Goal: Information Seeking & Learning: Learn about a topic

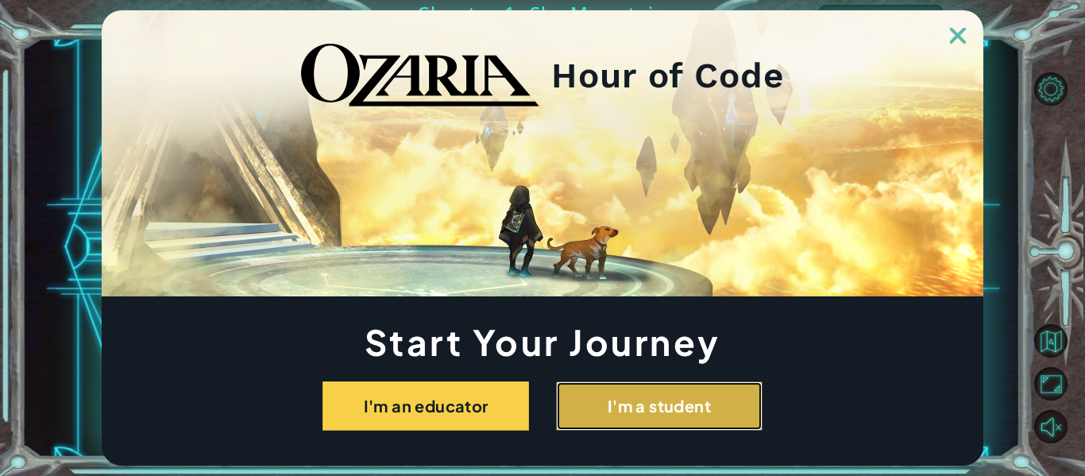
click at [645, 408] on button "I'm a student" at bounding box center [659, 405] width 207 height 49
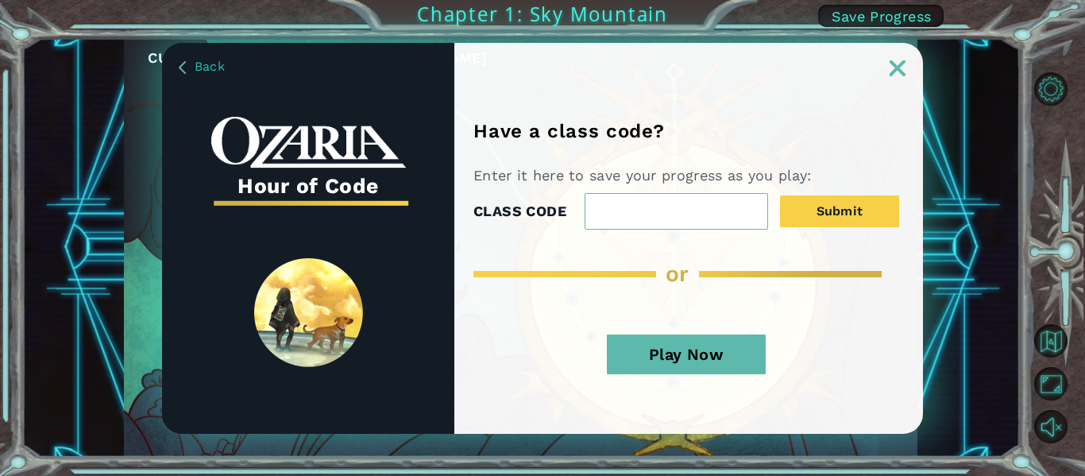
click at [712, 358] on button "Play Now" at bounding box center [686, 354] width 159 height 40
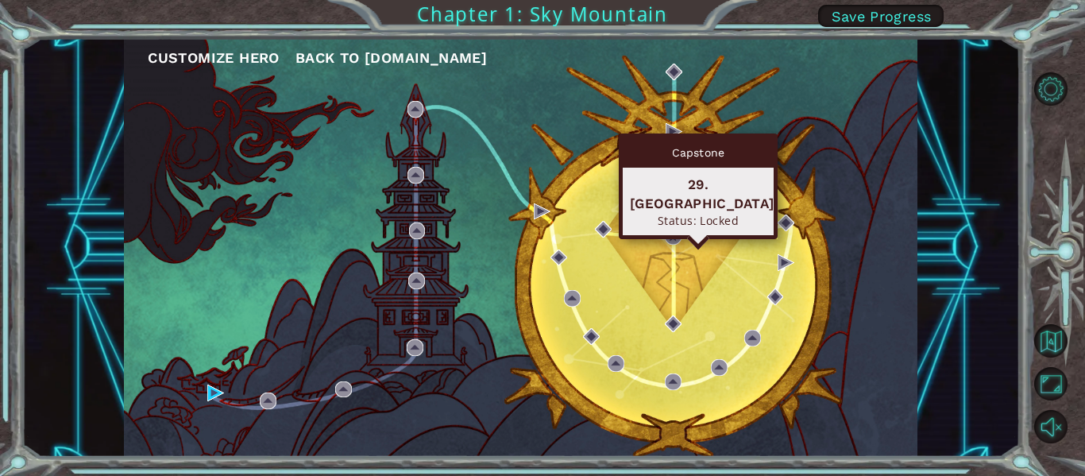
click at [623, 185] on div "29. [GEOGRAPHIC_DATA] Status: Locked" at bounding box center [698, 202] width 151 height 68
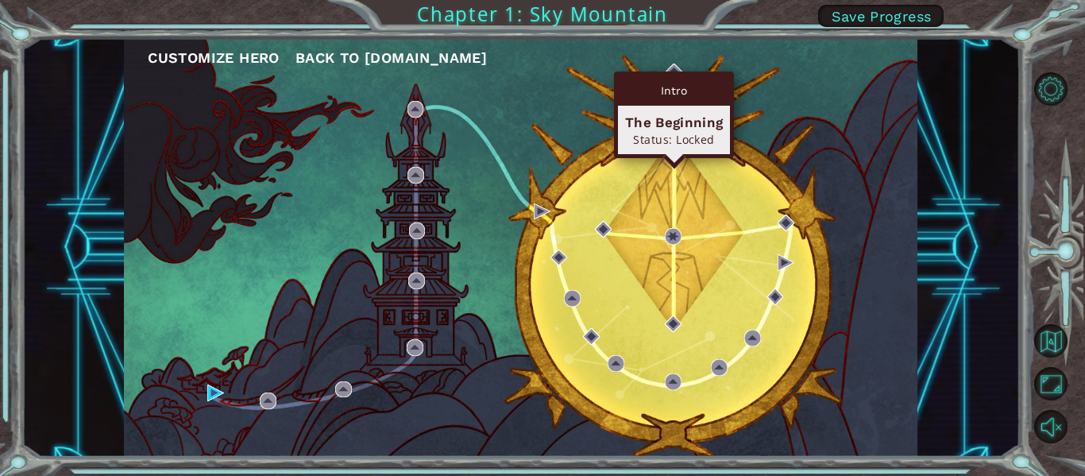
click at [671, 74] on div "Intro The Beginning Status: Locked" at bounding box center [674, 115] width 120 height 87
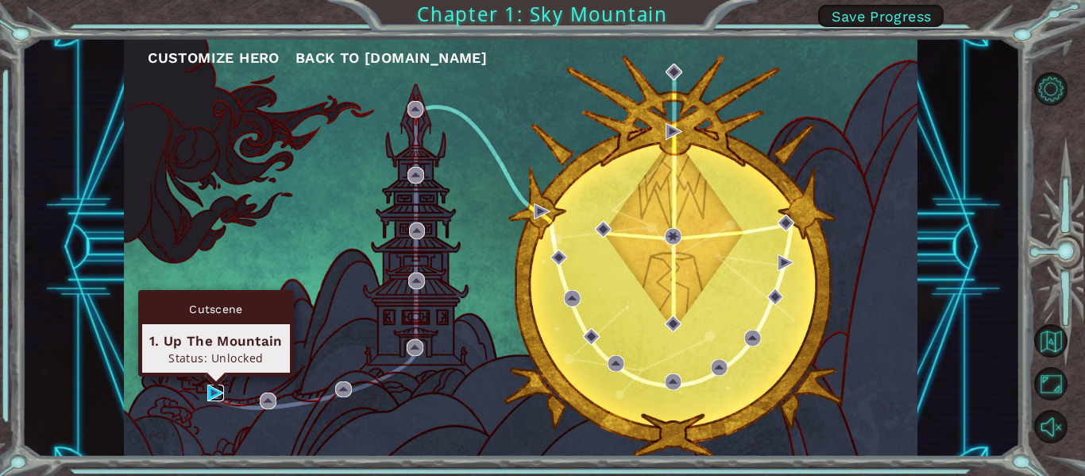
click at [216, 395] on img at bounding box center [215, 393] width 17 height 17
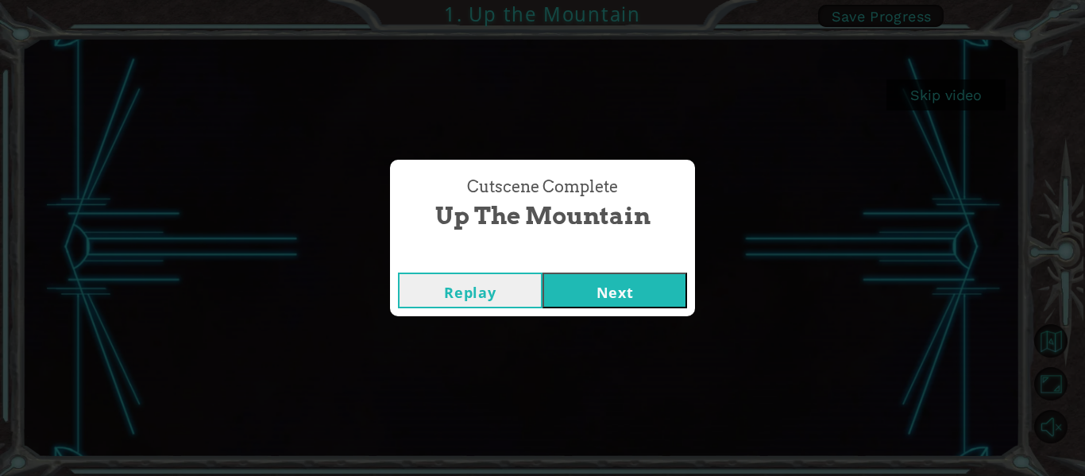
click at [586, 300] on button "Next" at bounding box center [615, 291] width 145 height 36
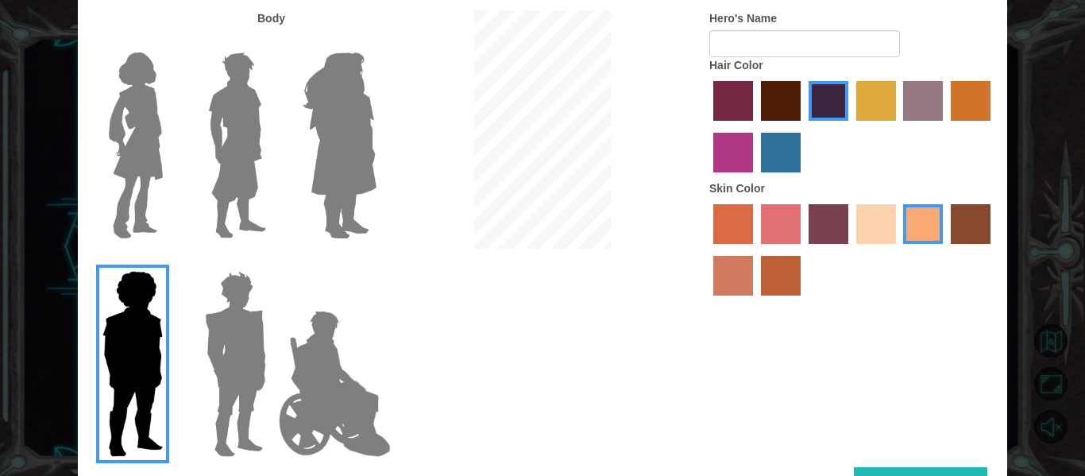
click at [144, 184] on img at bounding box center [135, 145] width 67 height 199
click at [169, 42] on input "Hero Connie" at bounding box center [169, 42] width 0 height 0
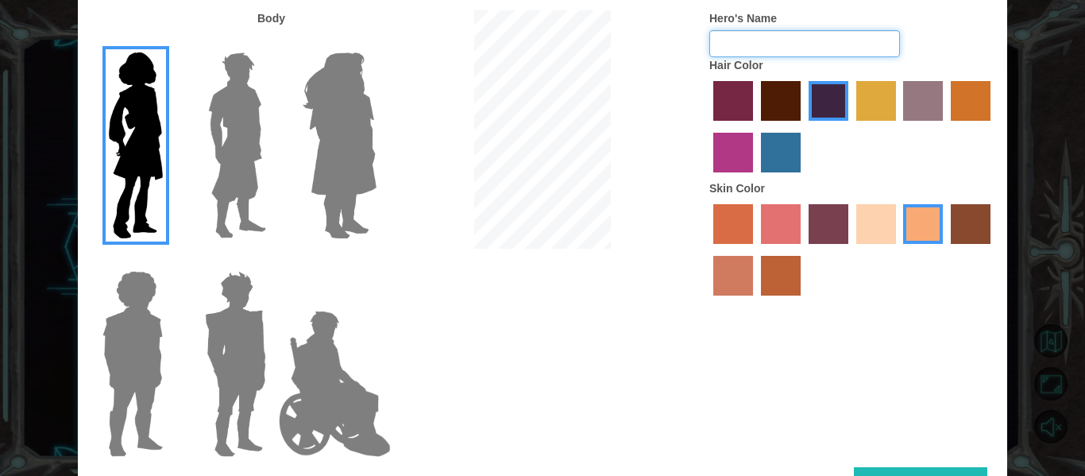
click at [804, 41] on input "Hero's Name" at bounding box center [805, 43] width 191 height 27
type input "M.M"
click at [914, 467] on button "Done" at bounding box center [920, 485] width 133 height 36
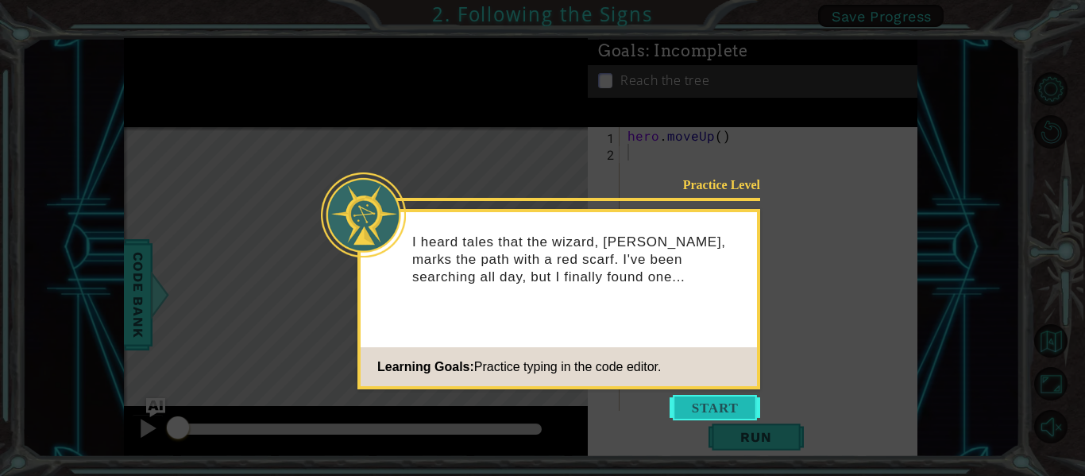
click at [675, 403] on button "Start" at bounding box center [715, 407] width 91 height 25
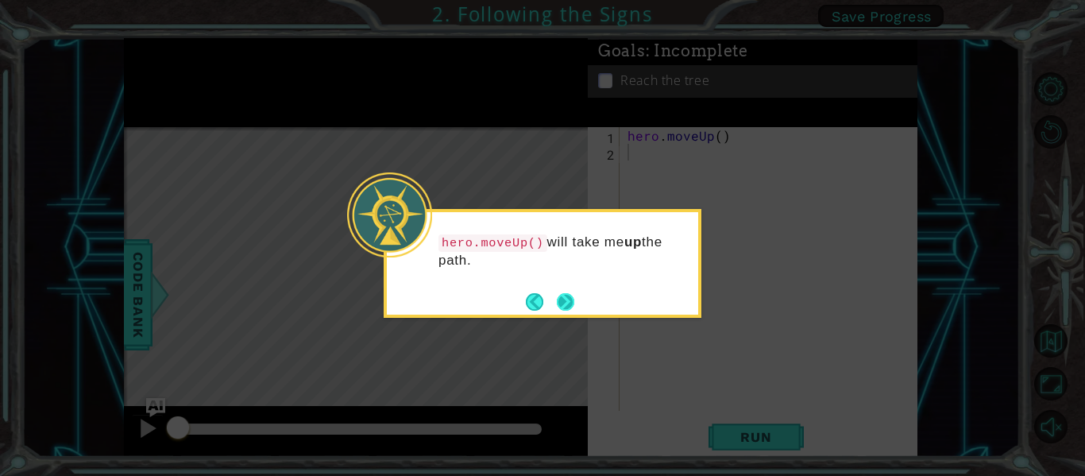
click at [559, 297] on button "Next" at bounding box center [565, 301] width 27 height 27
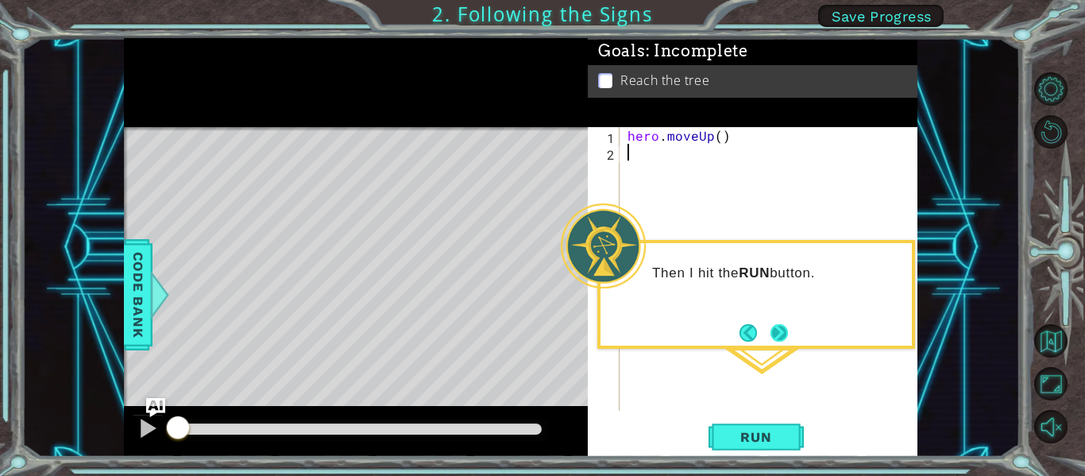
click at [775, 331] on button "Next" at bounding box center [779, 333] width 22 height 22
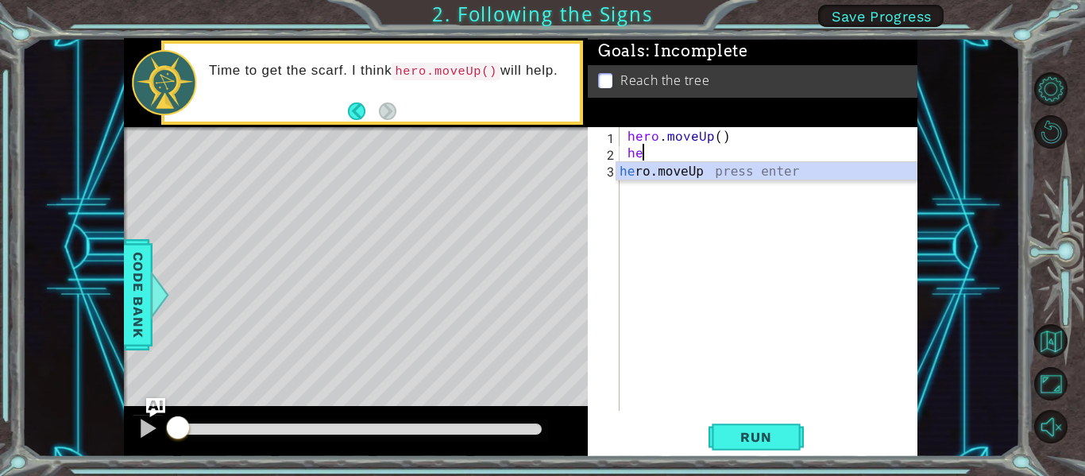
scroll to position [0, 1]
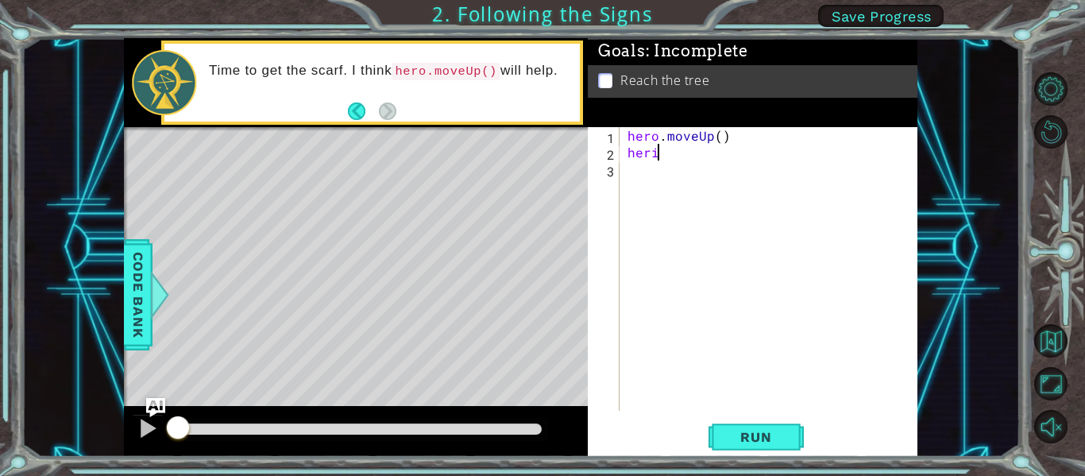
type textarea "her"
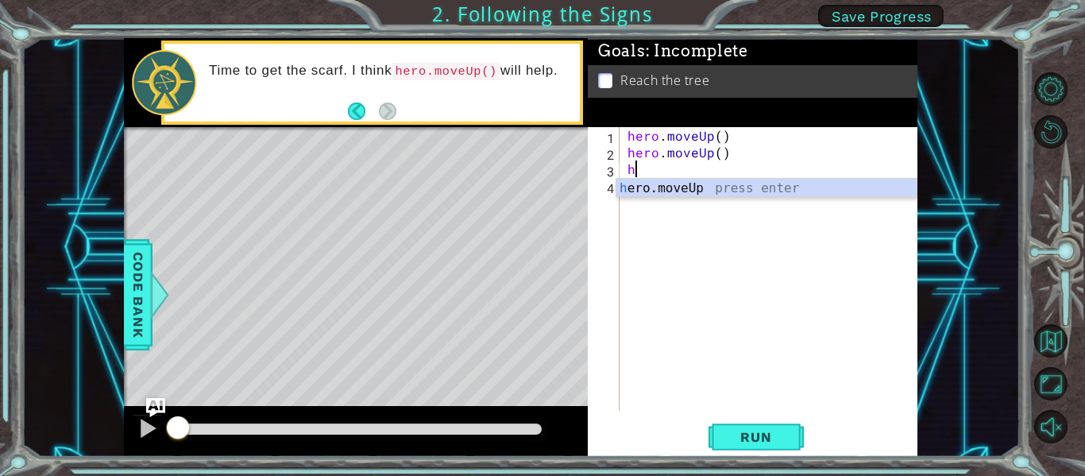
type textarea "he"
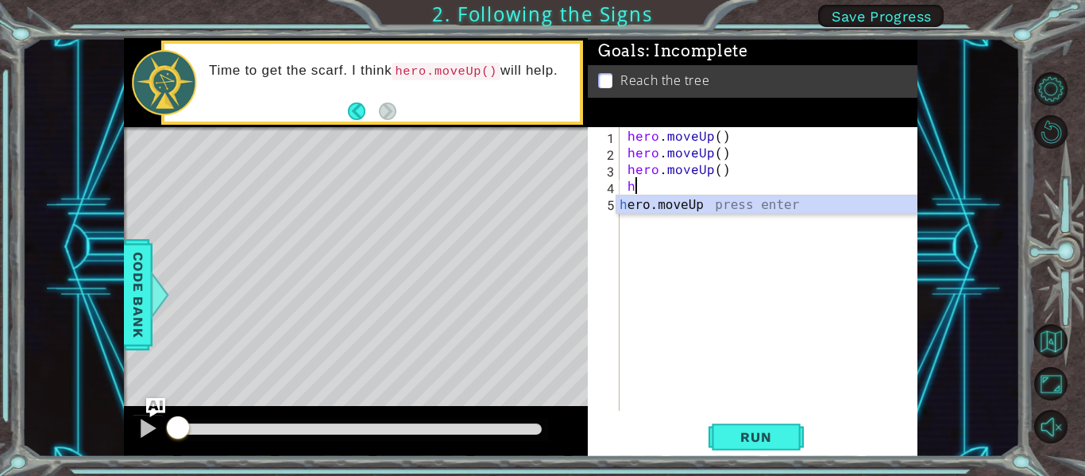
type textarea "he"
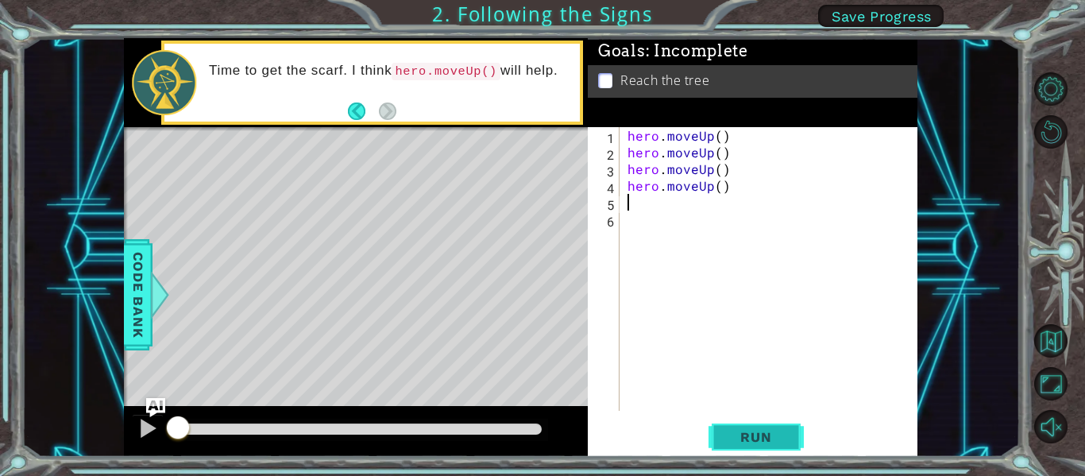
click at [748, 421] on button "Run" at bounding box center [756, 437] width 95 height 33
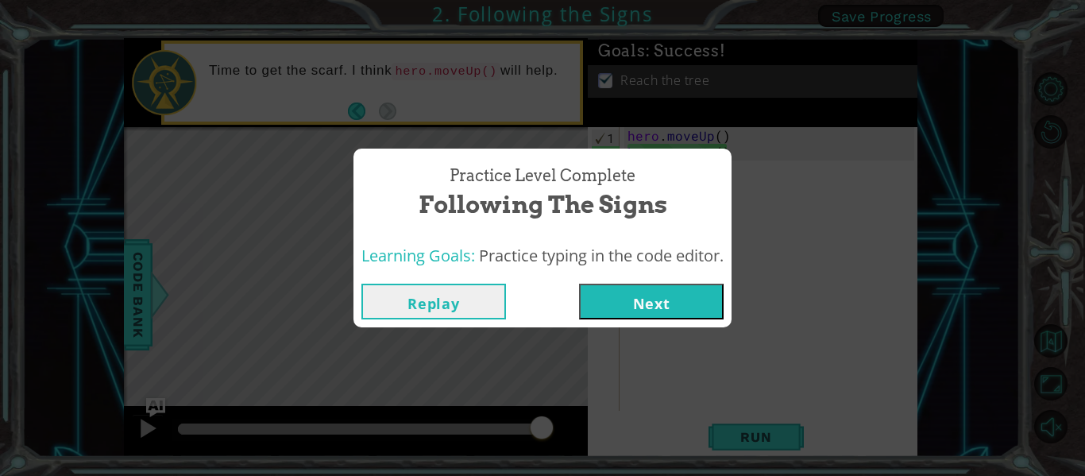
click at [667, 296] on button "Next" at bounding box center [651, 302] width 145 height 36
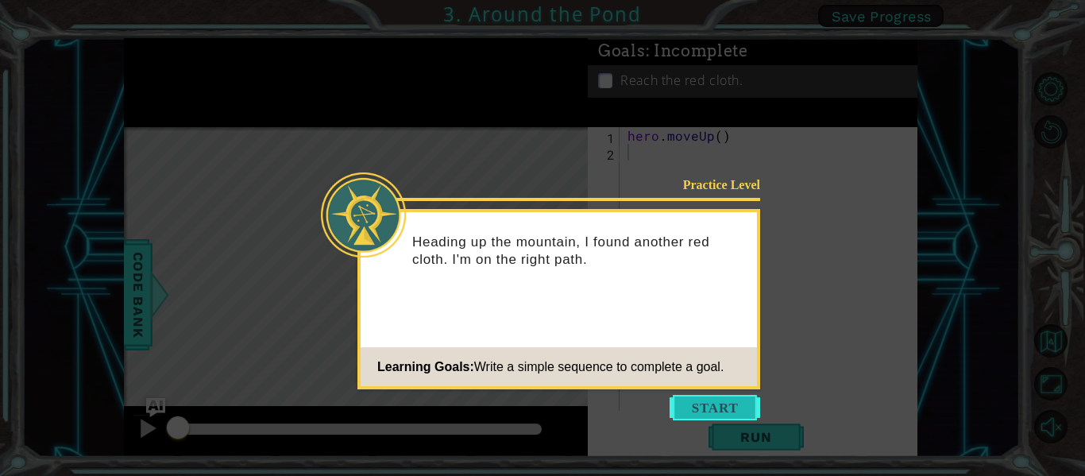
click at [717, 413] on button "Start" at bounding box center [715, 407] width 91 height 25
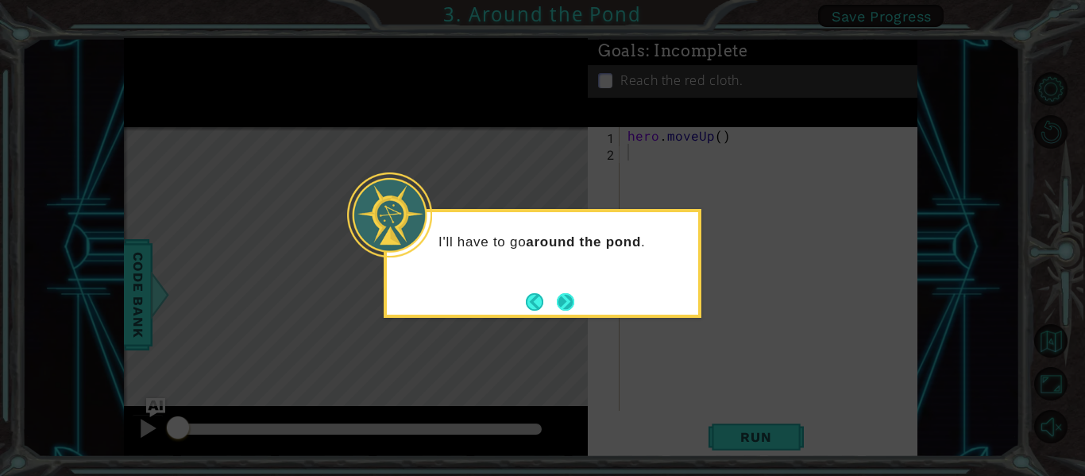
click at [563, 294] on button "Next" at bounding box center [565, 301] width 25 height 25
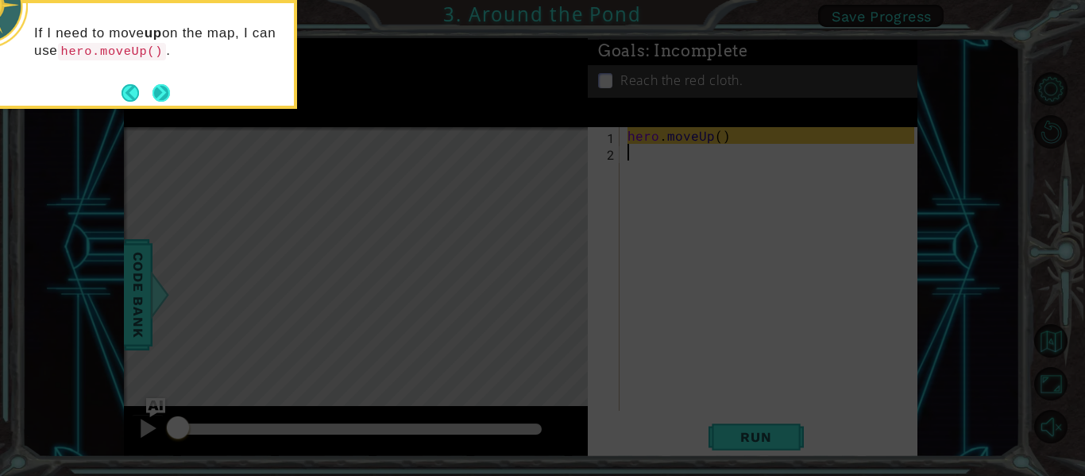
click at [170, 88] on button "Next" at bounding box center [161, 93] width 29 height 29
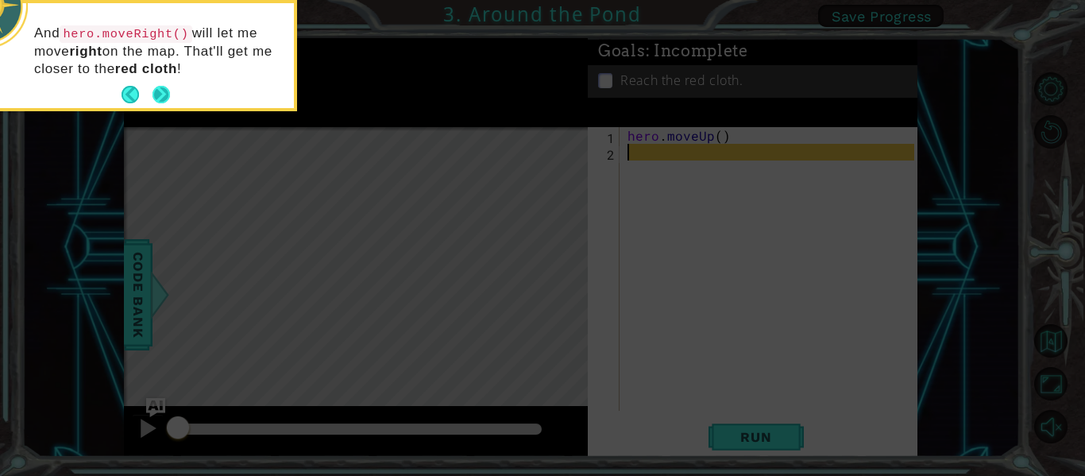
click at [169, 87] on button "Next" at bounding box center [161, 95] width 25 height 25
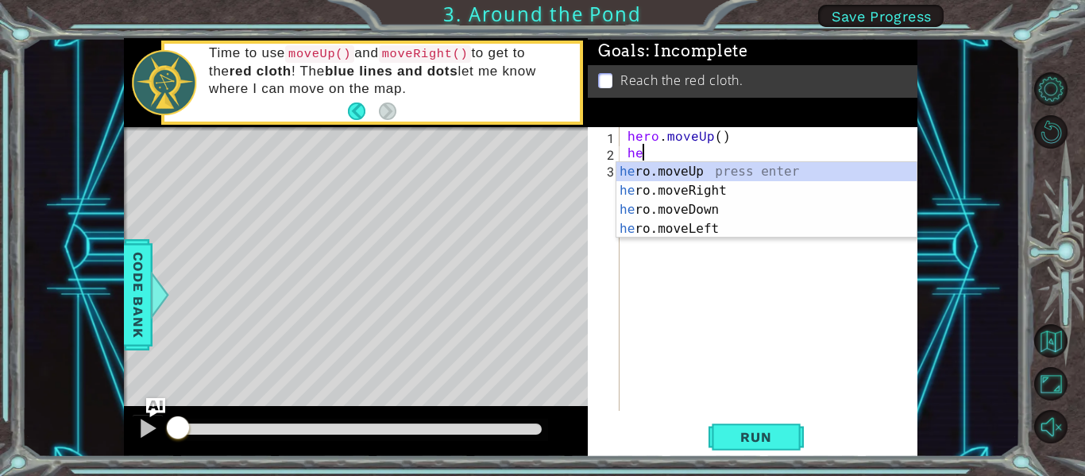
type textarea "her"
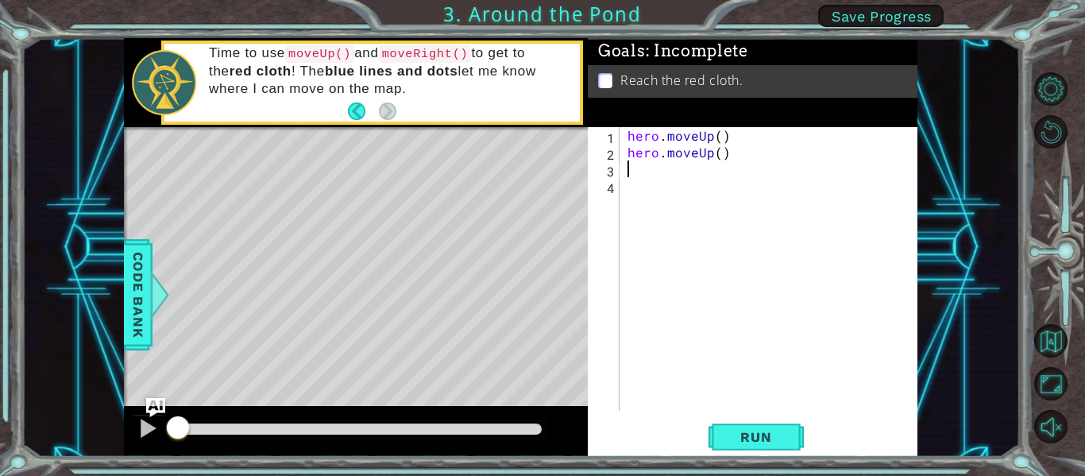
type textarea "he"
type textarea "h"
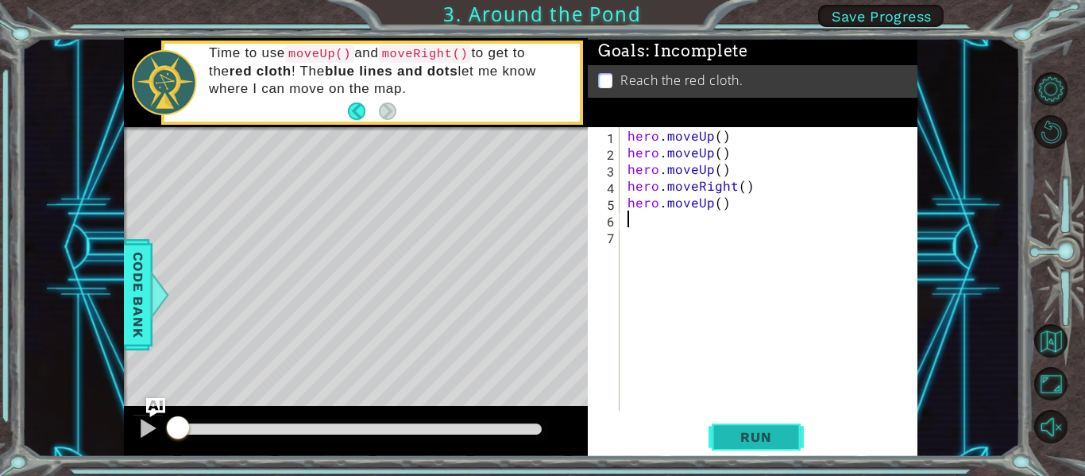
click at [760, 442] on span "Run" at bounding box center [756, 437] width 63 height 16
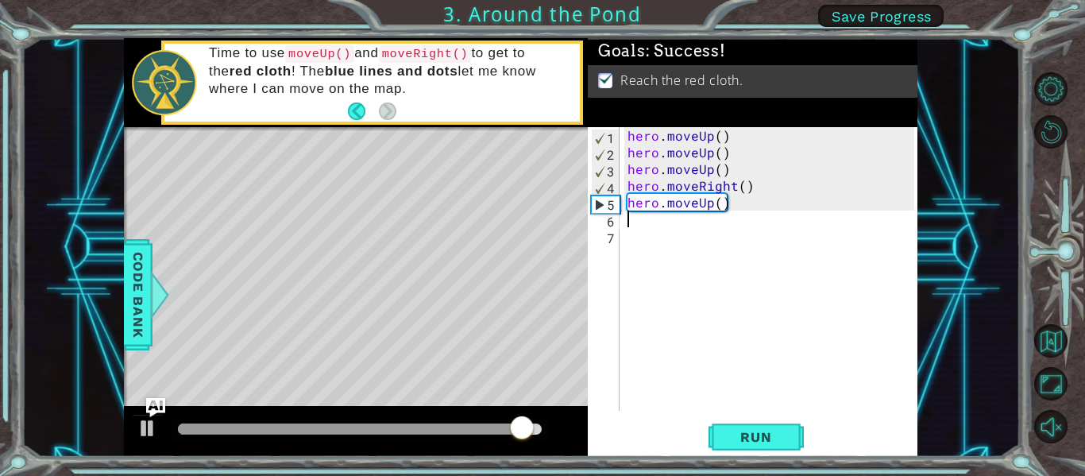
click at [733, 178] on div "hero . moveUp ( ) hero . moveUp ( ) hero . moveUp ( ) hero . moveRight ( ) hero…" at bounding box center [774, 285] width 298 height 317
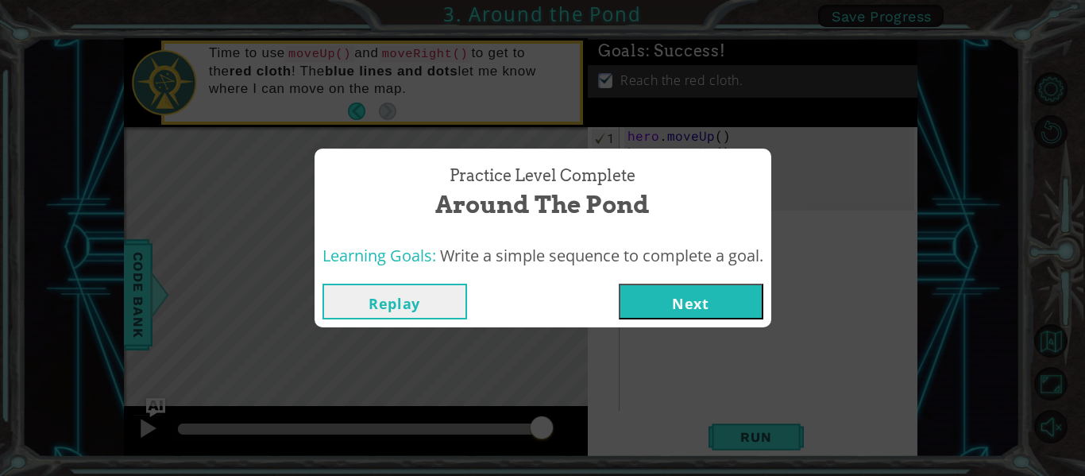
click at [437, 303] on button "Replay" at bounding box center [395, 302] width 145 height 36
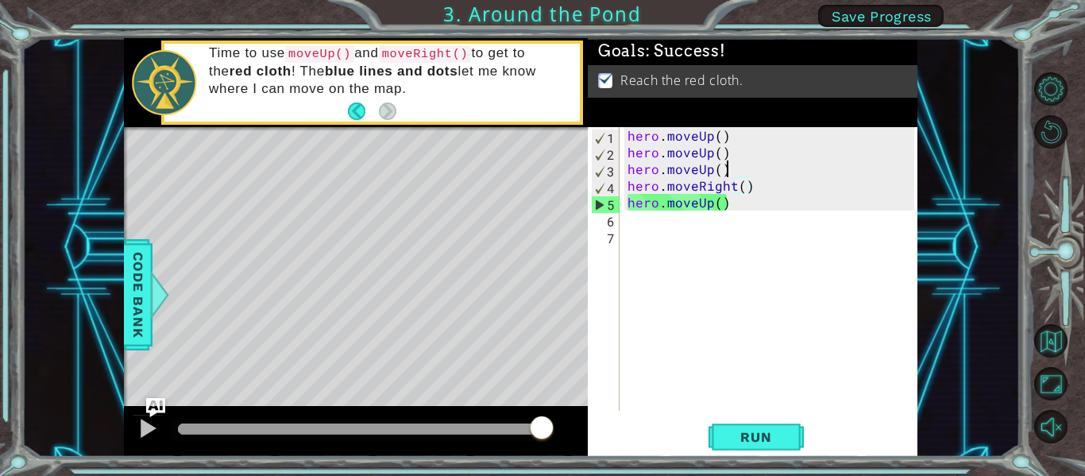
click at [736, 161] on div "hero . moveUp ( ) hero . moveUp ( ) hero . moveUp ( ) hero . moveRight ( ) hero…" at bounding box center [774, 285] width 298 height 317
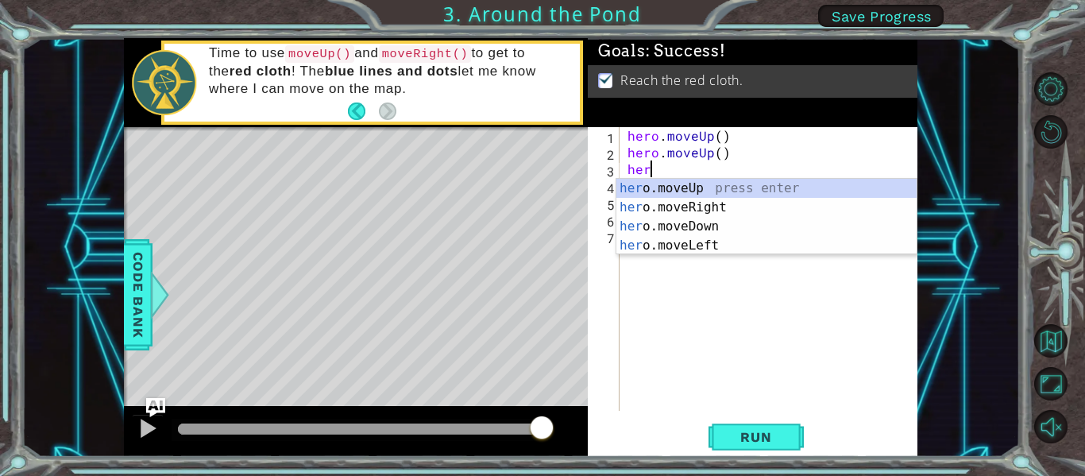
type textarea "h"
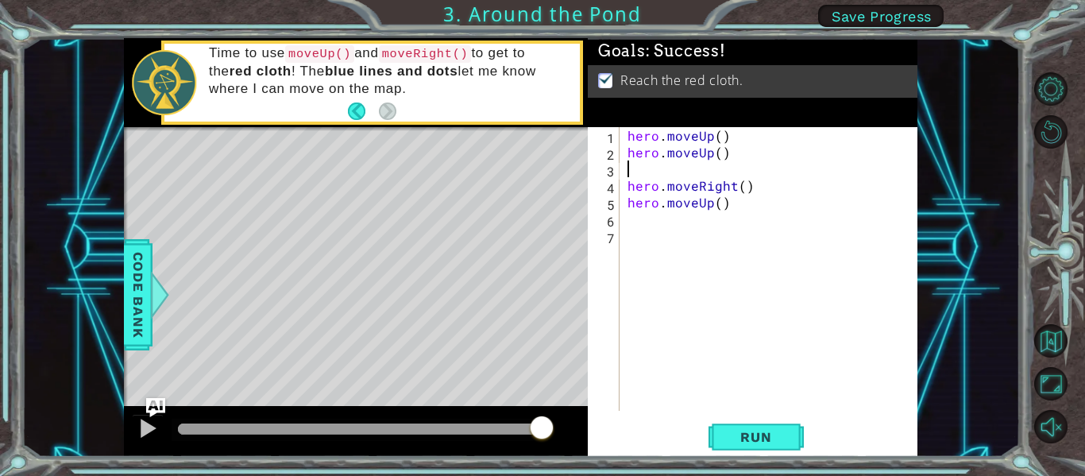
type textarea "hero.moveUp()"
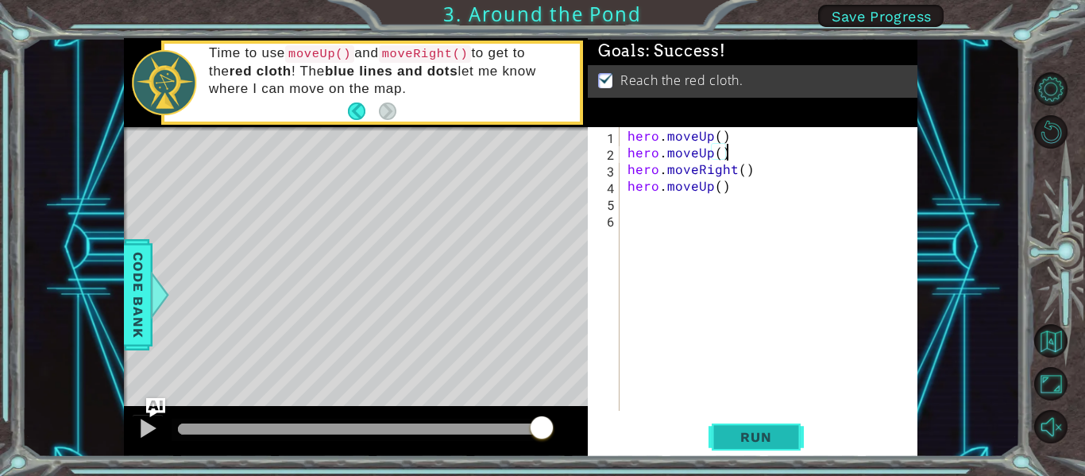
click at [756, 429] on span "Run" at bounding box center [756, 437] width 63 height 16
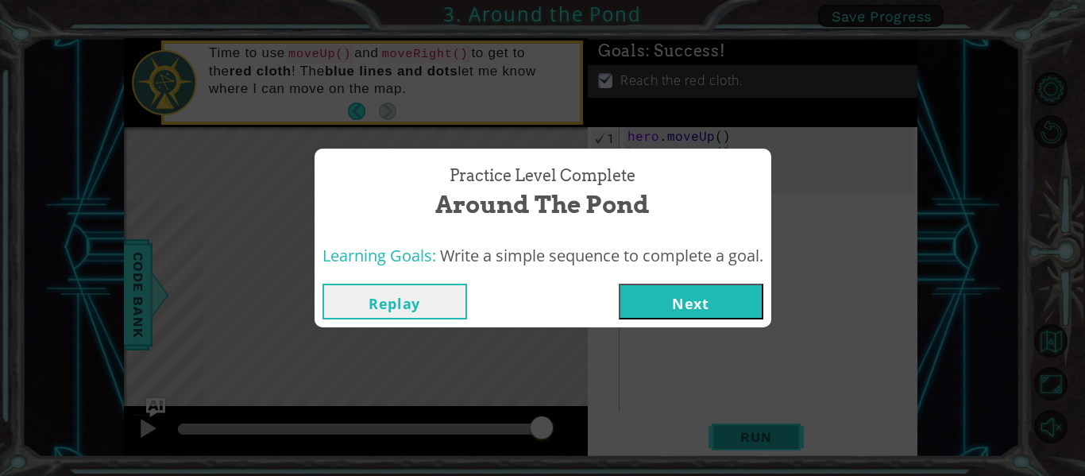
click at [756, 428] on div "Practice Level Complete Around the Pond Learning Goals: Write a simple sequence…" at bounding box center [542, 238] width 1085 height 476
click at [678, 303] on button "Next" at bounding box center [691, 302] width 145 height 36
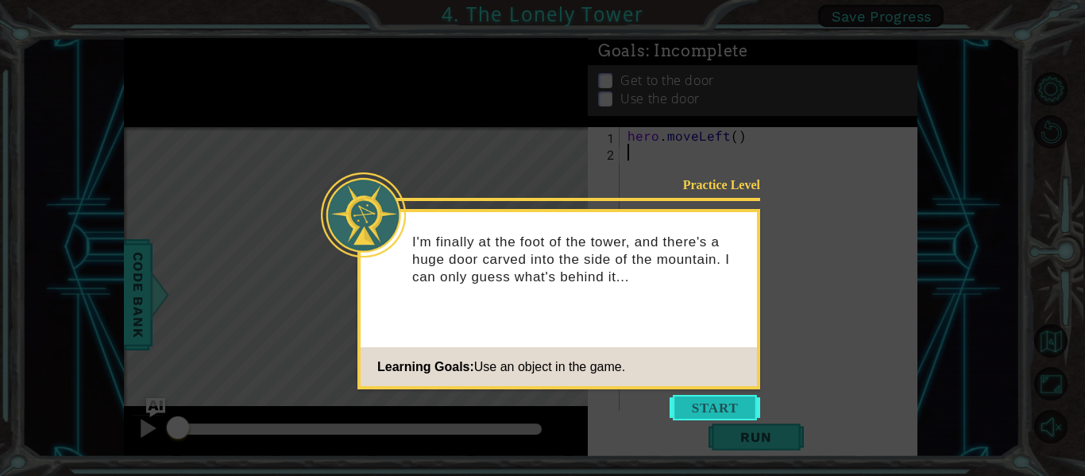
click at [730, 408] on button "Start" at bounding box center [715, 407] width 91 height 25
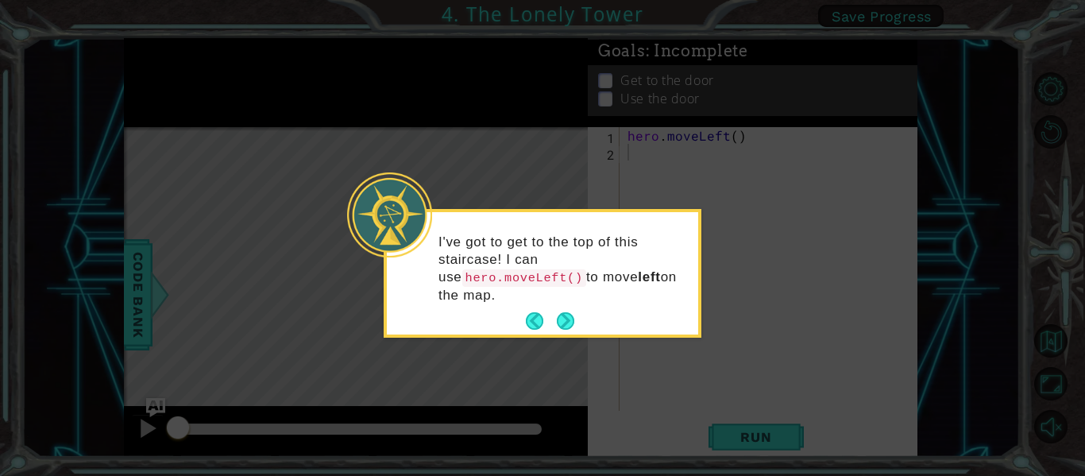
click at [586, 323] on div "I've got to get to the top of this staircase! I can use hero.moveLeft() to move…" at bounding box center [542, 276] width 311 height 116
click at [559, 315] on button "Next" at bounding box center [565, 321] width 20 height 20
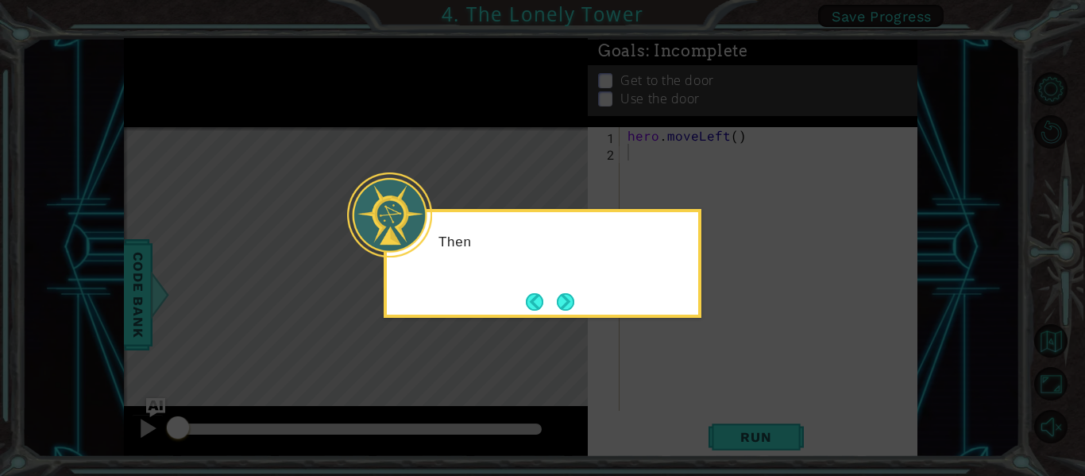
click at [559, 315] on div "Then" at bounding box center [543, 263] width 318 height 109
click at [566, 299] on button "Next" at bounding box center [565, 301] width 18 height 18
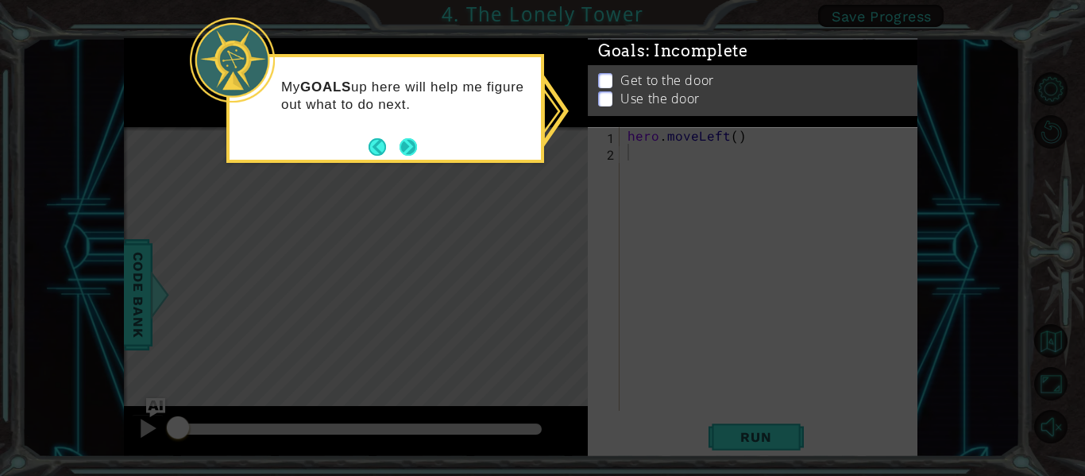
click at [402, 155] on button "Next" at bounding box center [409, 146] width 26 height 26
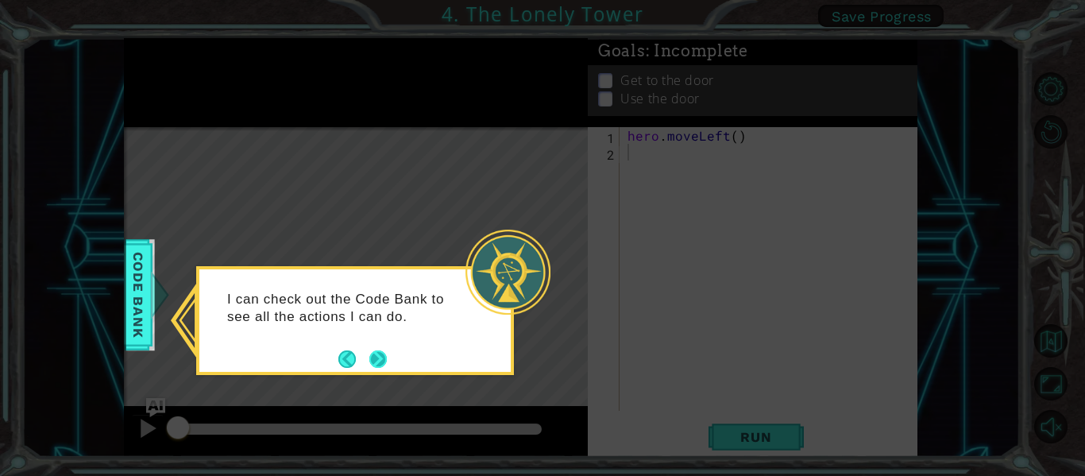
click at [384, 357] on button "Next" at bounding box center [377, 358] width 23 height 23
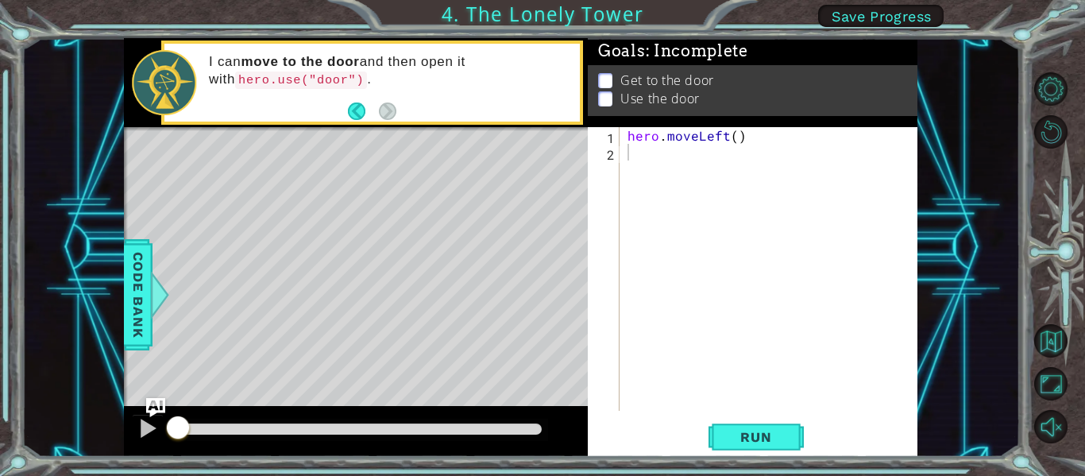
click at [662, 150] on div "hero . moveLeft ( )" at bounding box center [774, 285] width 298 height 317
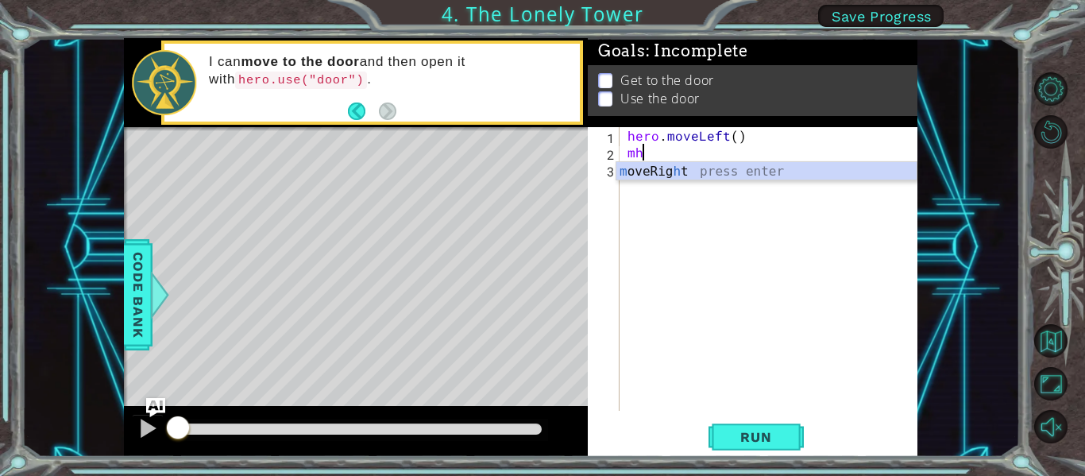
type textarea "m"
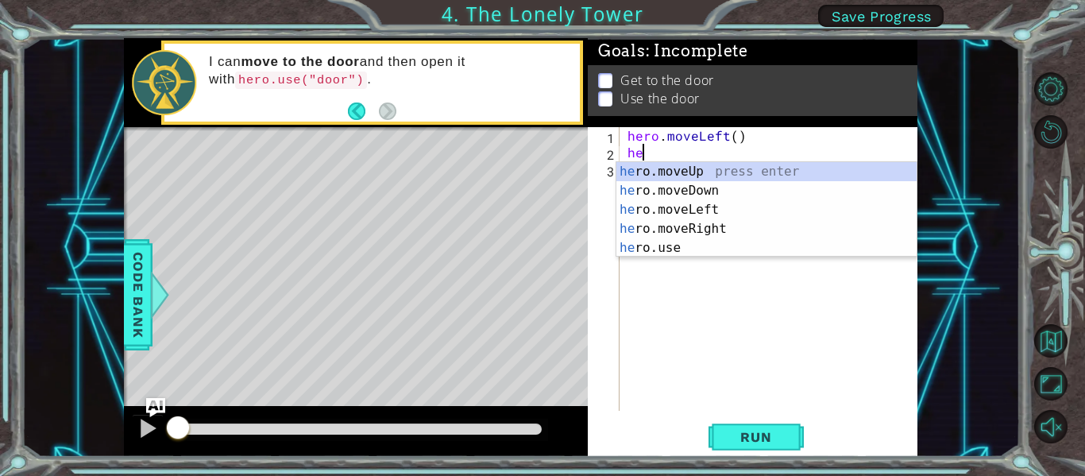
scroll to position [0, 1]
type textarea "hero"
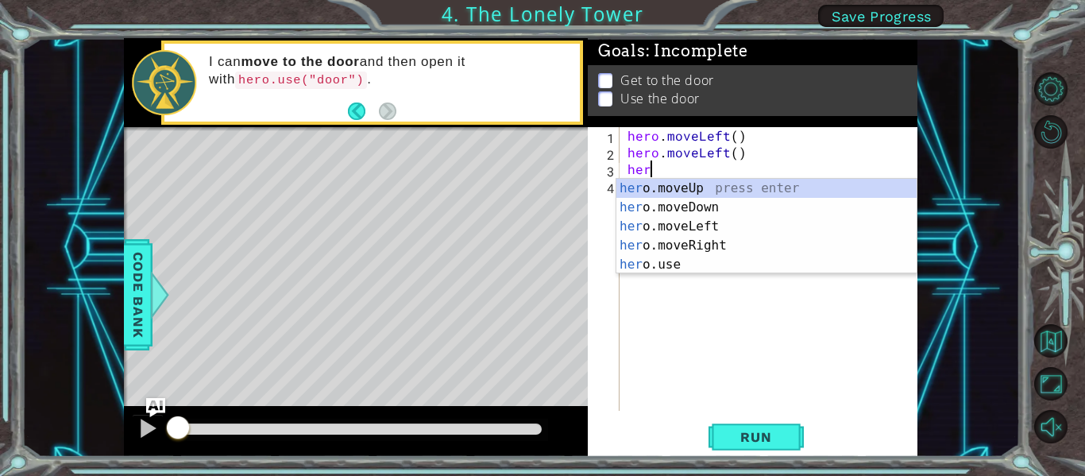
type textarea "hero"
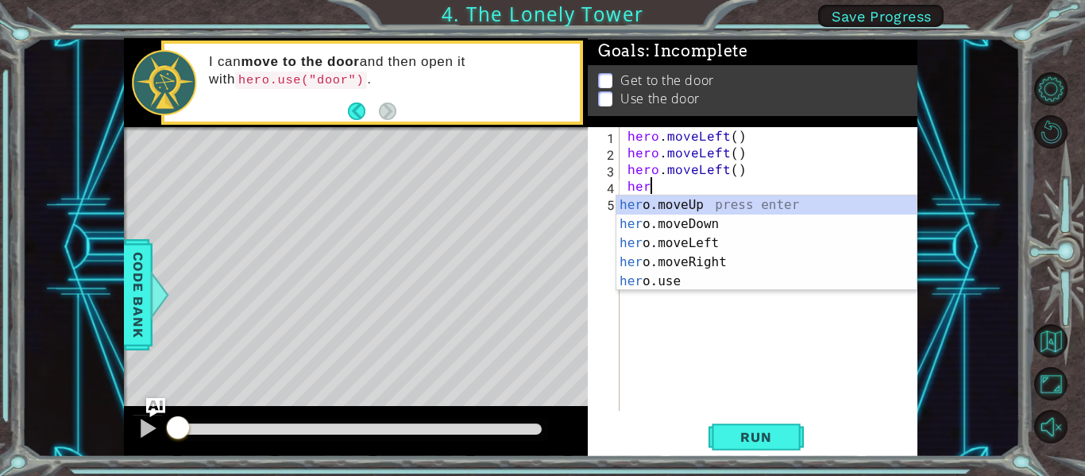
type textarea "hero"
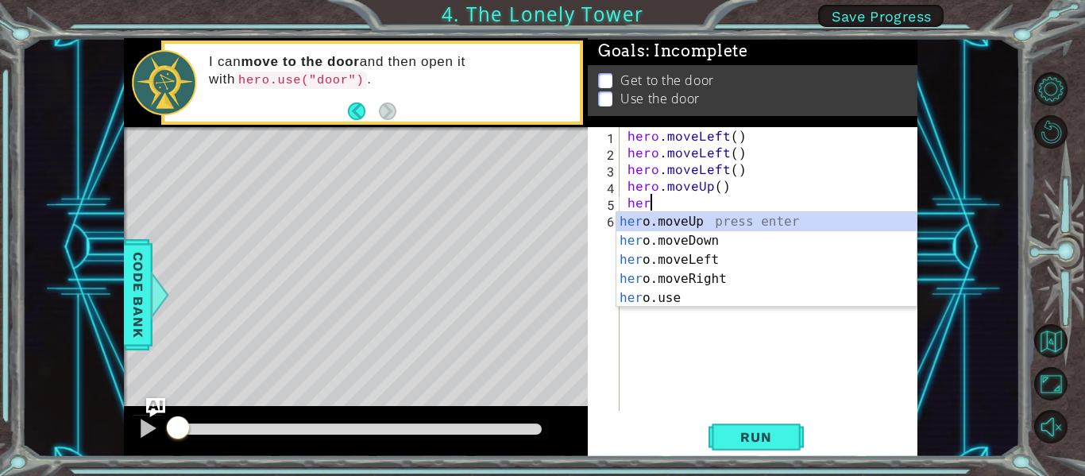
type textarea "hero"
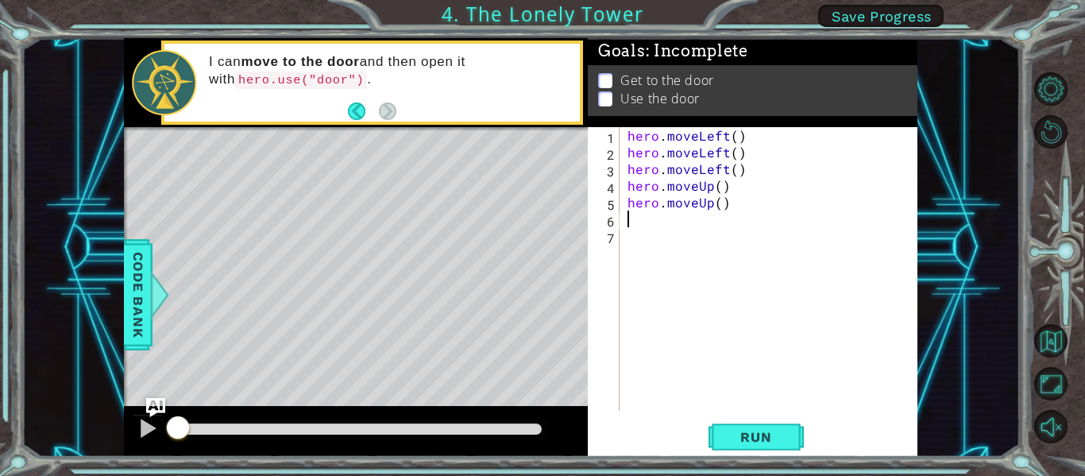
scroll to position [0, 0]
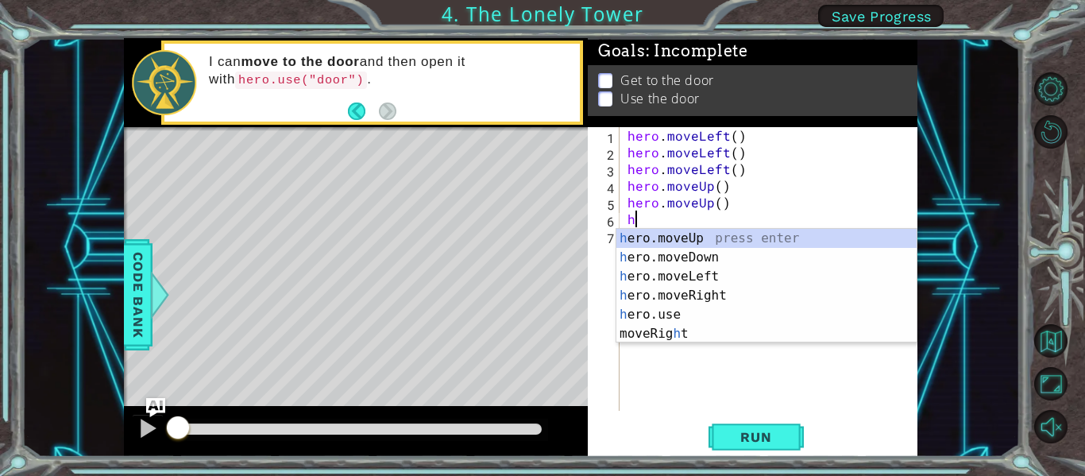
type textarea "her"
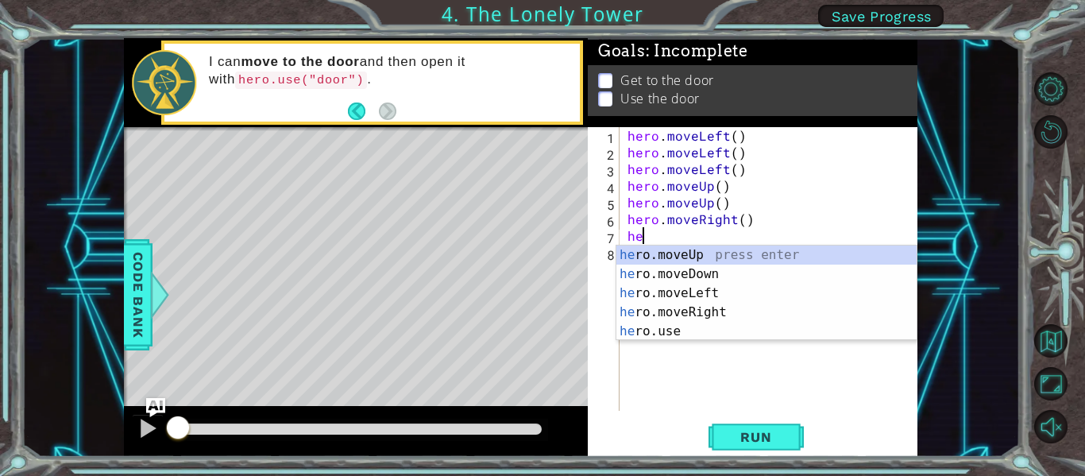
scroll to position [0, 1]
type textarea "hero"
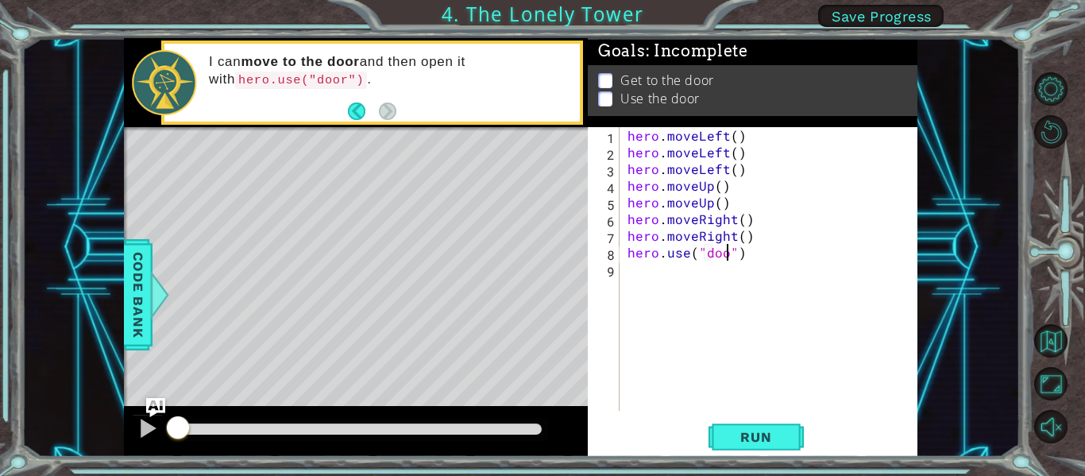
scroll to position [0, 7]
type textarea "hero.use("door")"
click at [856, 414] on div "hero.use("door") 1 2 3 4 5 6 7 8 9 hero . moveLeft ( ) hero . moveLeft ( ) hero…" at bounding box center [753, 292] width 330 height 330
click at [757, 439] on span "Run" at bounding box center [756, 437] width 63 height 16
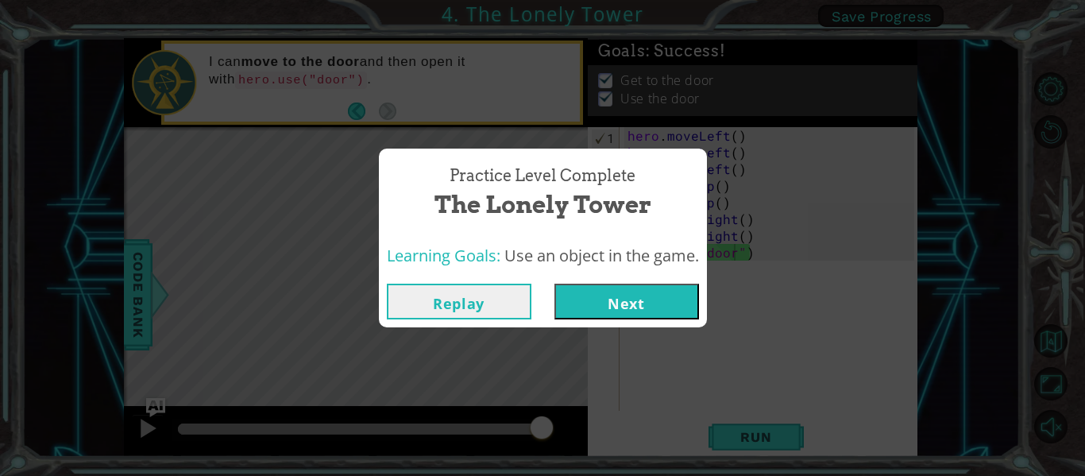
click at [621, 308] on button "Next" at bounding box center [627, 302] width 145 height 36
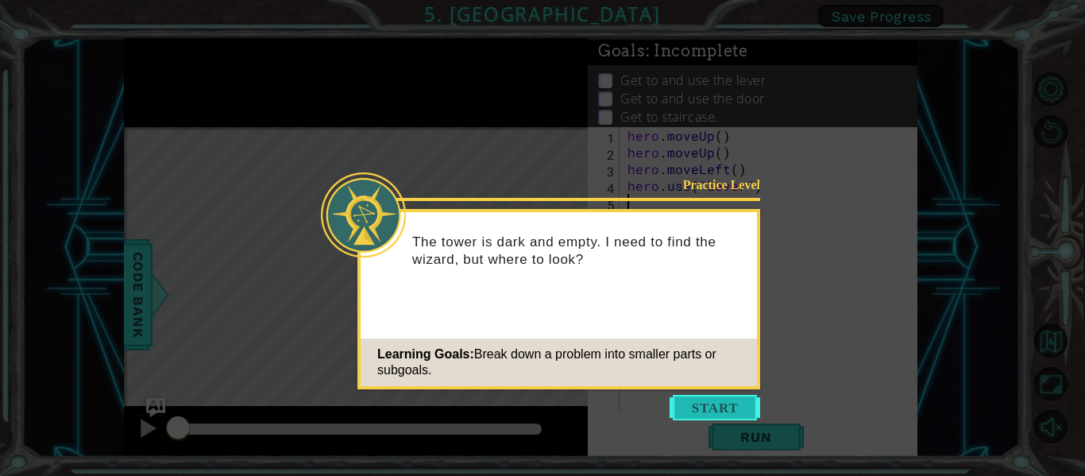
click at [707, 404] on button "Start" at bounding box center [715, 407] width 91 height 25
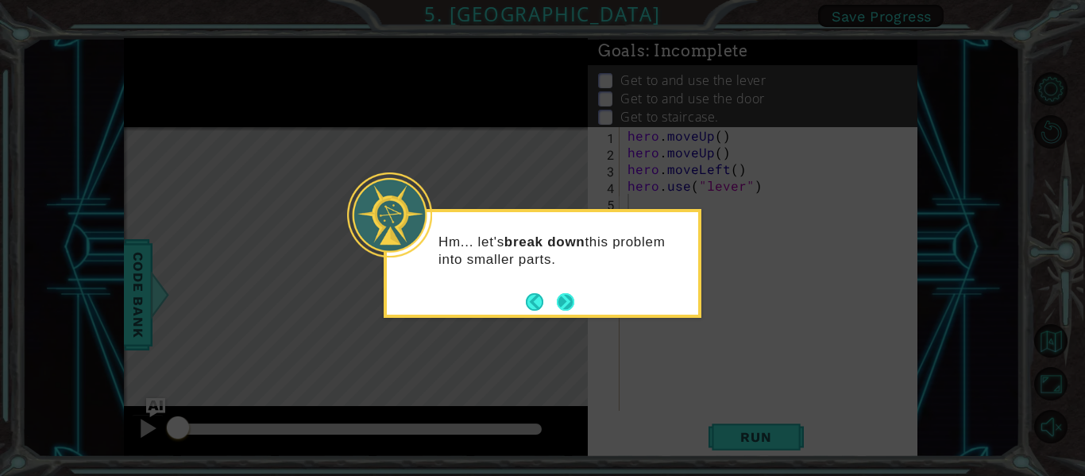
click at [570, 310] on button "Next" at bounding box center [565, 301] width 27 height 27
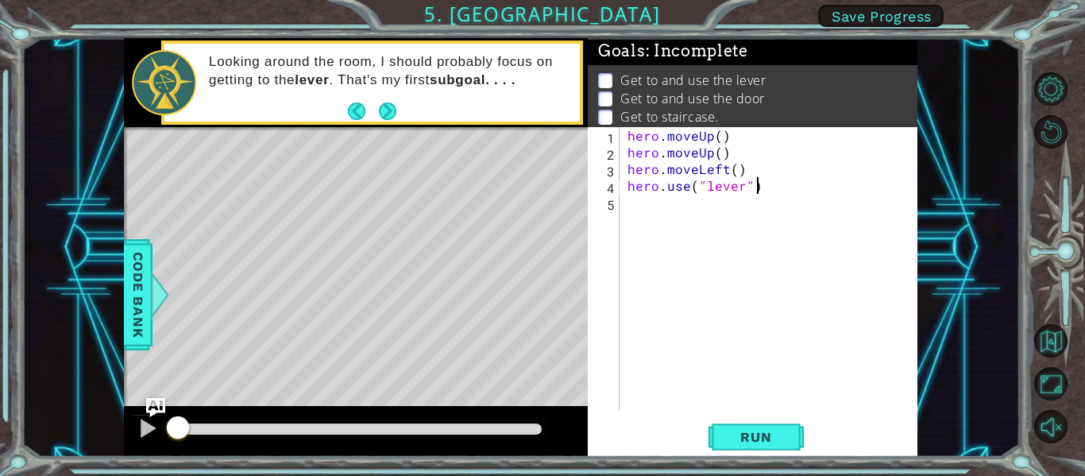
click at [761, 179] on div "hero . moveUp ( ) hero . moveUp ( ) hero . moveLeft ( ) hero . use ( "lever" )" at bounding box center [774, 285] width 298 height 317
click at [725, 429] on span "Run" at bounding box center [756, 437] width 63 height 16
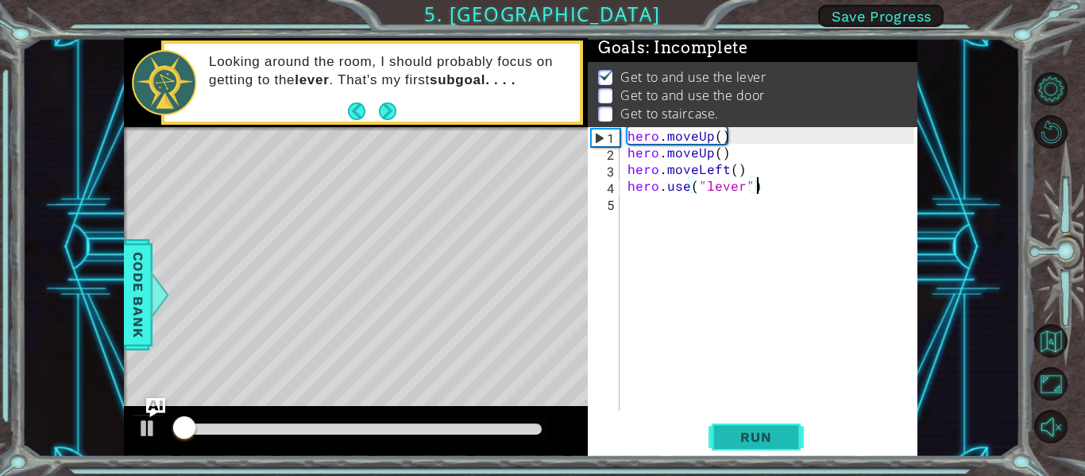
scroll to position [4, 0]
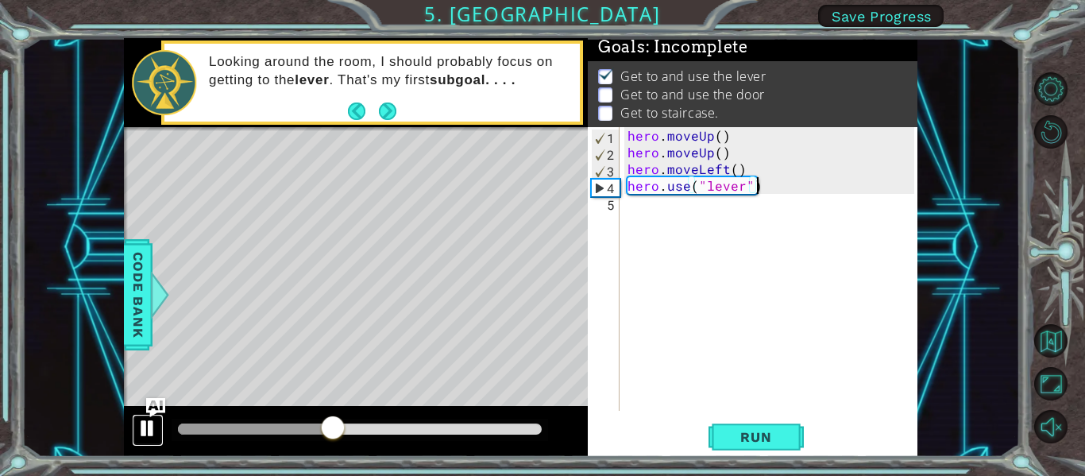
click at [141, 428] on div at bounding box center [147, 428] width 21 height 21
click at [386, 107] on button "Next" at bounding box center [387, 110] width 29 height 29
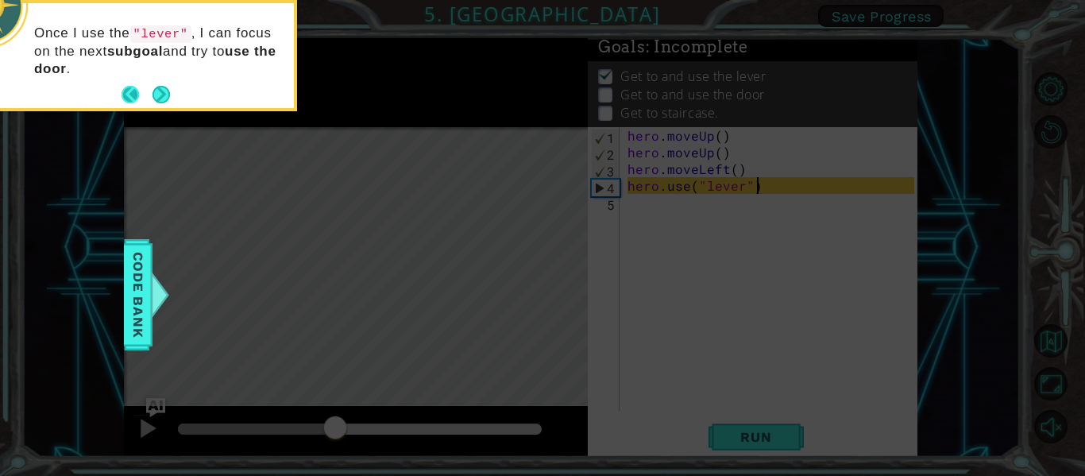
click at [143, 99] on button "Back" at bounding box center [137, 94] width 31 height 17
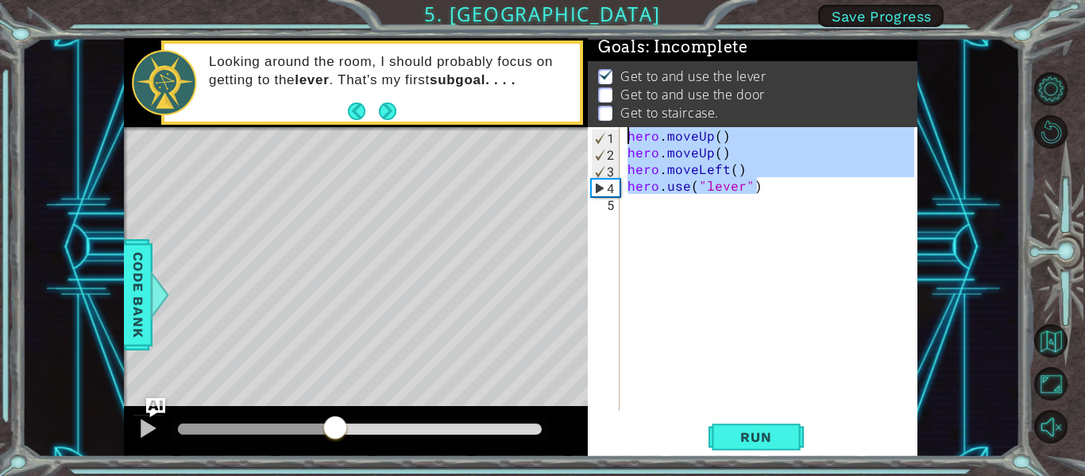
drag, startPoint x: 763, startPoint y: 191, endPoint x: 637, endPoint y: 126, distance: 141.1
click at [637, 126] on div "Goals : Incomplete Get to and use the lever Get to and use the door Get to stai…" at bounding box center [753, 247] width 330 height 419
type textarea "hero.moveUp() hero.moveUp()"
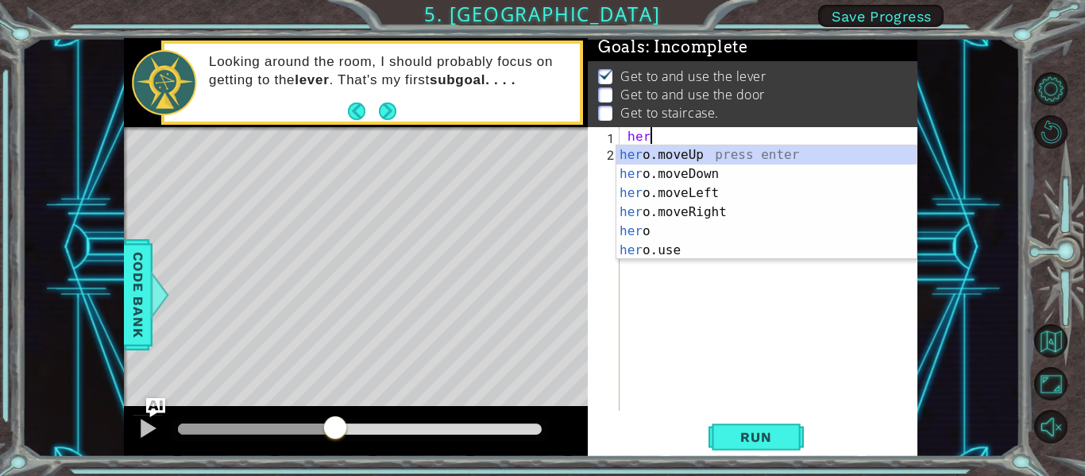
type textarea "hero"
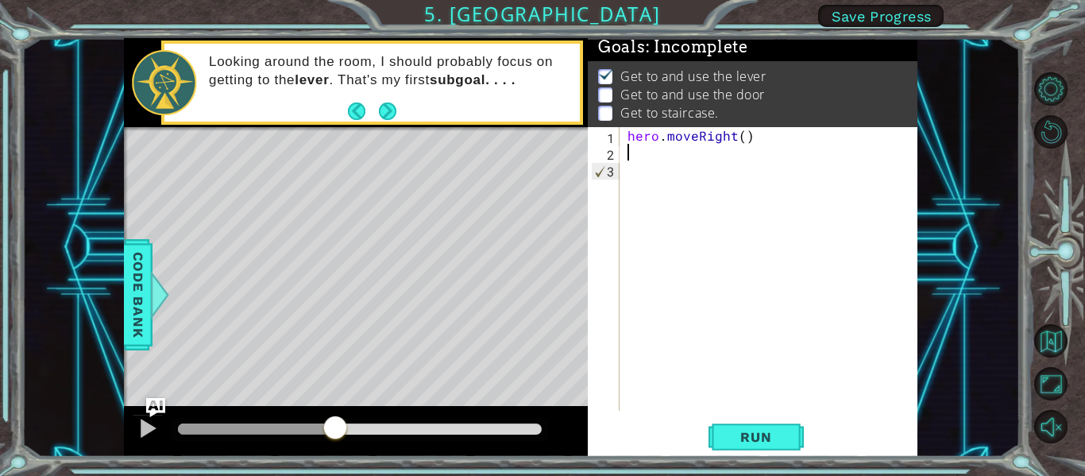
scroll to position [0, 0]
type textarea "he"
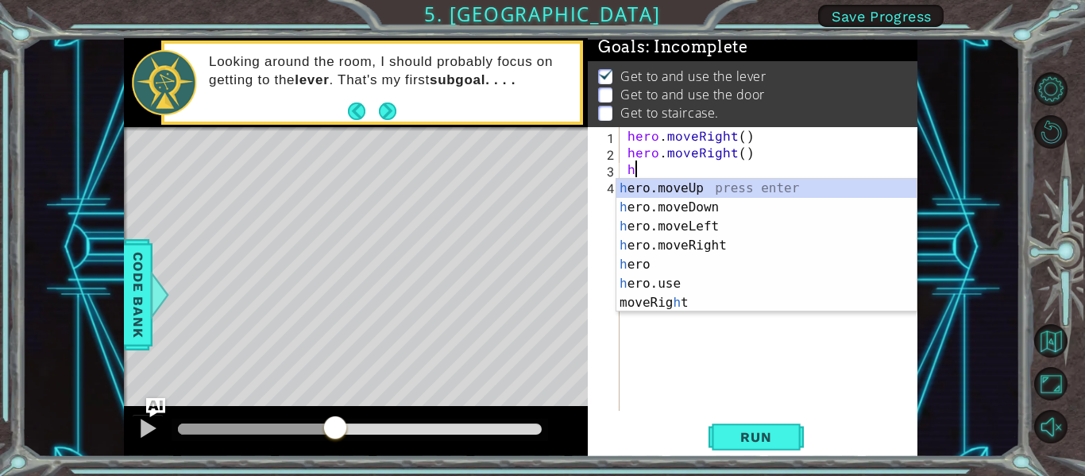
type textarea "he"
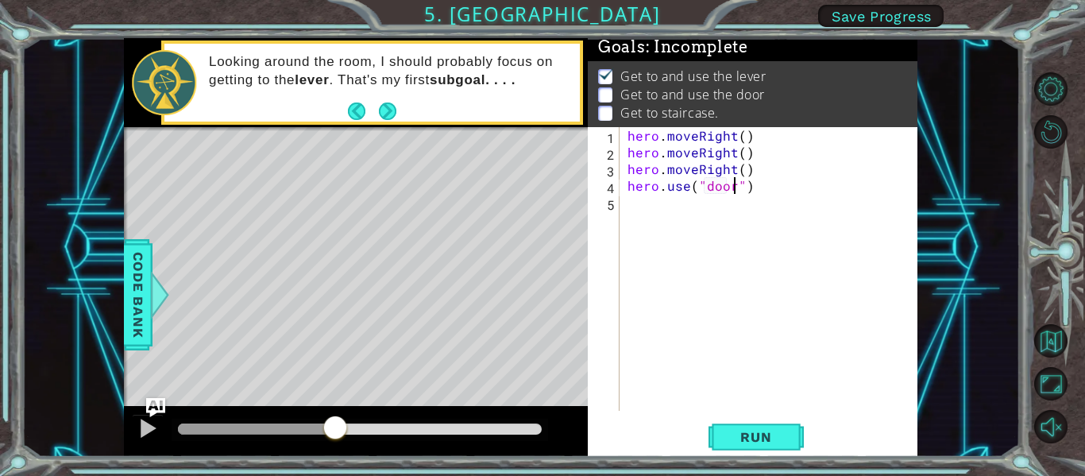
scroll to position [0, 7]
click at [761, 439] on span "Run" at bounding box center [756, 437] width 63 height 16
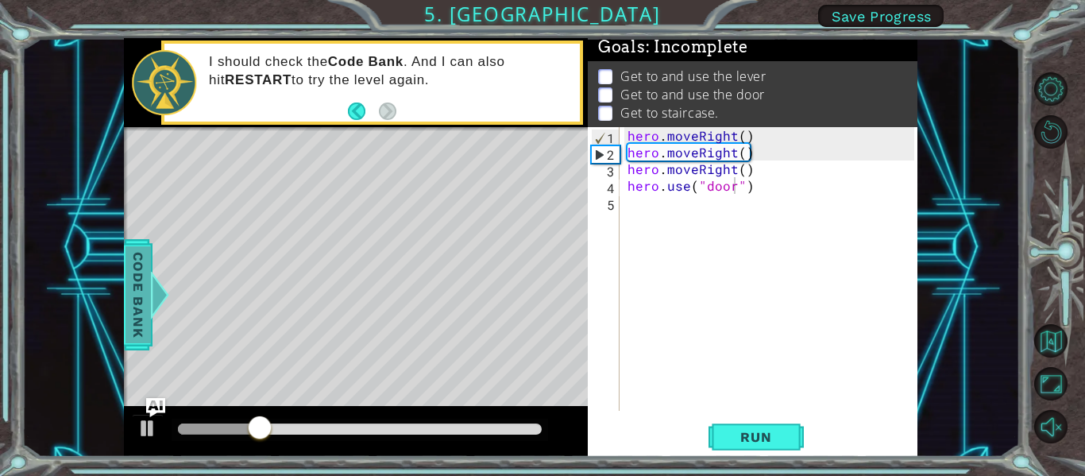
click at [143, 272] on span "Code Bank" at bounding box center [138, 294] width 25 height 97
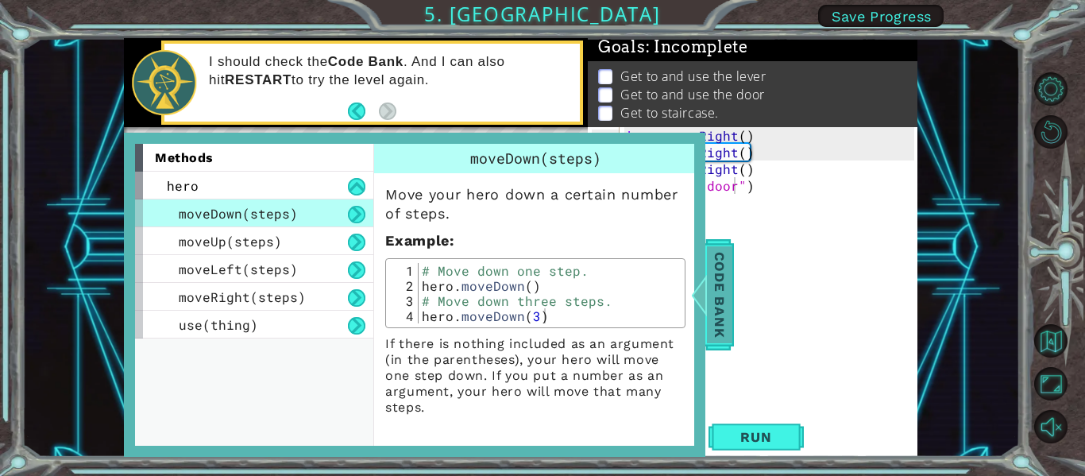
click at [721, 261] on span "Code Bank" at bounding box center [719, 294] width 25 height 97
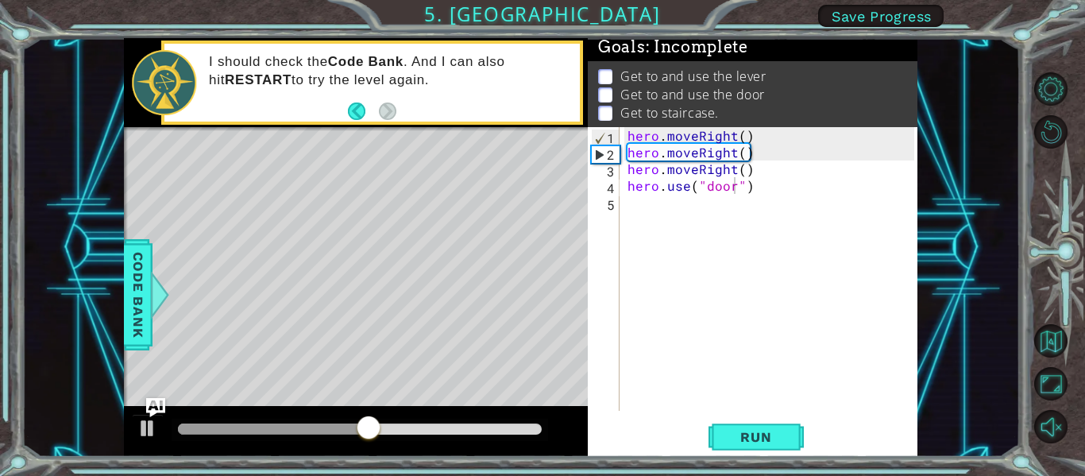
type textarea "hero.moveRight()"
click at [741, 159] on div "hero . moveRight ( ) hero . moveRight ( ) hero . moveRight ( ) hero . use ( "do…" at bounding box center [774, 285] width 298 height 317
click at [741, 141] on div "hero . moveRight ( ) hero . moveRight ( ) hero . moveRight ( ) hero . use ( "do…" at bounding box center [774, 285] width 298 height 317
click at [769, 143] on div "hero . moveRight ( ) hero . moveRight ( ) hero . moveRight ( ) hero . use ( "do…" at bounding box center [774, 285] width 298 height 317
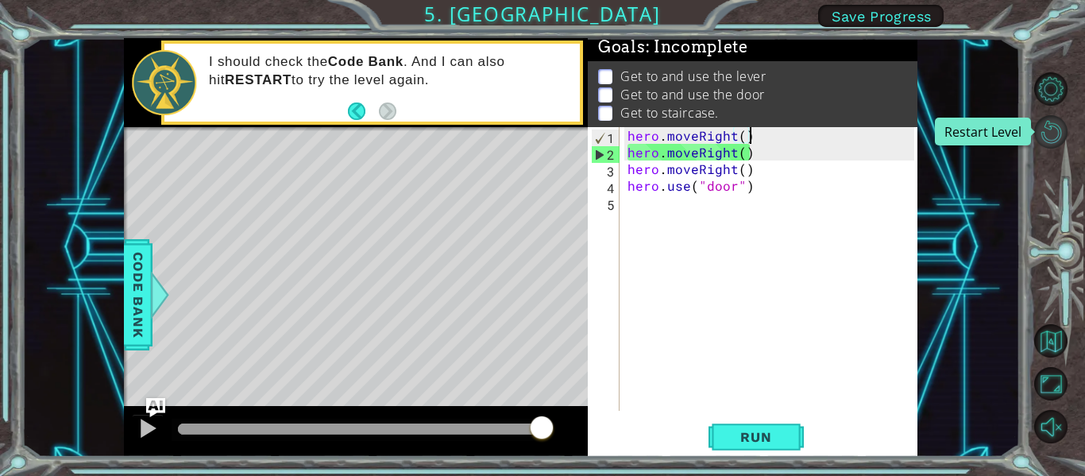
click at [1041, 130] on button "Restart Level" at bounding box center [1050, 131] width 33 height 33
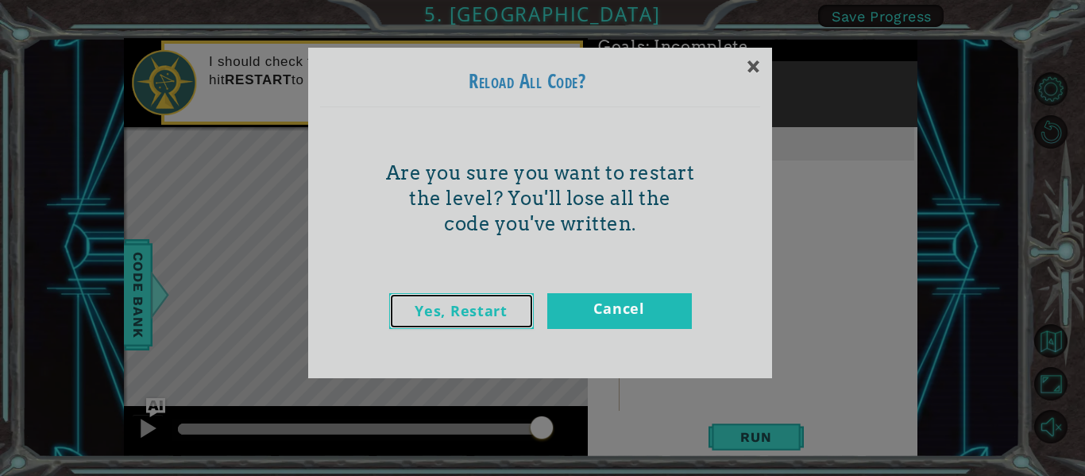
click at [477, 321] on link "Yes, Restart" at bounding box center [461, 311] width 145 height 36
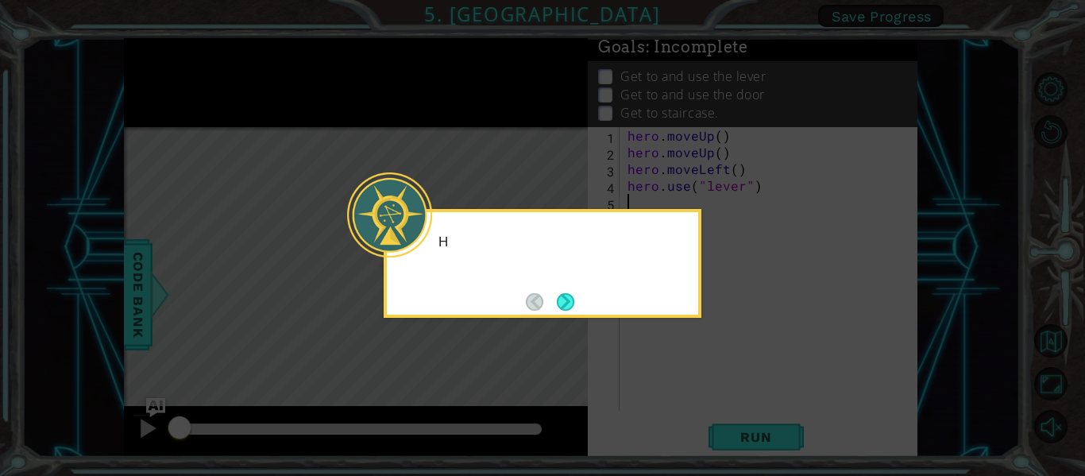
scroll to position [0, 0]
click at [559, 304] on button "Next" at bounding box center [566, 302] width 24 height 24
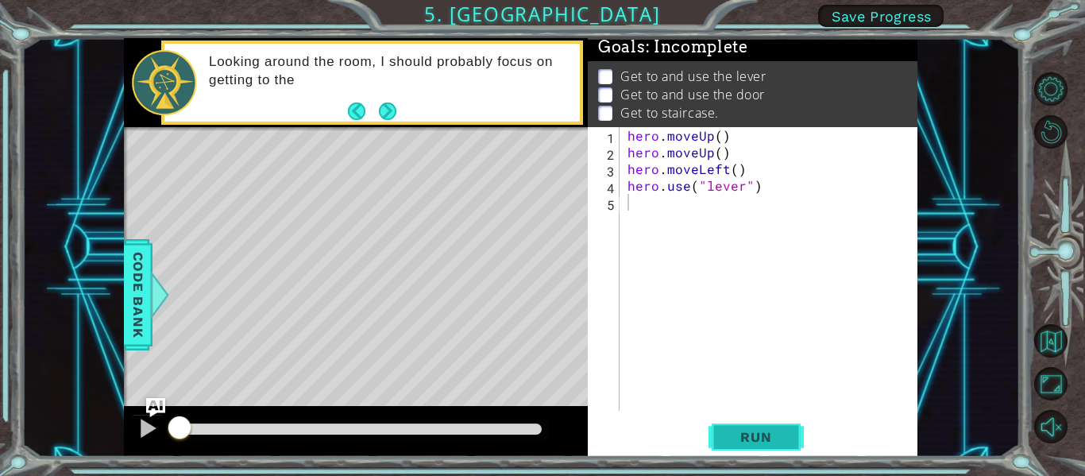
click at [748, 435] on span "Run" at bounding box center [756, 437] width 63 height 16
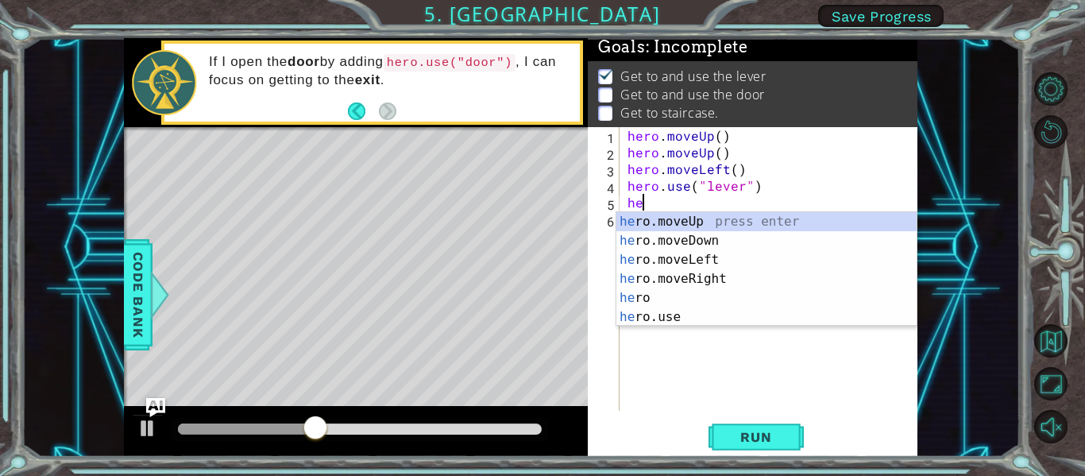
scroll to position [0, 1]
click at [675, 314] on div "her o.moveUp press enter her o.moveDown press enter her o.moveLeft press enter …" at bounding box center [767, 288] width 300 height 153
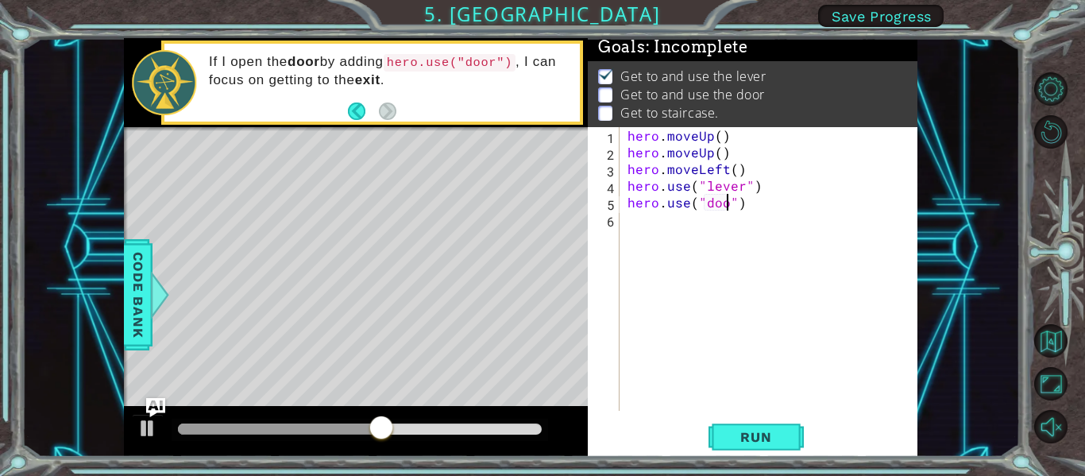
scroll to position [0, 7]
click at [757, 447] on button "Run" at bounding box center [756, 437] width 95 height 33
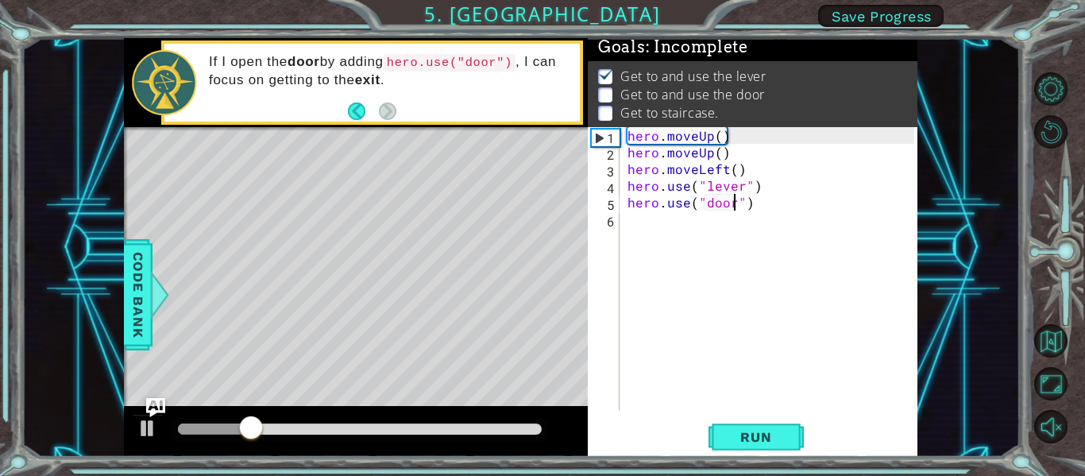
click at [772, 188] on div "hero . moveUp ( ) hero . moveUp ( ) hero . moveLeft ( ) hero . use ( "lever" ) …" at bounding box center [774, 285] width 298 height 317
type textarea "hero.use("lever")"
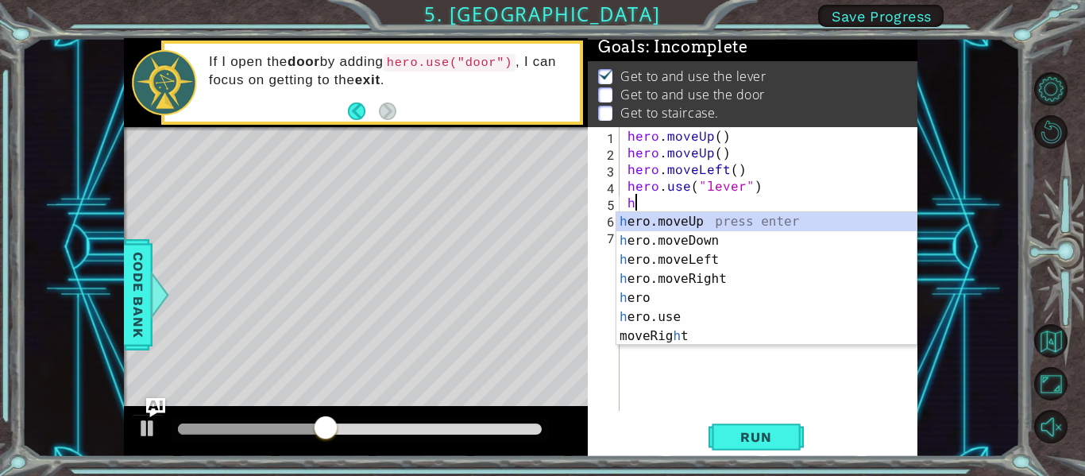
type textarea "her"
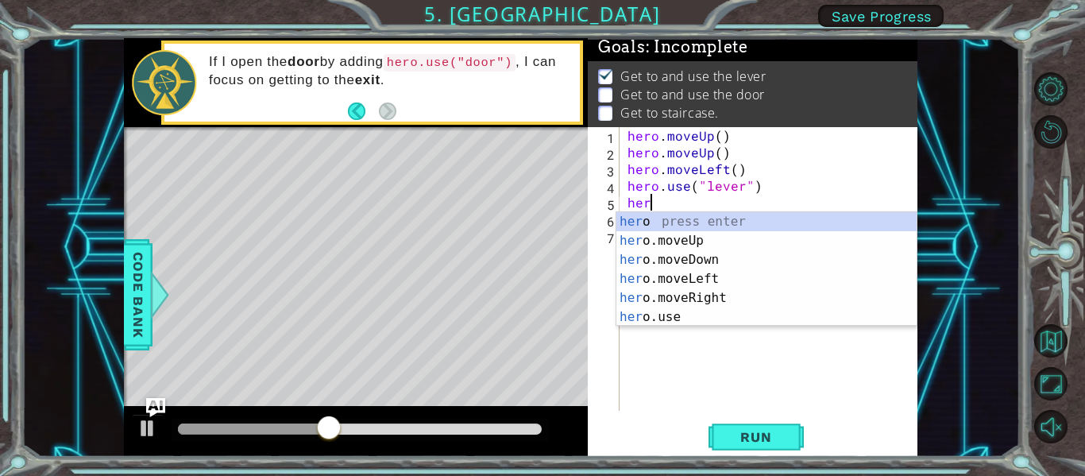
scroll to position [0, 1]
click at [700, 300] on div "her o press enter her o.moveUp press enter her o.moveDown press enter her o.mov…" at bounding box center [767, 288] width 300 height 153
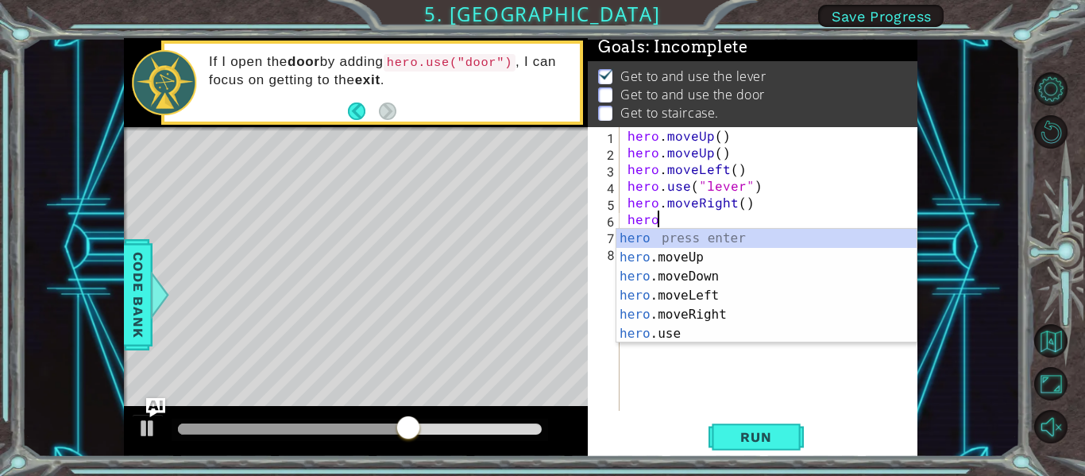
click at [741, 180] on div "hero . moveUp ( ) hero . moveUp ( ) hero . moveLeft ( ) hero . use ( "lever" ) …" at bounding box center [774, 285] width 298 height 317
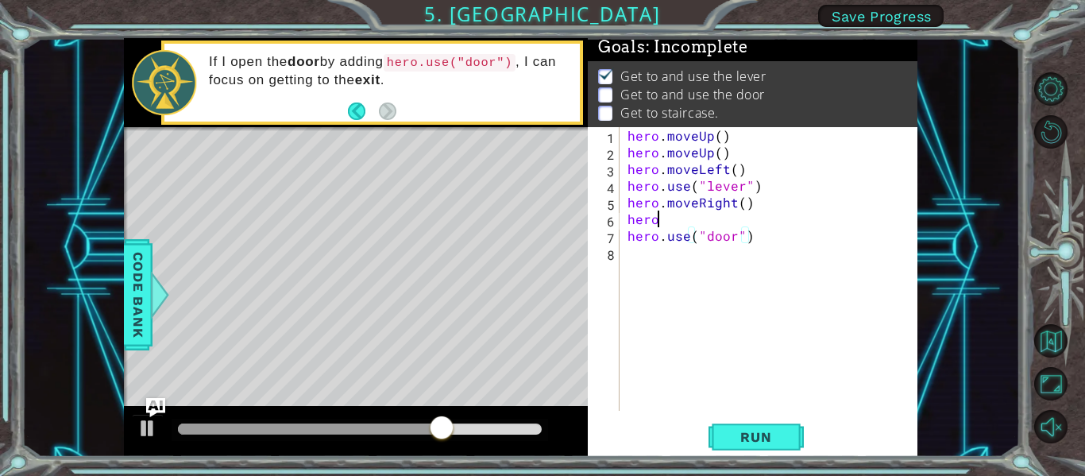
click at [675, 215] on div "hero . moveUp ( ) hero . moveUp ( ) hero . moveLeft ( ) hero . use ( "lever" ) …" at bounding box center [774, 285] width 298 height 317
type textarea "hero."
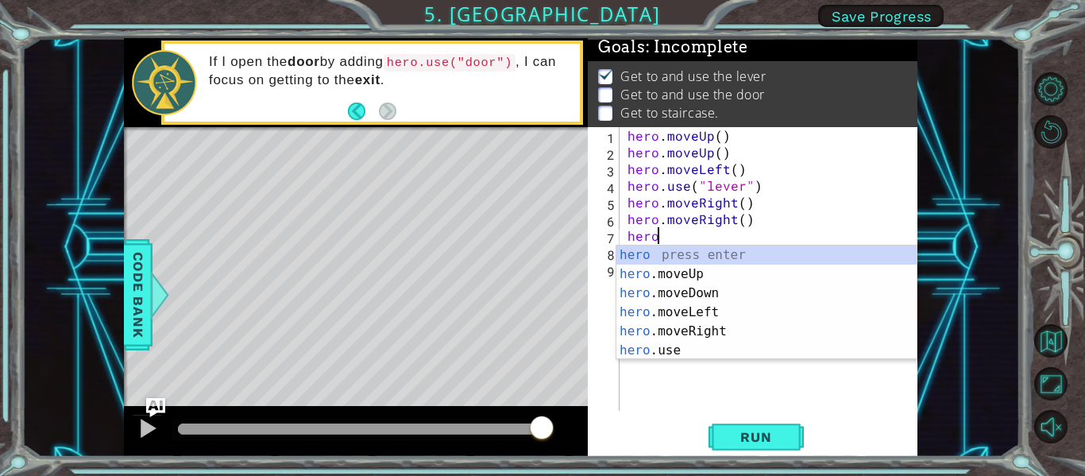
type textarea "hero."
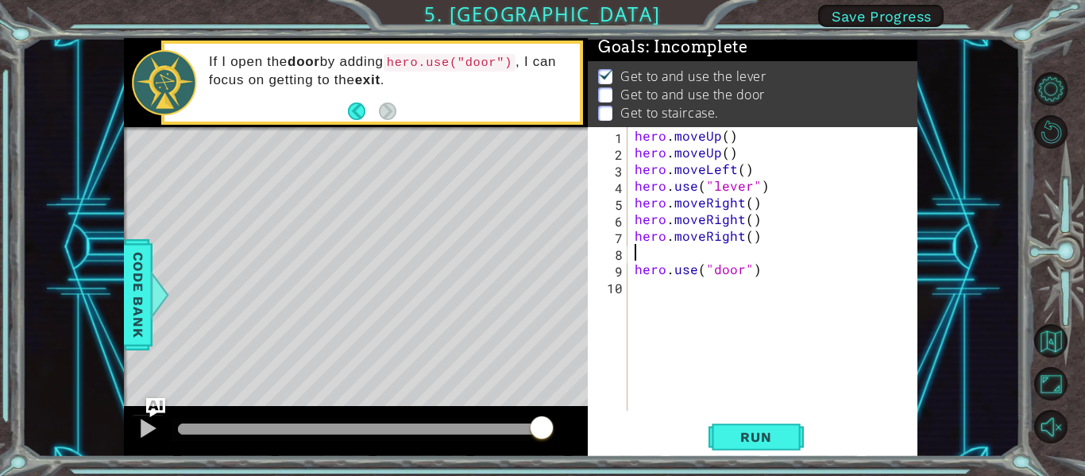
scroll to position [0, 0]
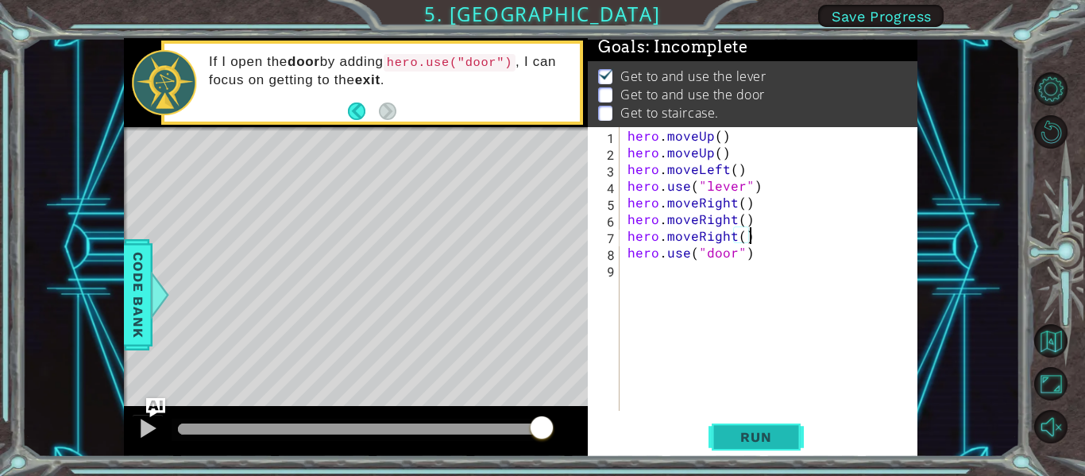
click at [744, 437] on span "Run" at bounding box center [756, 437] width 63 height 16
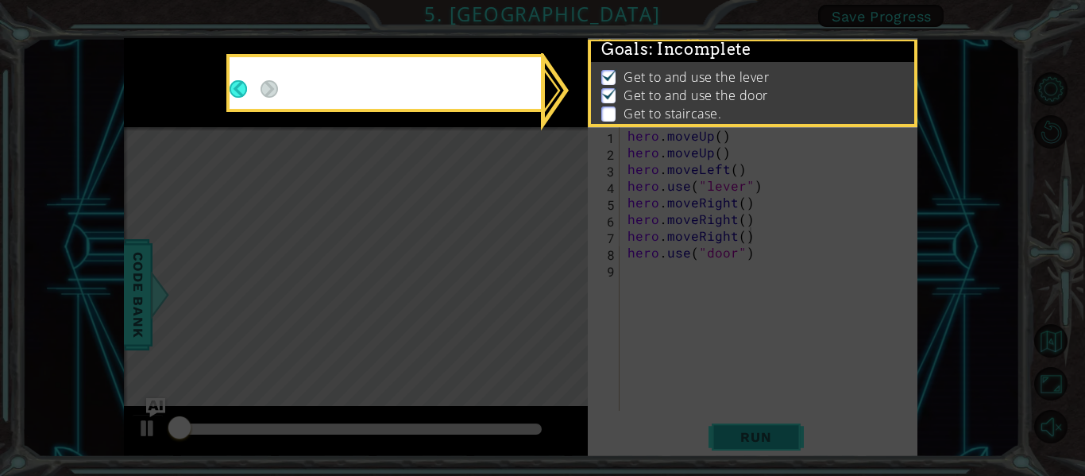
scroll to position [3, 0]
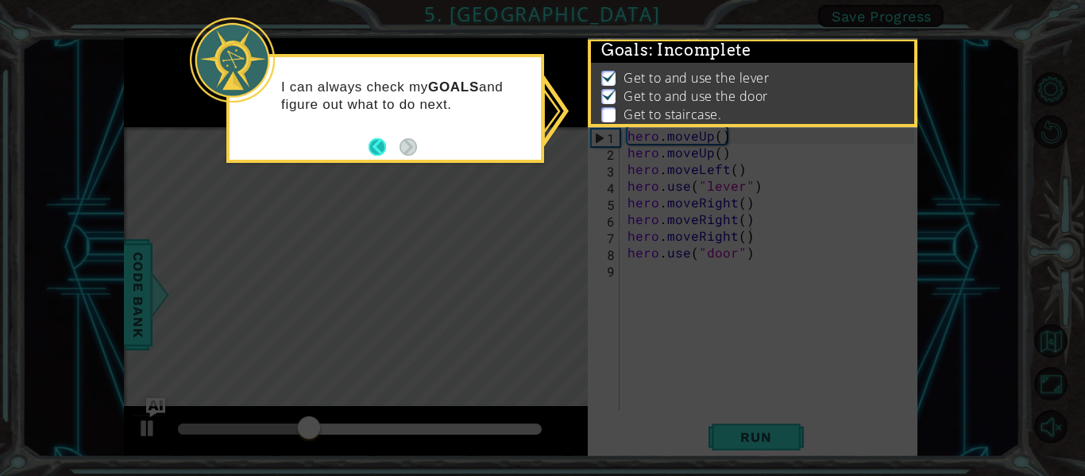
click at [382, 153] on button "Back" at bounding box center [384, 146] width 31 height 17
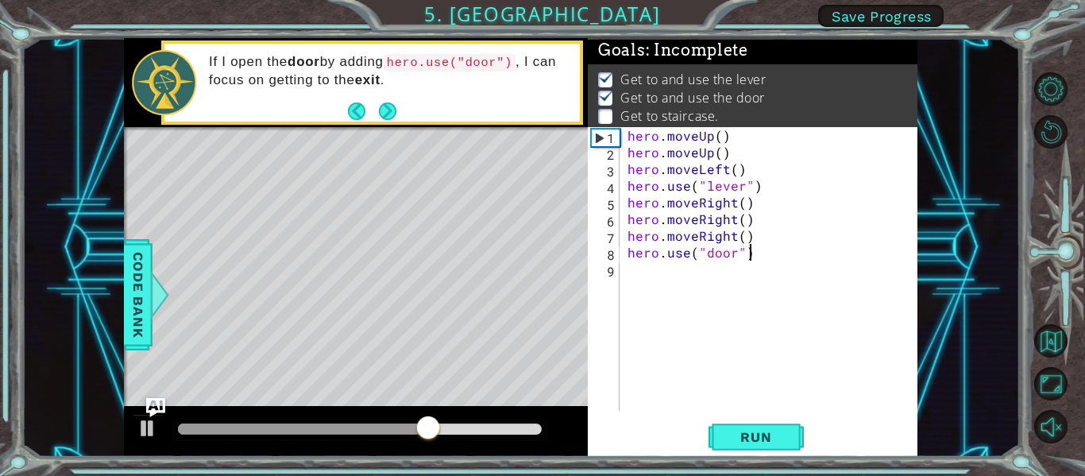
click at [764, 253] on div "hero . moveUp ( ) hero . moveUp ( ) hero . moveLeft ( ) hero . use ( "lever" ) …" at bounding box center [774, 285] width 298 height 317
type textarea "hero.use("door")"
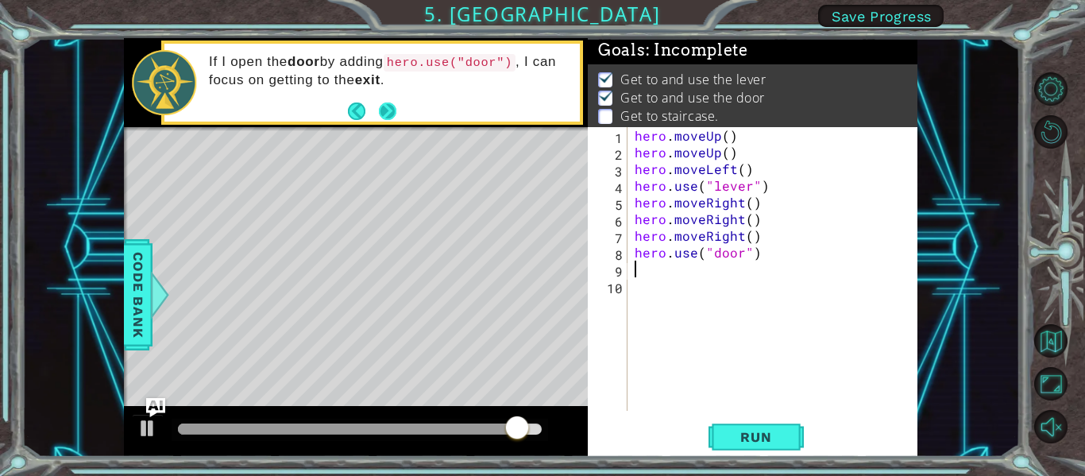
click at [390, 106] on button "Next" at bounding box center [387, 111] width 20 height 20
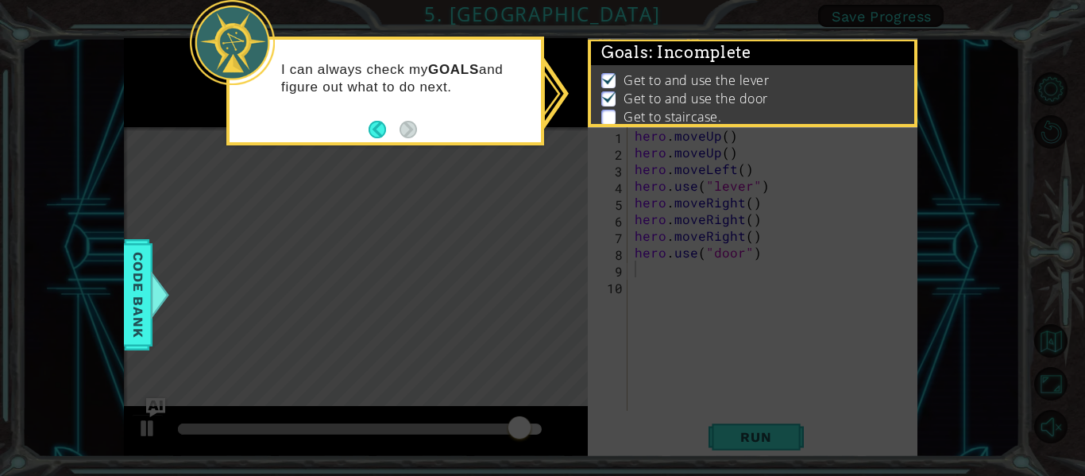
scroll to position [0, 0]
click at [458, 161] on icon at bounding box center [542, 238] width 1085 height 476
click at [362, 147] on icon at bounding box center [542, 238] width 1085 height 476
click at [385, 126] on button "Back" at bounding box center [384, 129] width 31 height 17
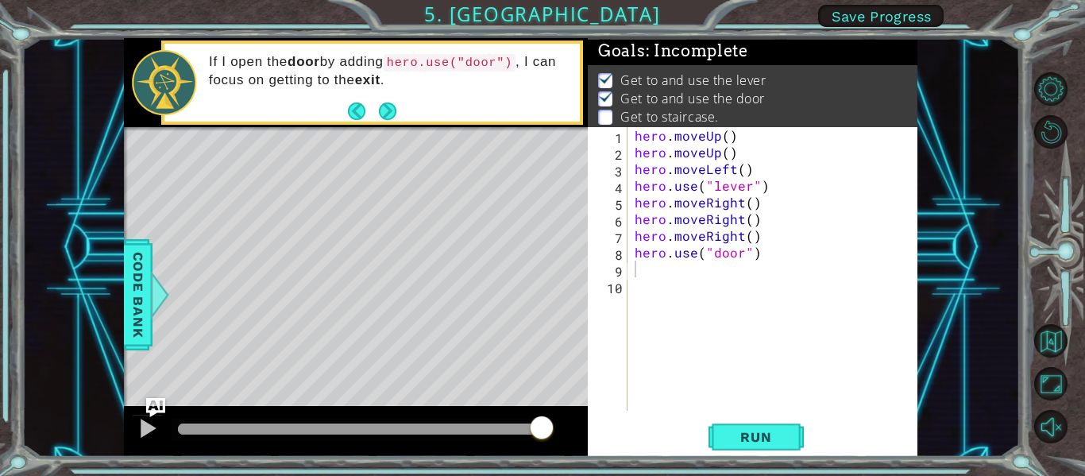
click at [385, 119] on button "Next" at bounding box center [387, 110] width 17 height 17
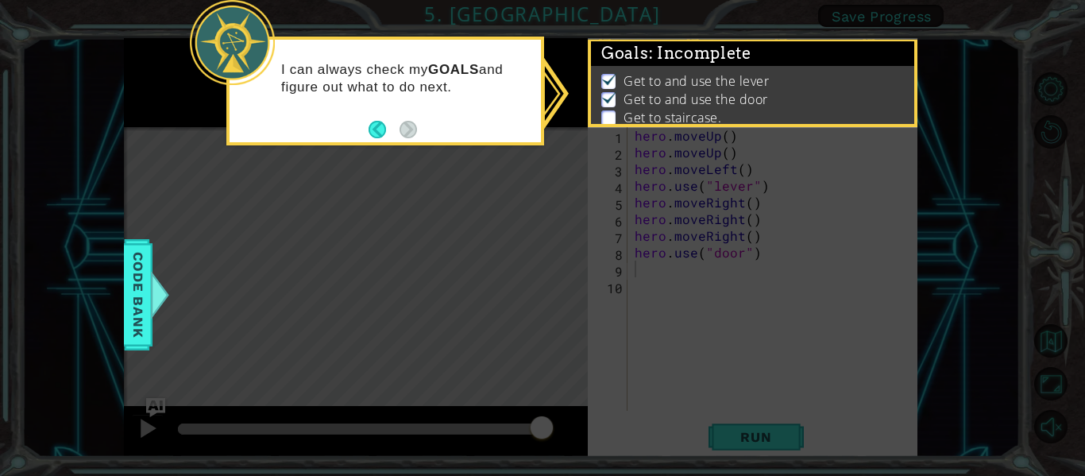
click at [625, 123] on p "Get to staircase." at bounding box center [673, 117] width 98 height 17
click at [420, 129] on div "I can always check my GOALS and figure out what to do next." at bounding box center [385, 91] width 318 height 109
click at [605, 120] on p at bounding box center [608, 117] width 14 height 15
click at [371, 131] on button "Back" at bounding box center [384, 129] width 31 height 17
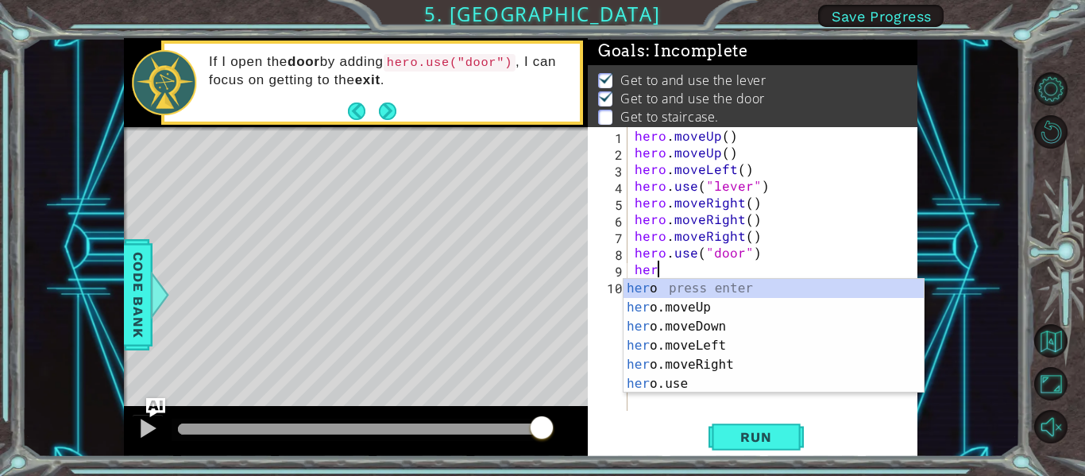
scroll to position [0, 1]
type textarea "hero"
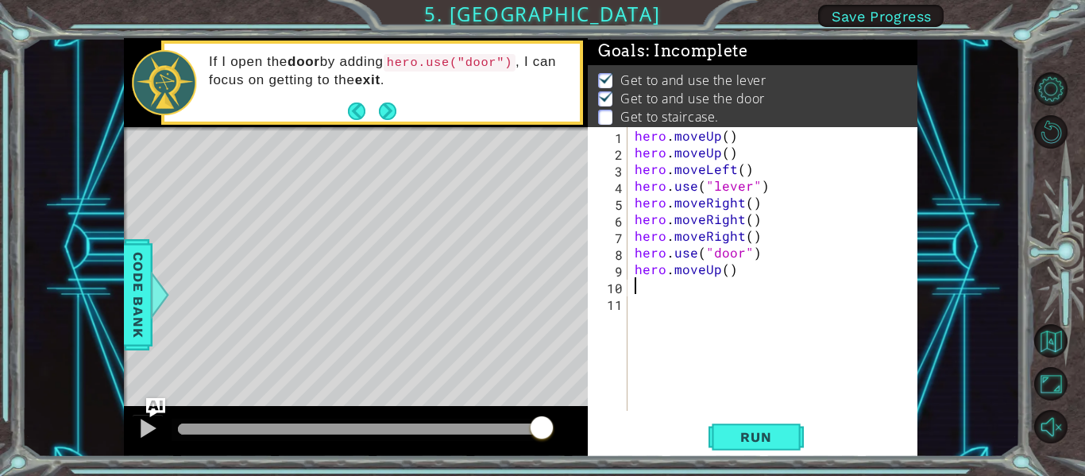
scroll to position [0, 0]
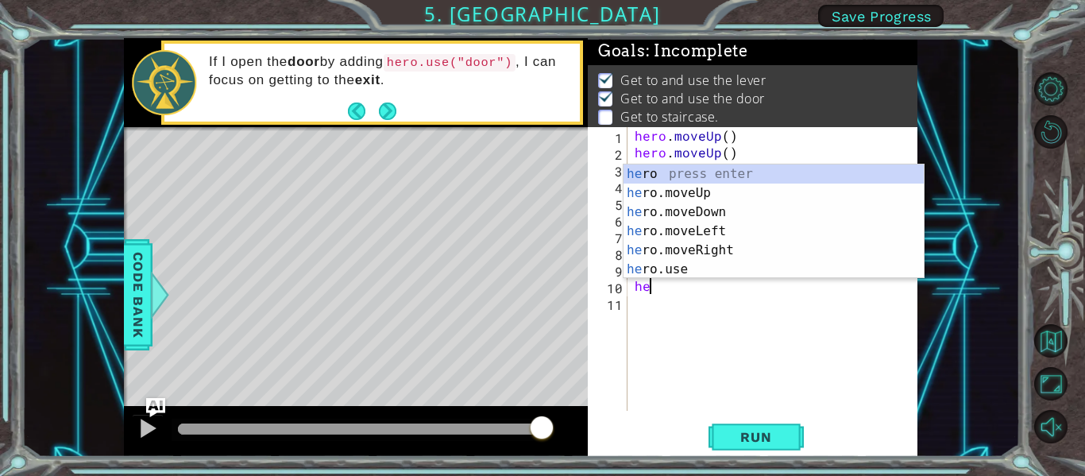
type textarea "hero"
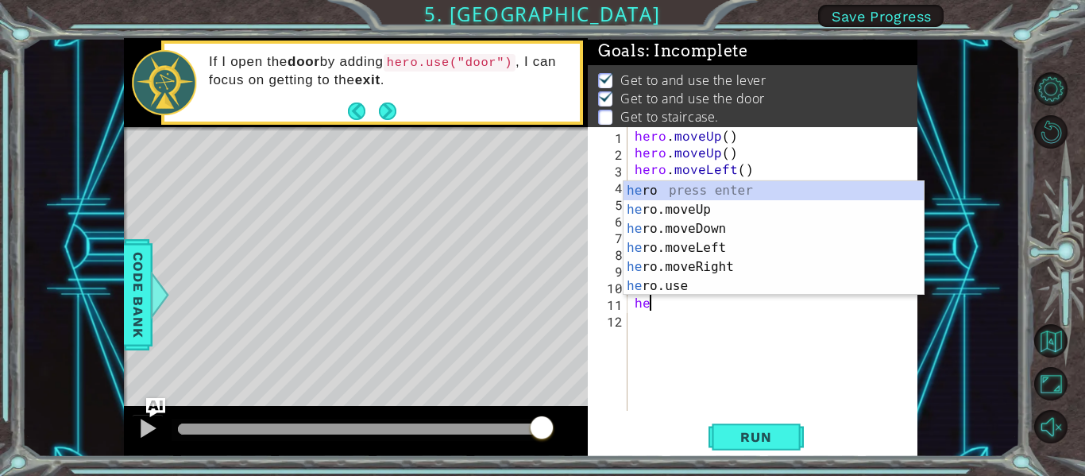
scroll to position [0, 1]
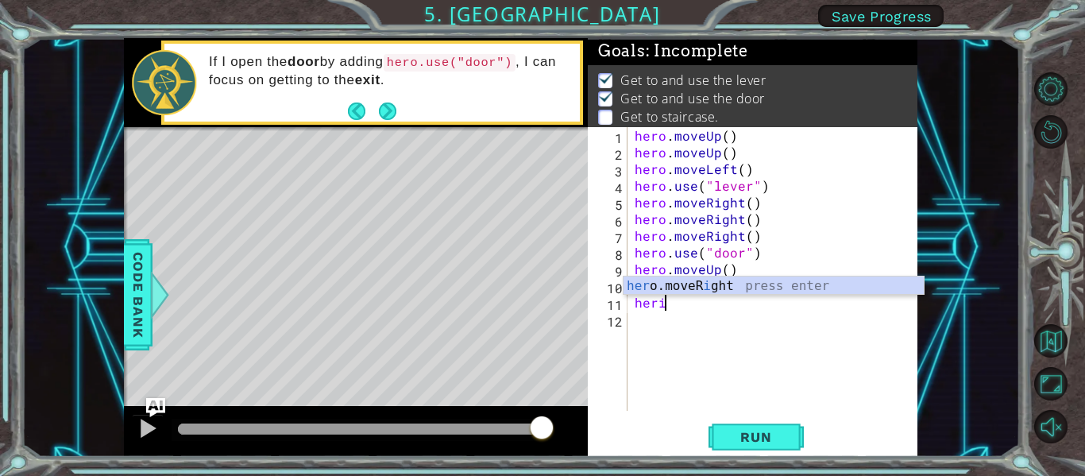
type textarea "her"
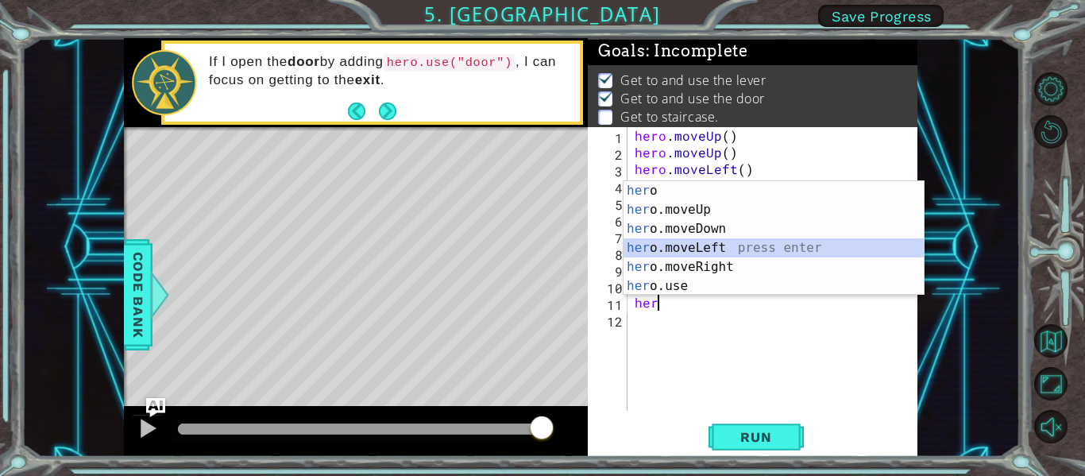
scroll to position [0, 0]
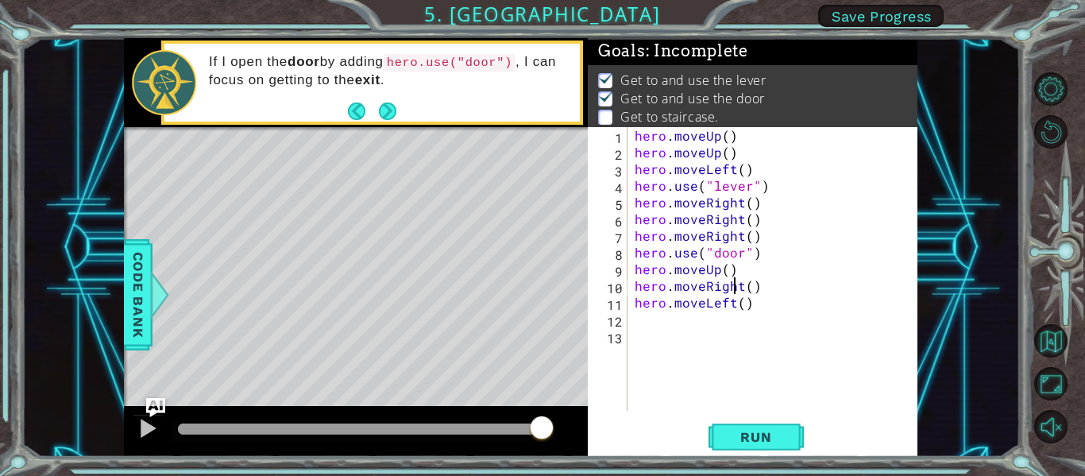
click at [735, 289] on div "hero . moveUp ( ) hero . moveUp ( ) hero . moveLeft ( ) hero . use ( "lever" ) …" at bounding box center [777, 285] width 291 height 317
click at [735, 289] on div "hero . moveUp ( ) hero . moveUp ( ) hero . moveLeft ( ) hero . use ( "lever" ) …" at bounding box center [773, 269] width 283 height 284
drag, startPoint x: 741, startPoint y: 288, endPoint x: 705, endPoint y: 288, distance: 35.8
click at [705, 288] on div "hero . moveUp ( ) hero . moveUp ( ) hero . moveLeft ( ) hero . use ( "lever" ) …" at bounding box center [777, 285] width 291 height 317
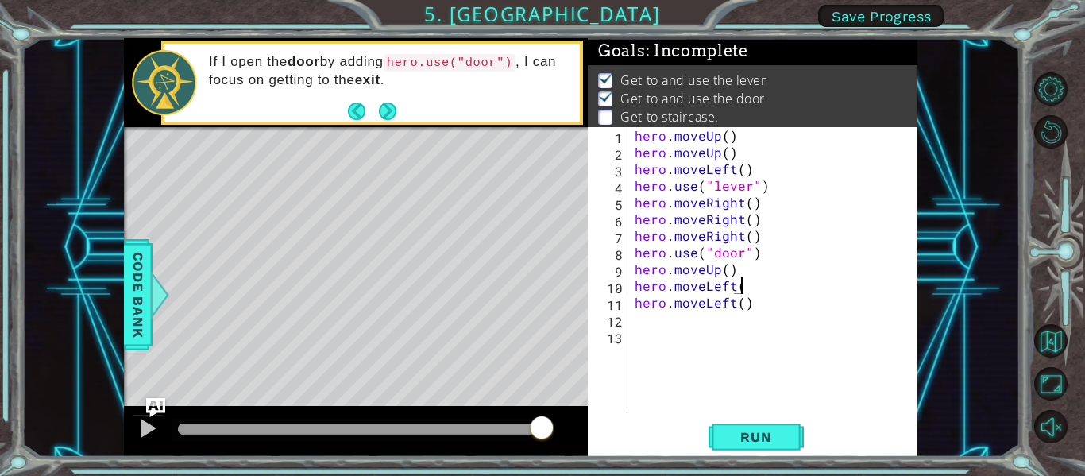
scroll to position [0, 6]
click at [749, 289] on div "hero . moveUp ( ) hero . moveUp ( ) hero . moveLeft ( ) hero . use ( "lever" ) …" at bounding box center [777, 285] width 291 height 317
click at [752, 310] on div "hero . moveUp ( ) hero . moveUp ( ) hero . moveLeft ( ) hero . use ( "lever" ) …" at bounding box center [777, 285] width 291 height 317
click at [736, 274] on div "hero . moveUp ( ) hero . moveUp ( ) hero . moveLeft ( ) hero . use ( "lever" ) …" at bounding box center [777, 285] width 291 height 317
type textarea "hero.moveUp()"
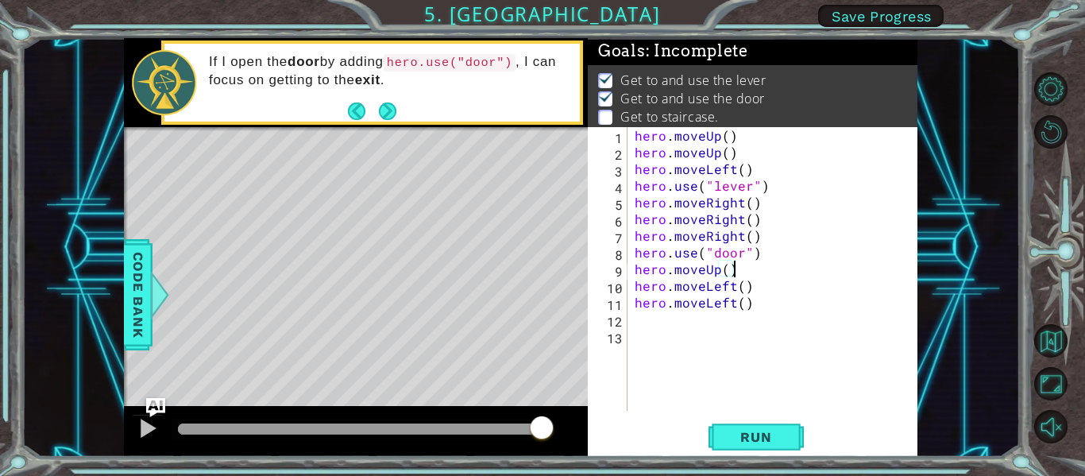
scroll to position [0, 0]
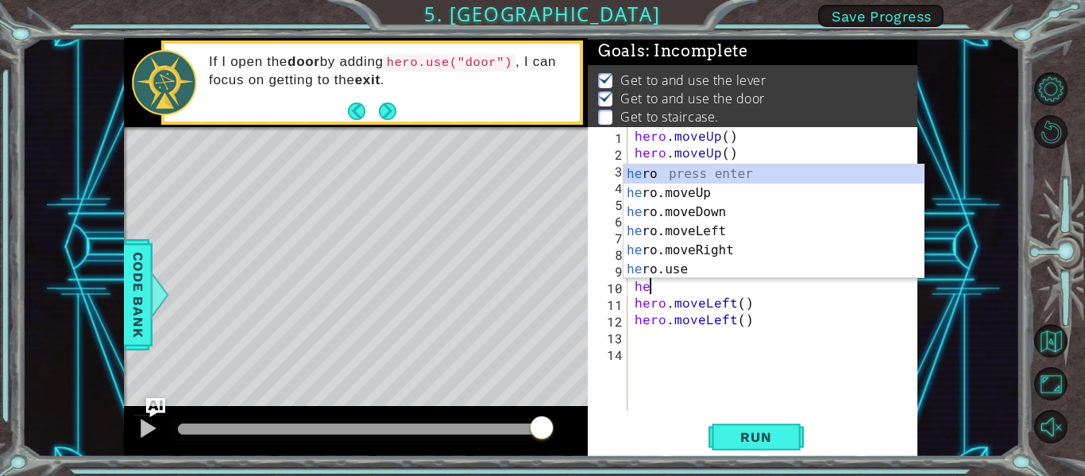
type textarea "her"
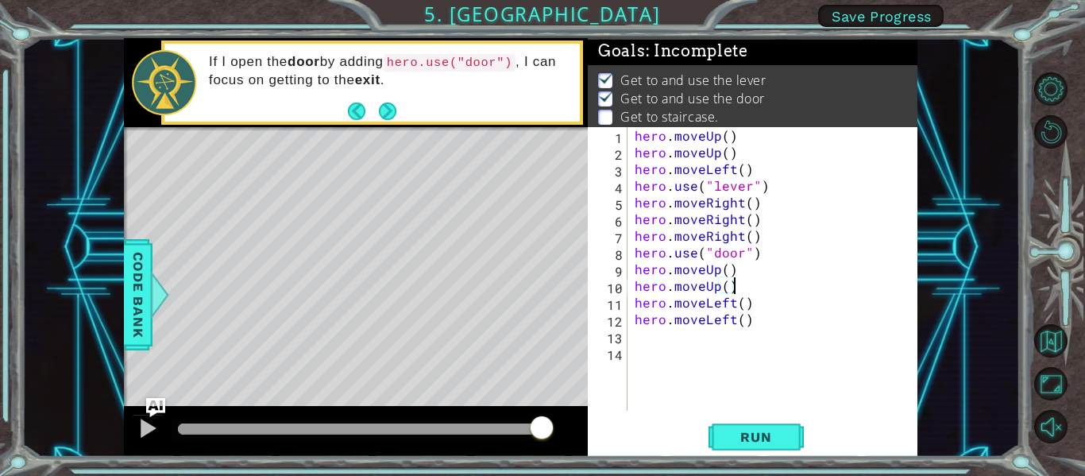
click at [772, 327] on div "hero . moveUp ( ) hero . moveUp ( ) hero . moveLeft ( ) hero . use ( "lever" ) …" at bounding box center [777, 285] width 291 height 317
type textarea "hero.moveLeft()"
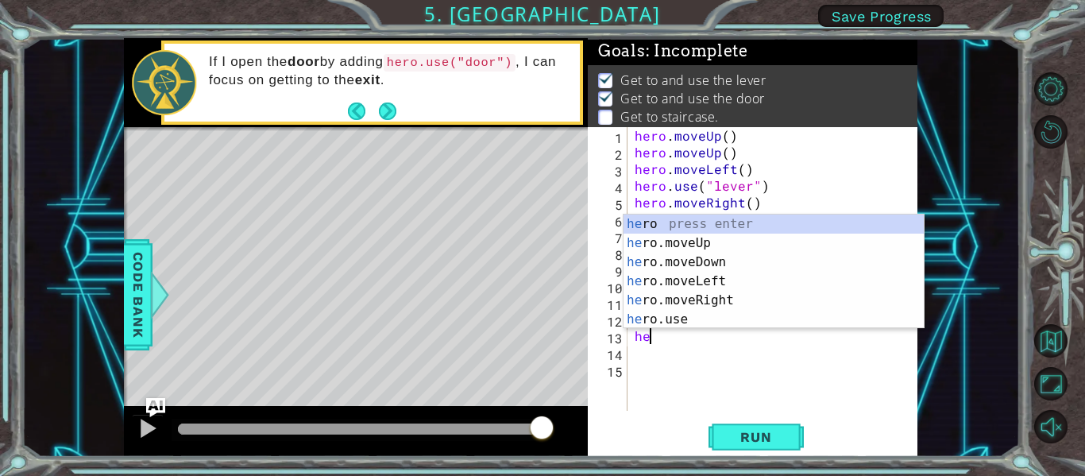
scroll to position [0, 1]
type textarea "hero"
click at [707, 281] on div "hero press enter hero .moveUp press enter hero .moveDown press enter hero .move…" at bounding box center [774, 291] width 300 height 153
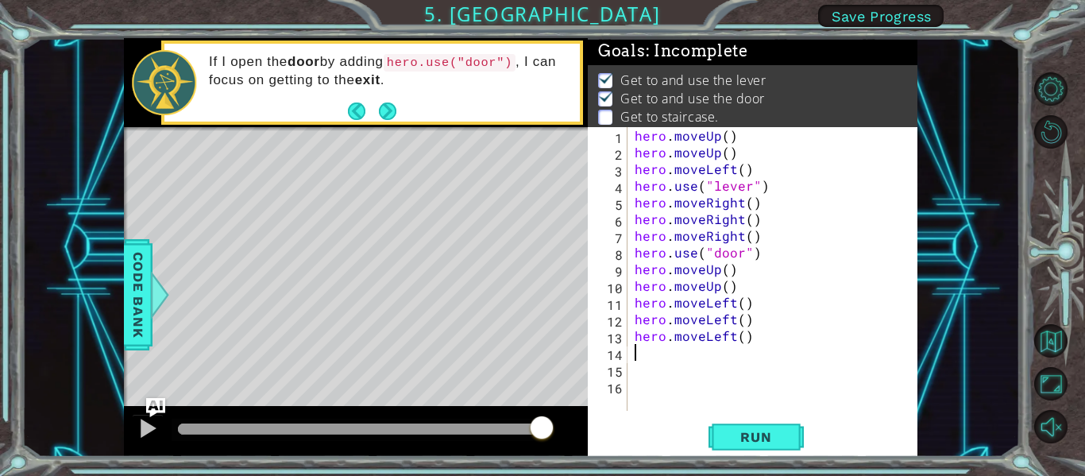
scroll to position [0, 0]
click at [754, 328] on div "hero . moveUp ( ) hero . moveUp ( ) hero . moveLeft ( ) hero . use ( "lever" ) …" at bounding box center [777, 285] width 291 height 317
type textarea "hero.moveLeft()"
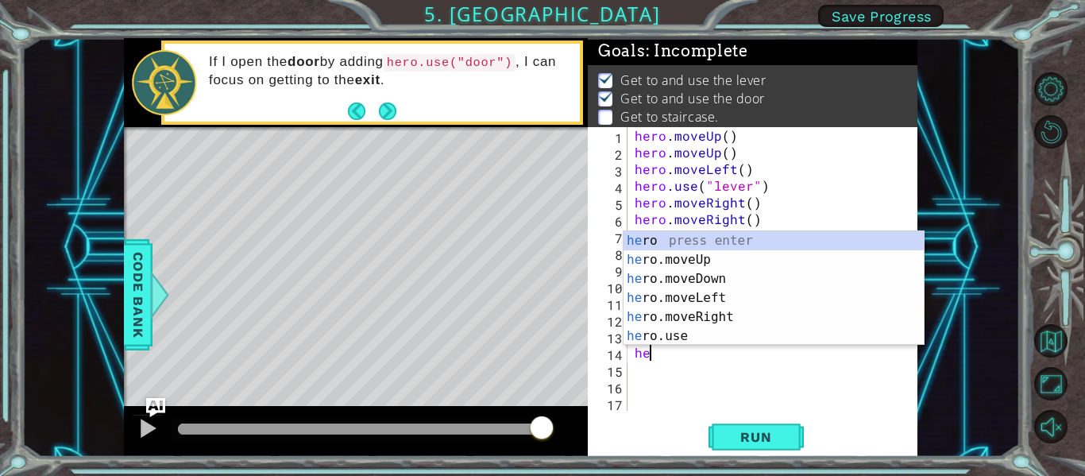
scroll to position [0, 1]
type textarea "hero"
click at [717, 252] on div "hero press enter hero .moveUp press enter hero .moveDown press enter hero .move…" at bounding box center [774, 307] width 300 height 153
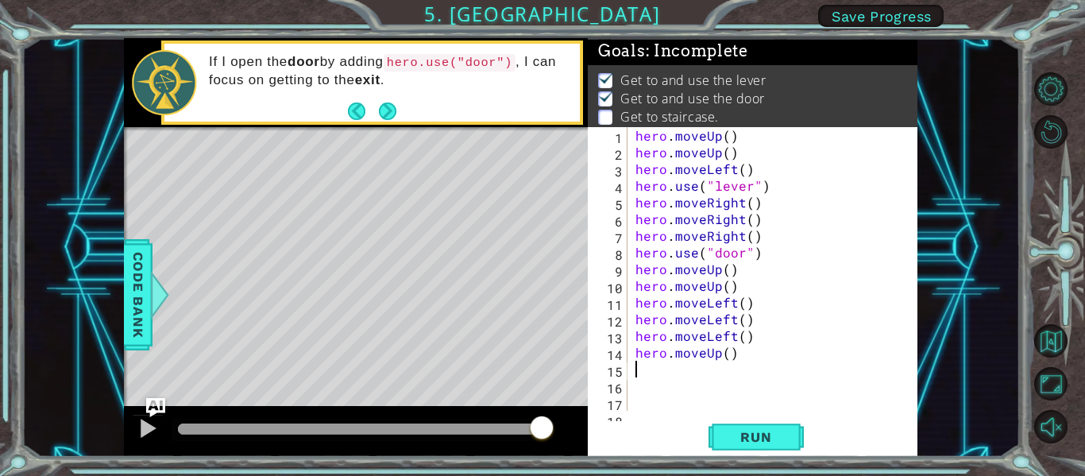
scroll to position [0, 0]
click at [755, 437] on span "Run" at bounding box center [756, 437] width 63 height 16
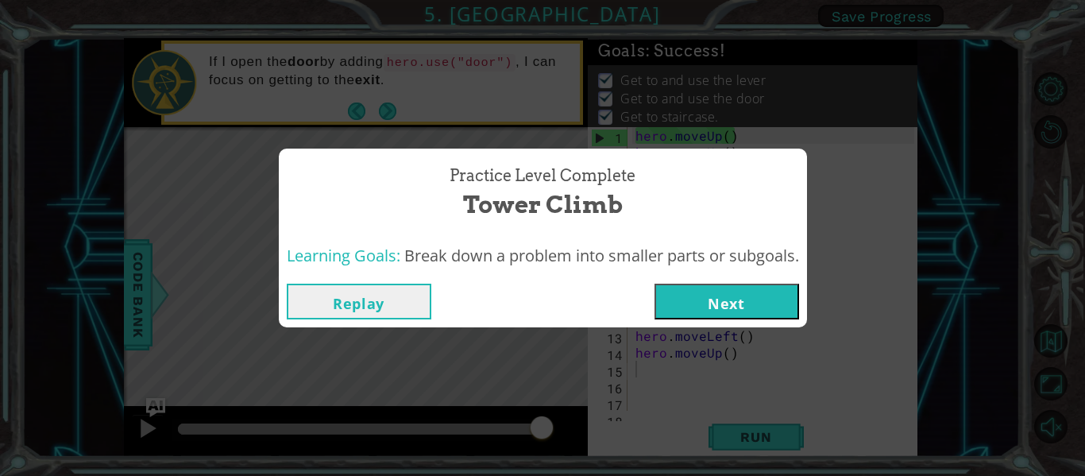
click at [752, 310] on button "Next" at bounding box center [727, 302] width 145 height 36
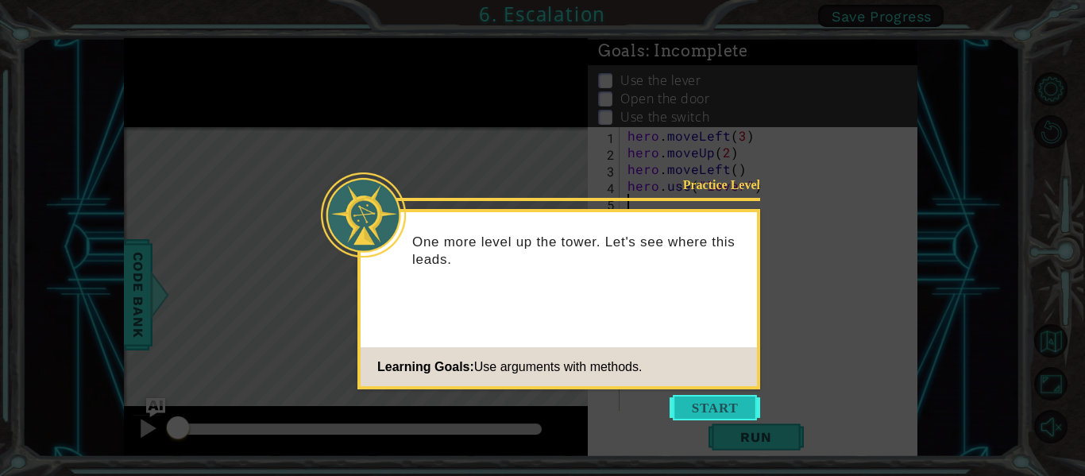
click at [733, 416] on button "Start" at bounding box center [715, 407] width 91 height 25
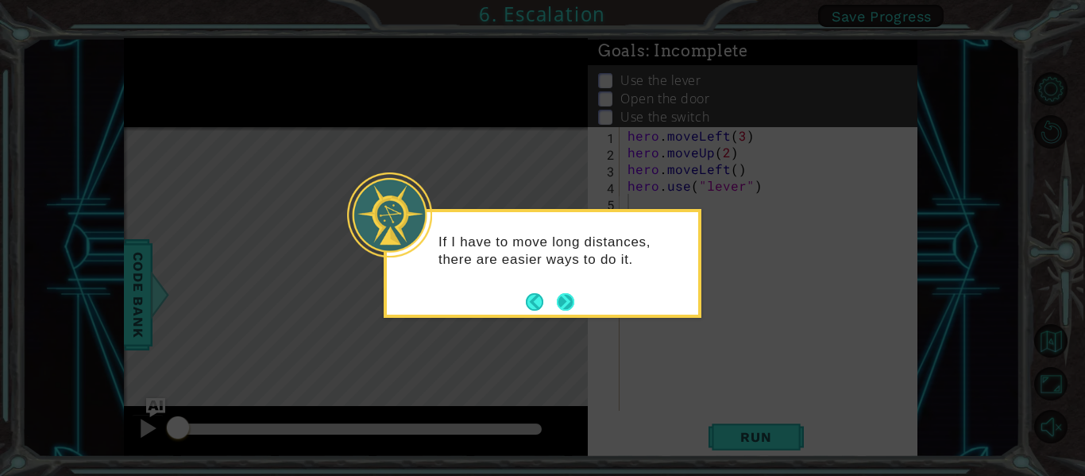
click at [562, 304] on button "Next" at bounding box center [565, 301] width 26 height 26
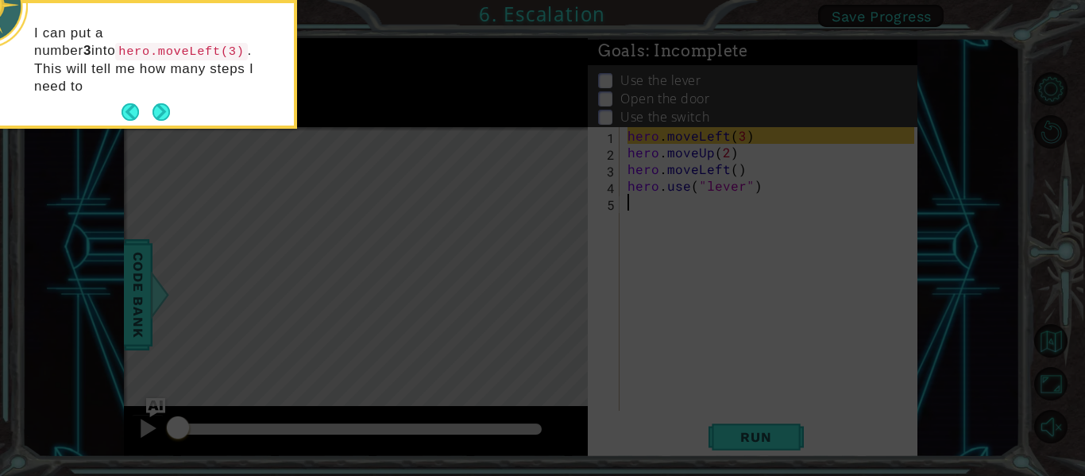
click at [170, 95] on div "I can put a number 3 into hero.moveLeft(3) . This will tell me how many steps I…" at bounding box center [138, 68] width 311 height 116
click at [168, 100] on button "Next" at bounding box center [161, 112] width 24 height 24
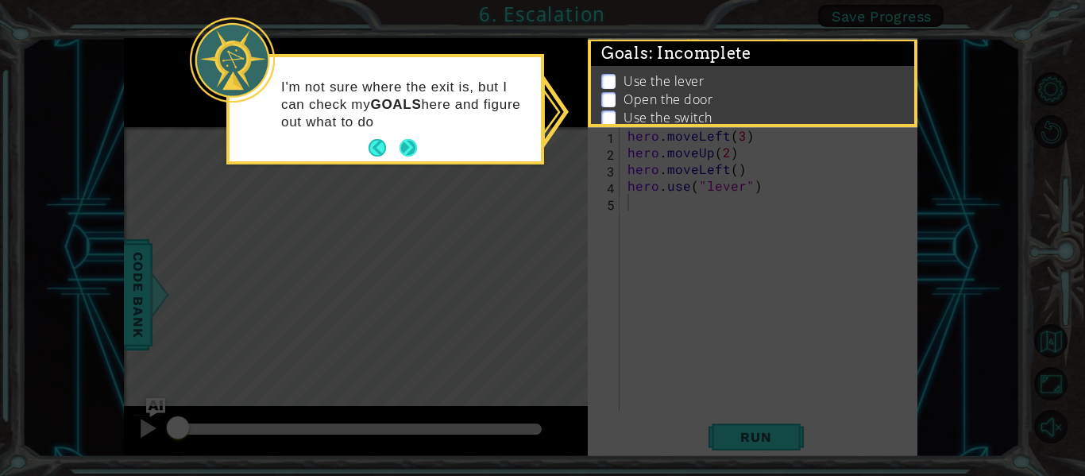
click at [412, 145] on button "Next" at bounding box center [408, 147] width 21 height 21
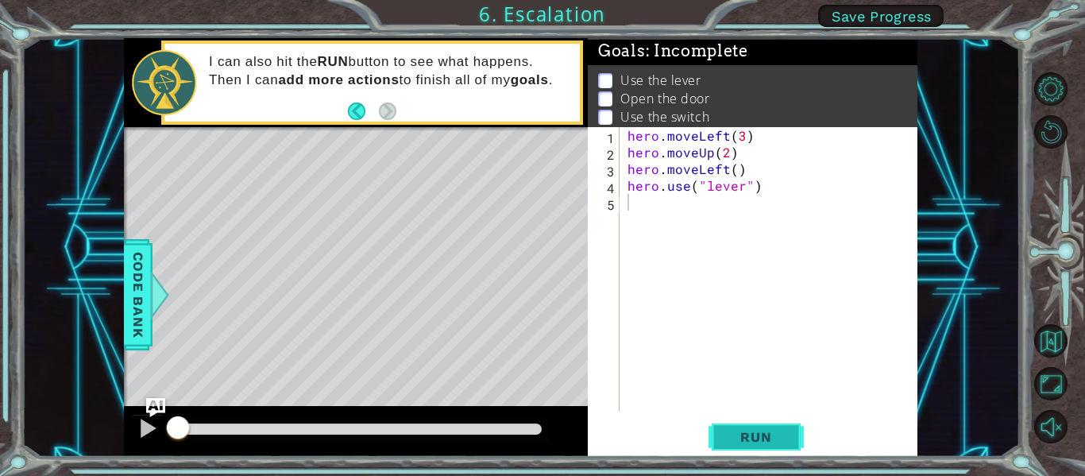
click at [781, 438] on span "Run" at bounding box center [756, 437] width 63 height 16
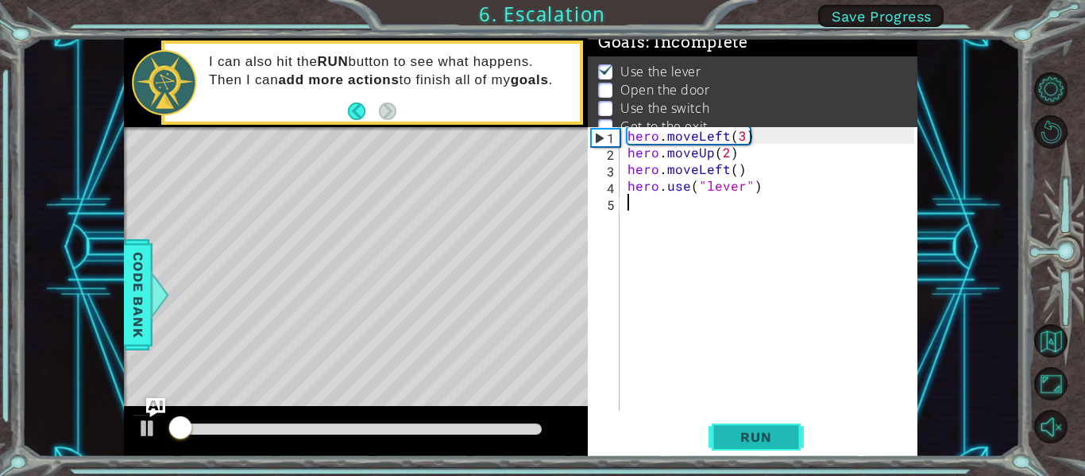
scroll to position [13, 0]
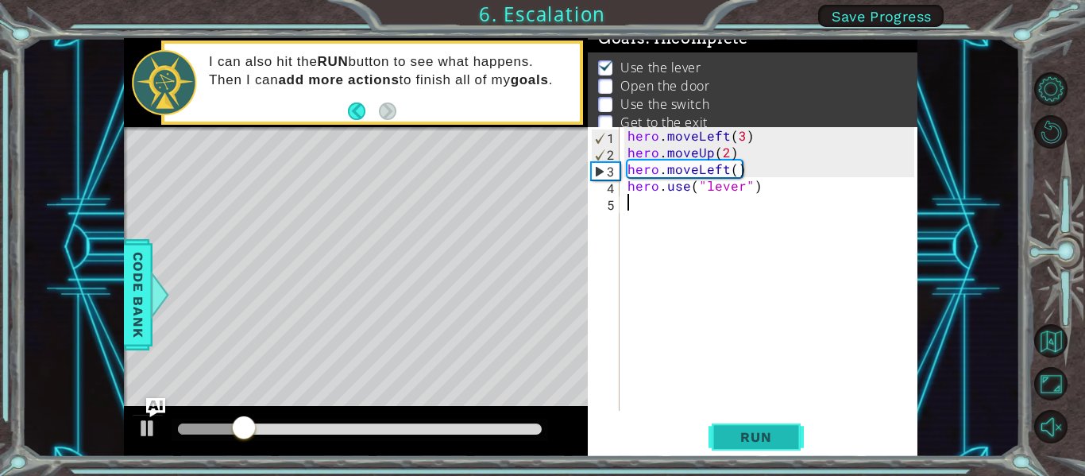
click at [781, 442] on span "Run" at bounding box center [756, 437] width 63 height 16
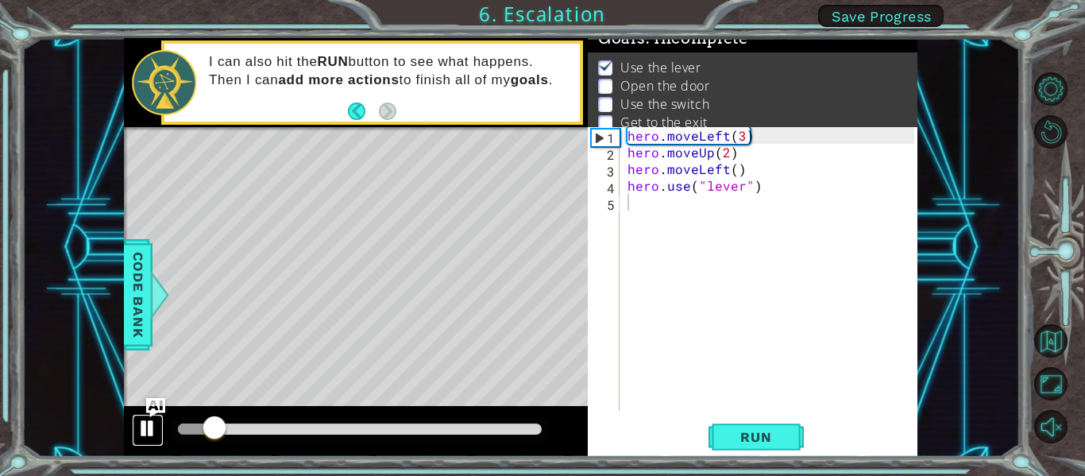
click at [150, 429] on div at bounding box center [147, 428] width 21 height 21
click at [149, 428] on div at bounding box center [147, 428] width 21 height 21
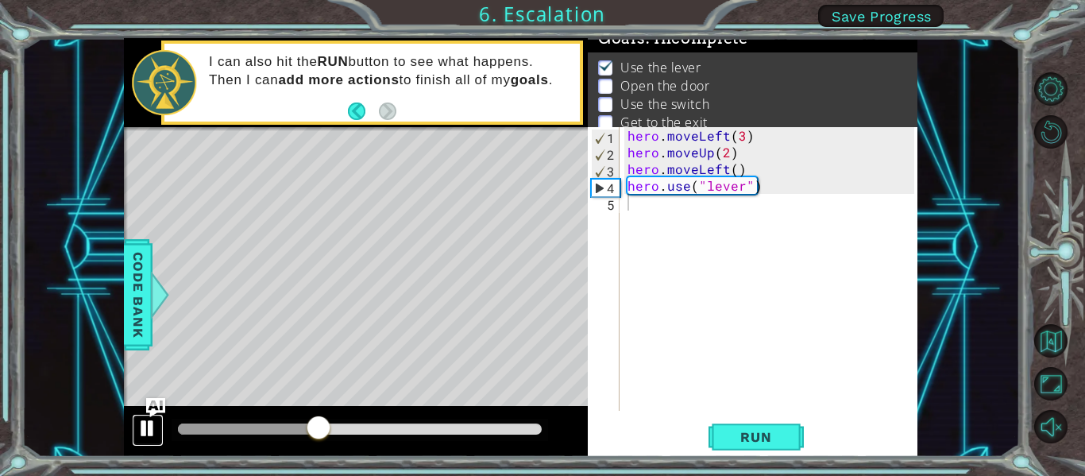
click at [141, 433] on div at bounding box center [147, 428] width 21 height 21
click at [786, 207] on div "hero . moveLeft ( 3 ) hero . moveUp ( 2 ) hero . moveLeft ( ) hero . use ( "lev…" at bounding box center [774, 285] width 298 height 317
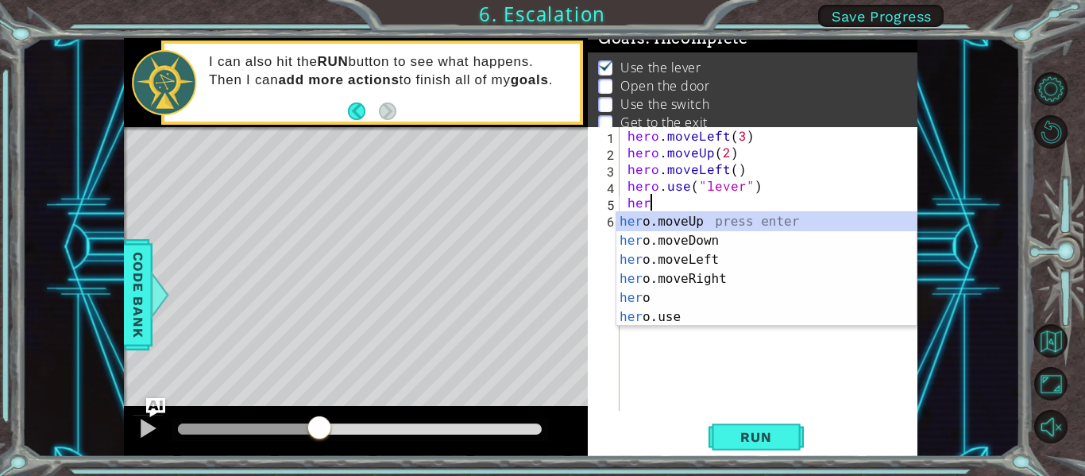
scroll to position [0, 1]
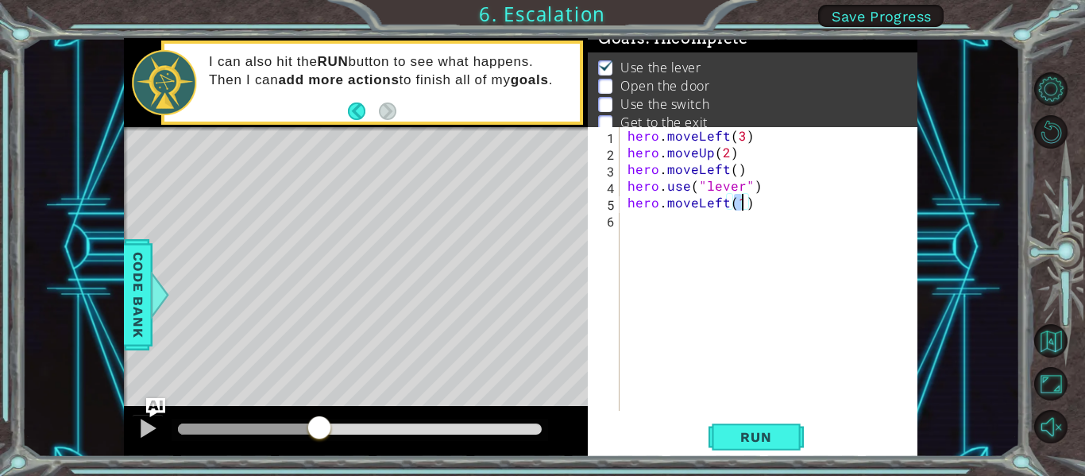
type textarea "hero.moveLeft()"
click at [754, 204] on div "hero . moveLeft ( 3 ) hero . moveUp ( 2 ) hero . moveLeft ( ) hero . use ( "lev…" at bounding box center [774, 285] width 298 height 317
type textarea "hero.use("door")"
click at [748, 442] on span "Run" at bounding box center [756, 437] width 63 height 16
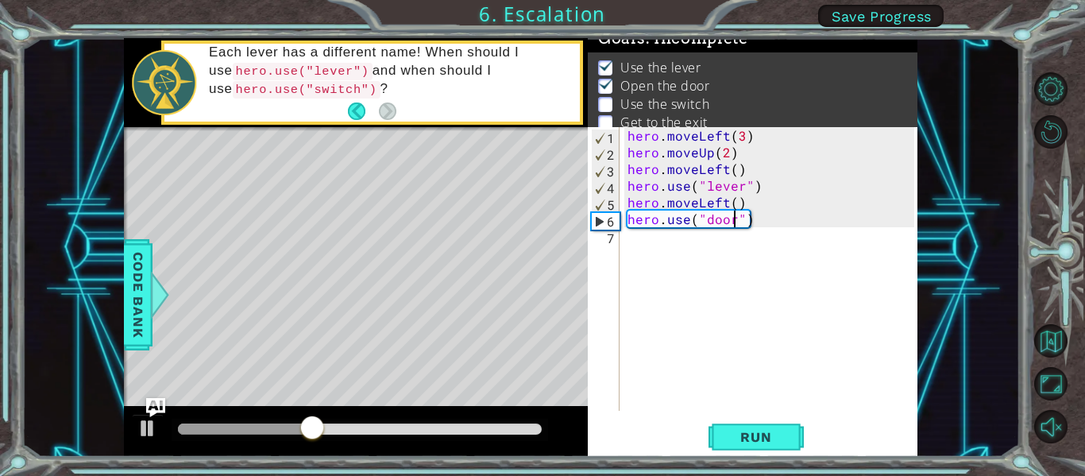
click at [755, 231] on div "hero . moveLeft ( 3 ) hero . moveUp ( 2 ) hero . moveLeft ( ) hero . use ( "lev…" at bounding box center [774, 285] width 298 height 317
click at [148, 439] on div at bounding box center [147, 428] width 21 height 21
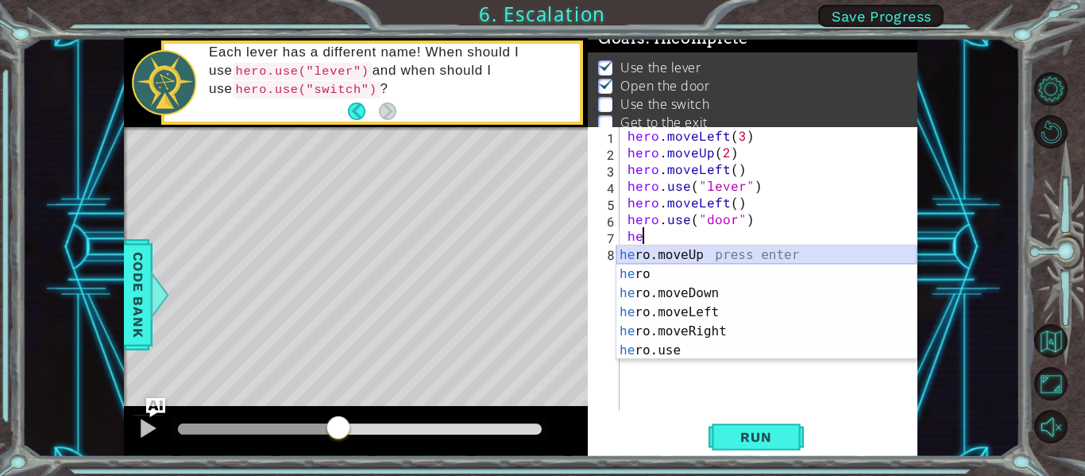
click at [670, 248] on div "he ro.moveUp press enter he ro press enter he ro.moveDown press enter he ro.mov…" at bounding box center [767, 322] width 300 height 153
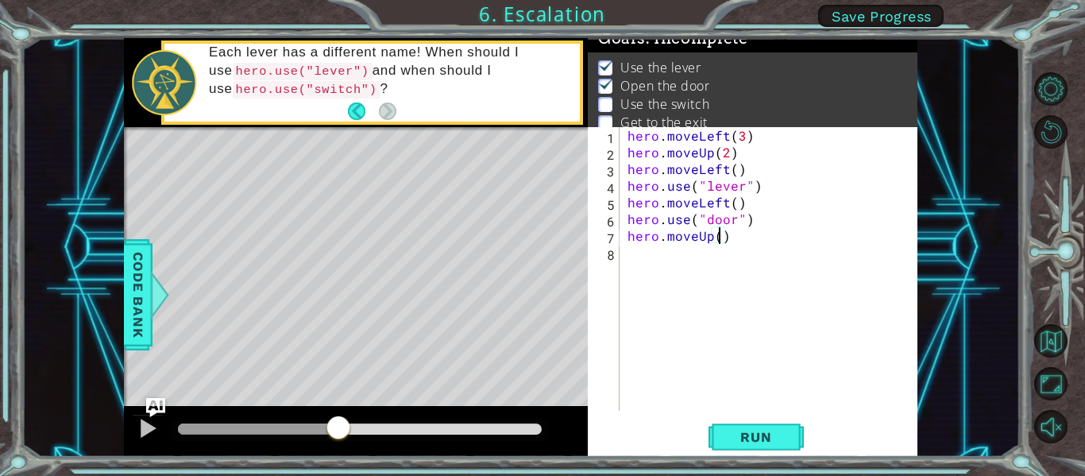
type textarea "hero.moveUp(2)"
click at [737, 243] on div "hero . moveLeft ( 3 ) hero . moveUp ( 2 ) hero . moveLeft ( ) hero . use ( "lev…" at bounding box center [774, 285] width 298 height 317
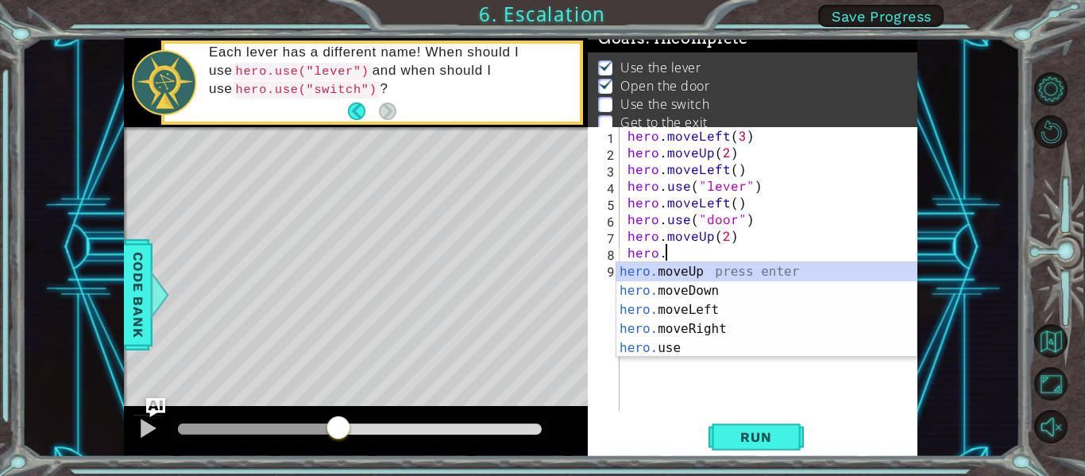
scroll to position [0, 2]
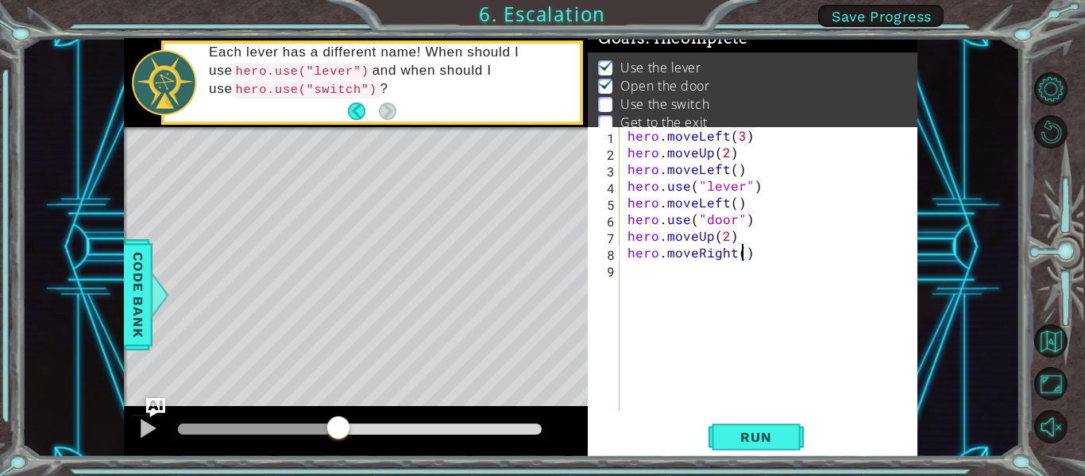
type textarea "hero.moveRight(2)"
click at [764, 246] on div "hero . moveLeft ( 3 ) hero . moveUp ( 2 ) hero . moveLeft ( ) hero . use ( "lev…" at bounding box center [774, 285] width 298 height 317
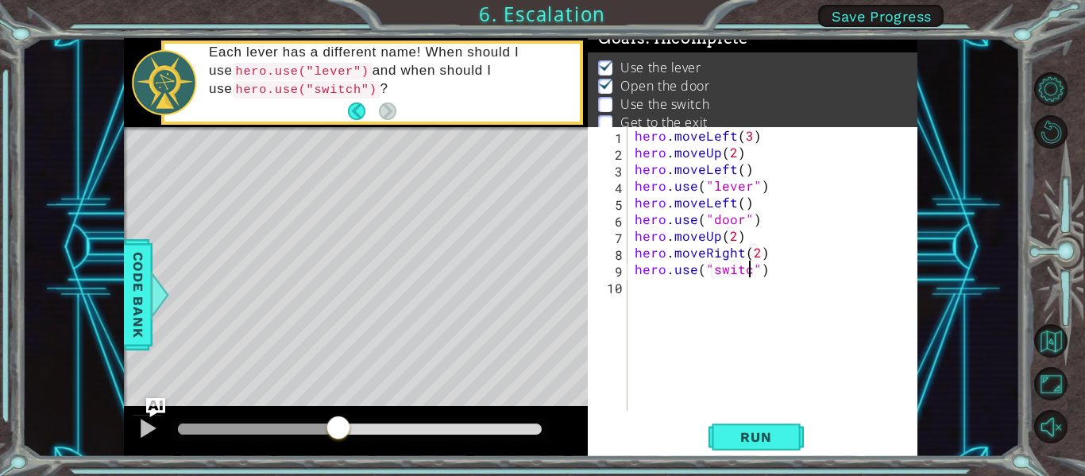
scroll to position [0, 8]
type textarea "hero.use("switch")"
click at [740, 435] on span "Run" at bounding box center [756, 437] width 63 height 16
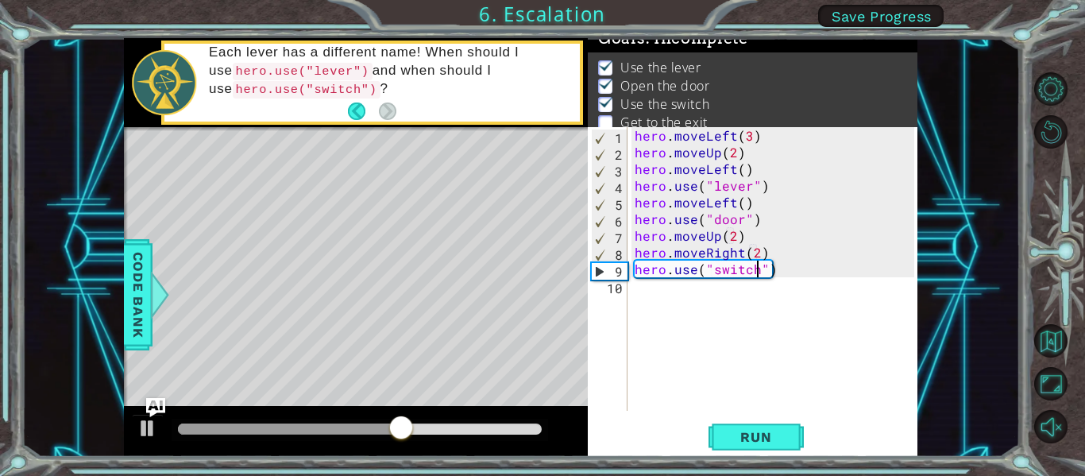
click at [810, 266] on div "hero . moveLeft ( 3 ) hero . moveUp ( 2 ) hero . moveLeft ( ) hero . use ( "lev…" at bounding box center [777, 285] width 291 height 317
click at [146, 422] on div at bounding box center [147, 428] width 21 height 21
click at [802, 284] on div "hero . moveLeft ( 3 ) hero . moveUp ( 2 ) hero . moveLeft ( ) hero . use ( "lev…" at bounding box center [777, 285] width 291 height 317
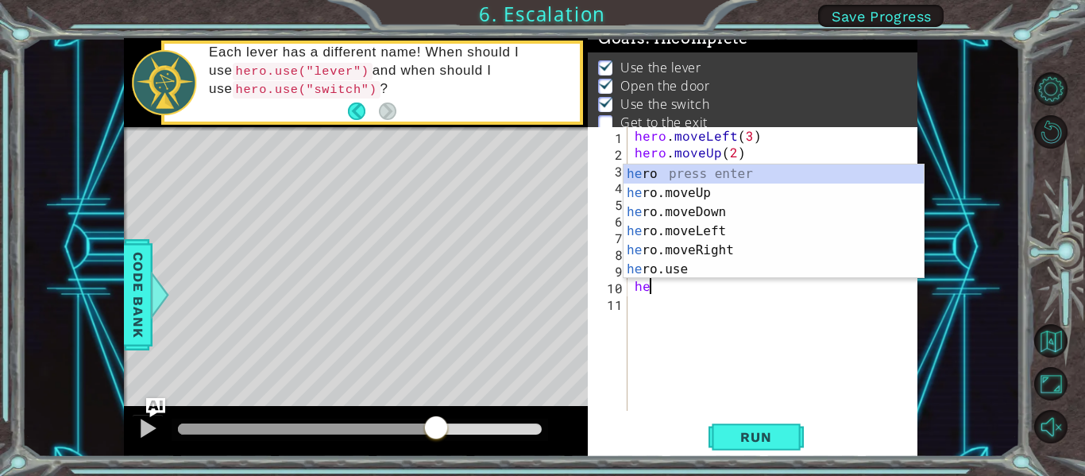
scroll to position [0, 1]
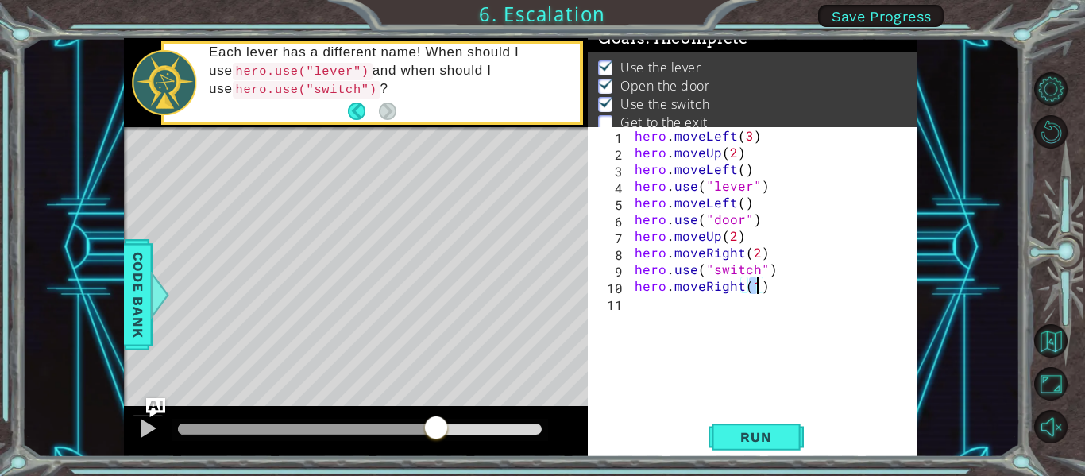
type textarea "hero.moveRight()"
click at [763, 285] on div "hero . moveLeft ( 3 ) hero . moveUp ( 2 ) hero . moveLeft ( ) hero . use ( "lev…" at bounding box center [777, 285] width 291 height 317
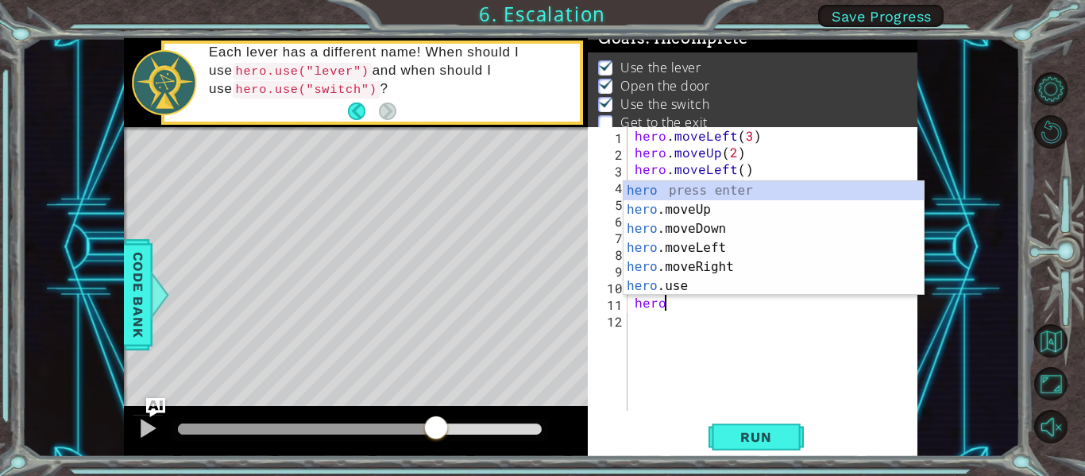
scroll to position [0, 2]
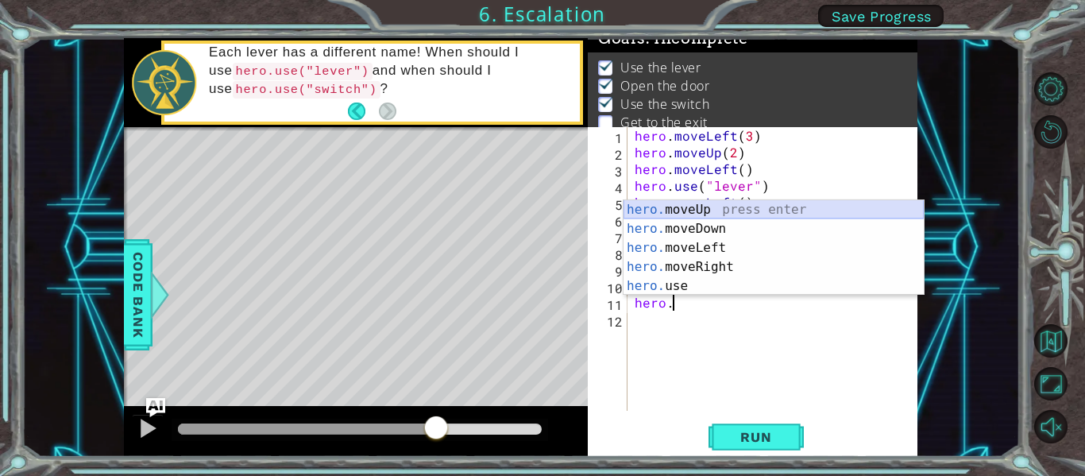
click at [772, 208] on div "hero. moveUp press enter hero. moveDown press enter hero. moveLeft press enter …" at bounding box center [774, 266] width 300 height 133
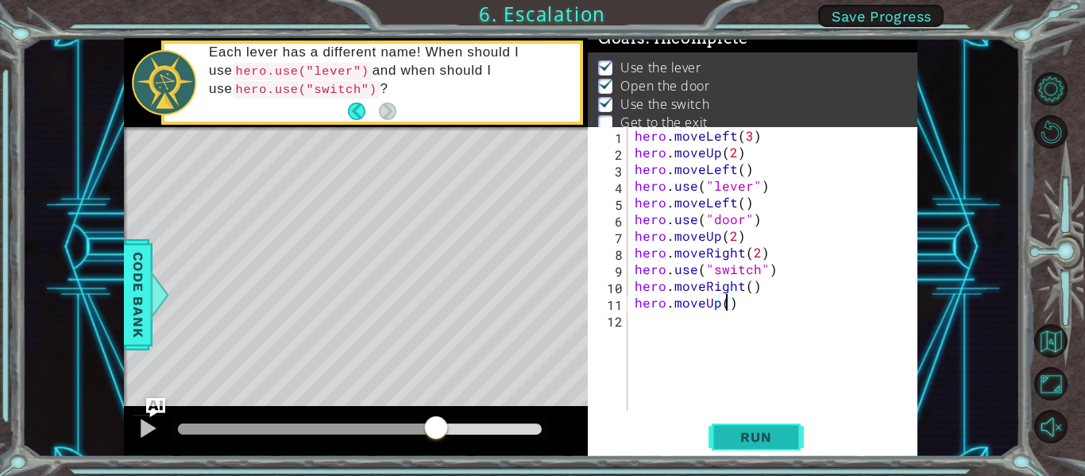
type textarea "hero.moveUp()"
click at [776, 432] on span "Run" at bounding box center [756, 437] width 63 height 16
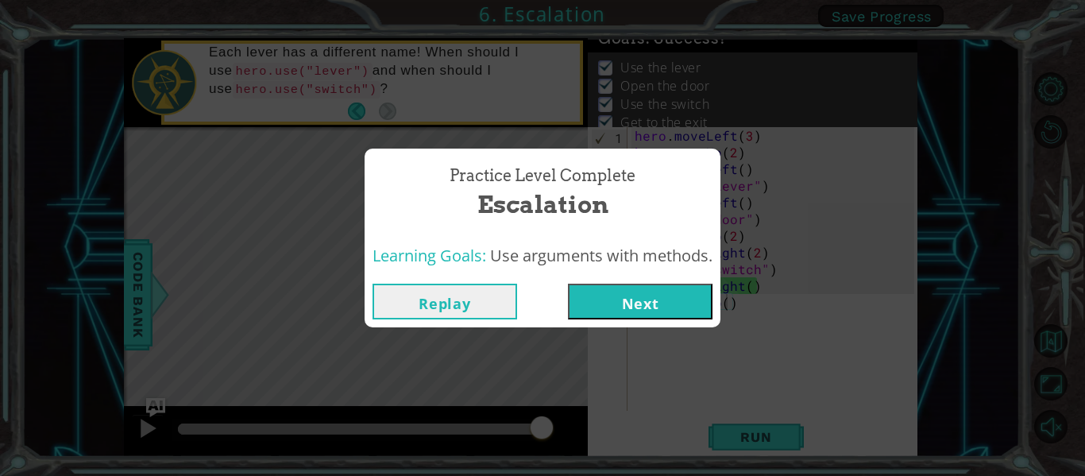
click at [621, 294] on button "Next" at bounding box center [640, 302] width 145 height 36
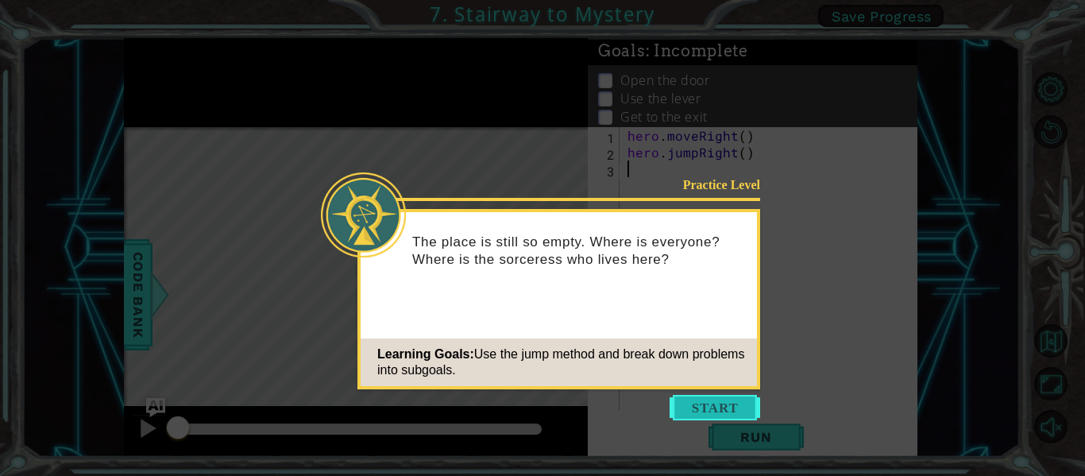
click at [736, 408] on button "Start" at bounding box center [715, 407] width 91 height 25
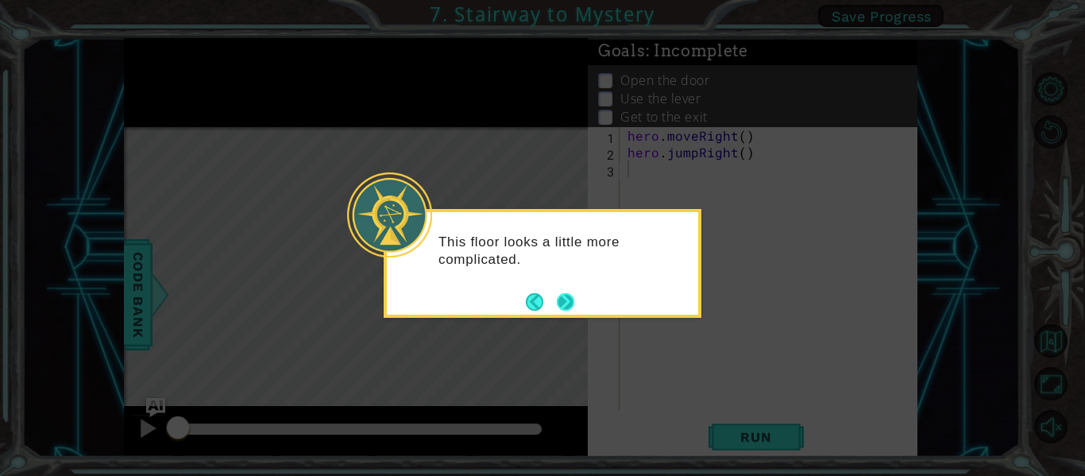
click at [570, 294] on button "Next" at bounding box center [565, 301] width 17 height 17
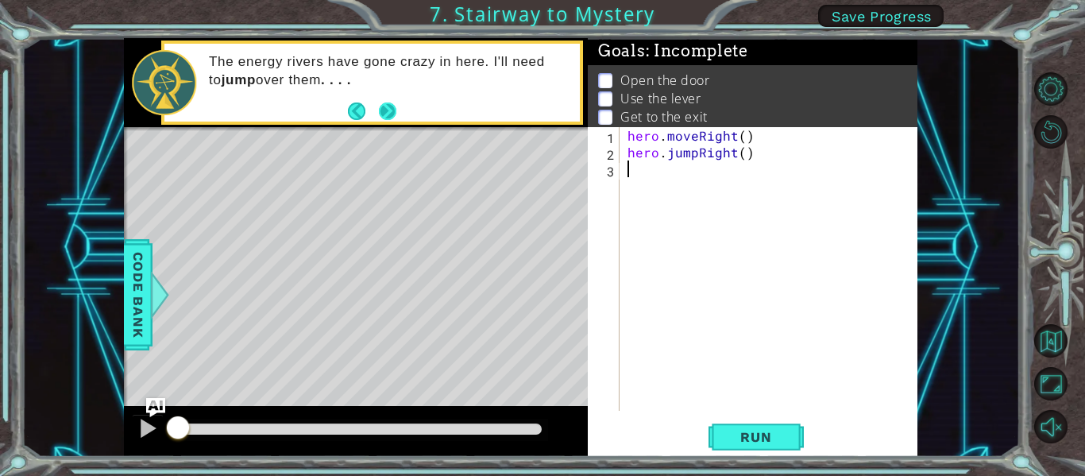
click at [394, 108] on button "Next" at bounding box center [387, 110] width 29 height 29
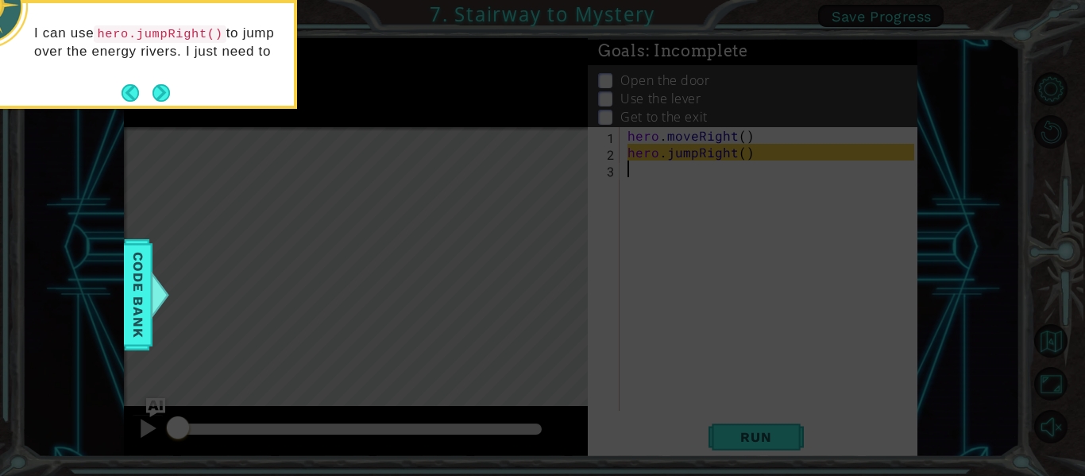
click at [168, 81] on footer at bounding box center [146, 93] width 48 height 24
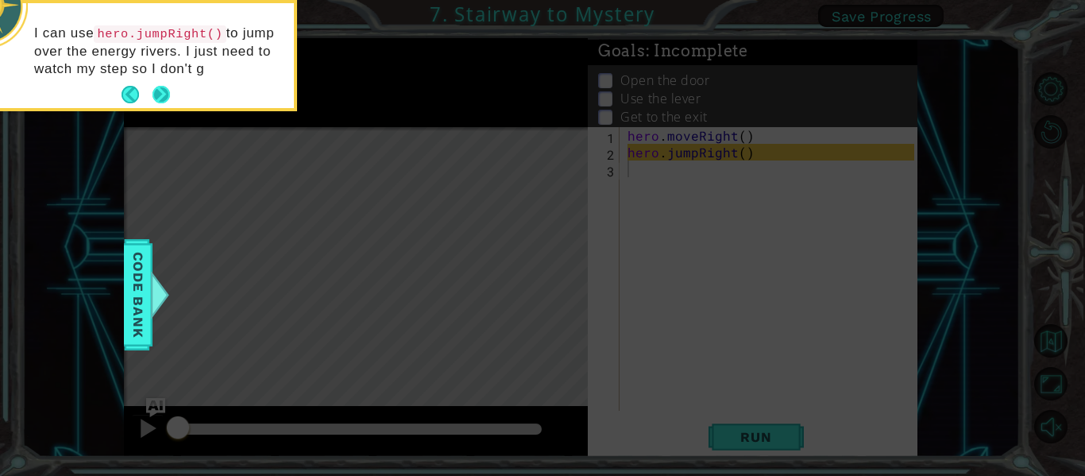
click at [161, 91] on button "Next" at bounding box center [160, 94] width 23 height 23
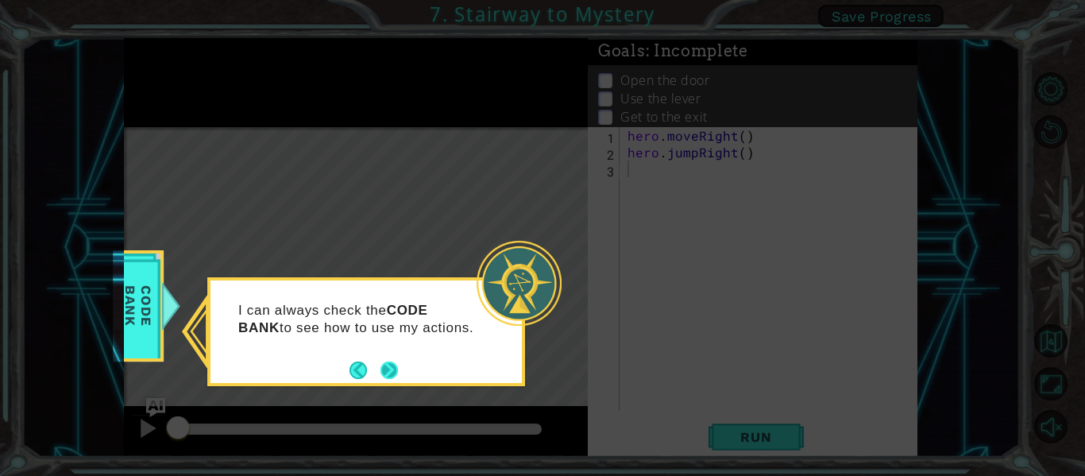
click at [393, 361] on button "Next" at bounding box center [388, 369] width 29 height 29
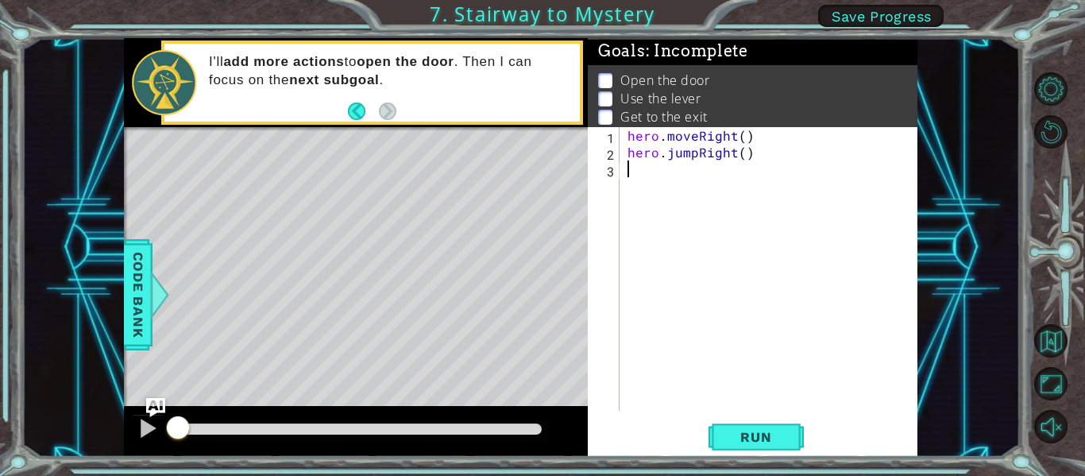
click at [744, 157] on div "hero . moveRight ( ) hero . jumpRight ( )" at bounding box center [774, 285] width 298 height 317
type textarea "hero.jumpRight(2)"
click at [762, 156] on div "hero . moveRight ( ) hero . jumpRight ( 2 )" at bounding box center [774, 285] width 298 height 317
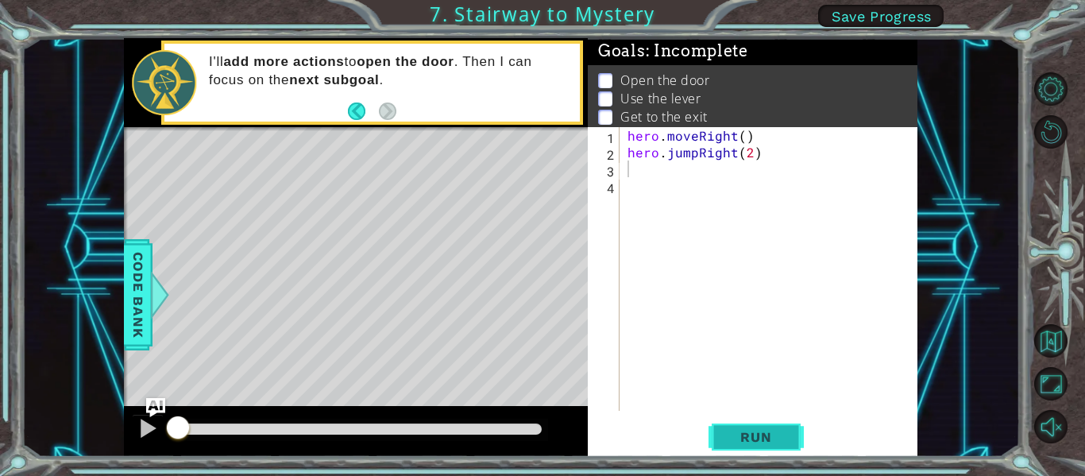
click at [775, 444] on span "Run" at bounding box center [756, 437] width 63 height 16
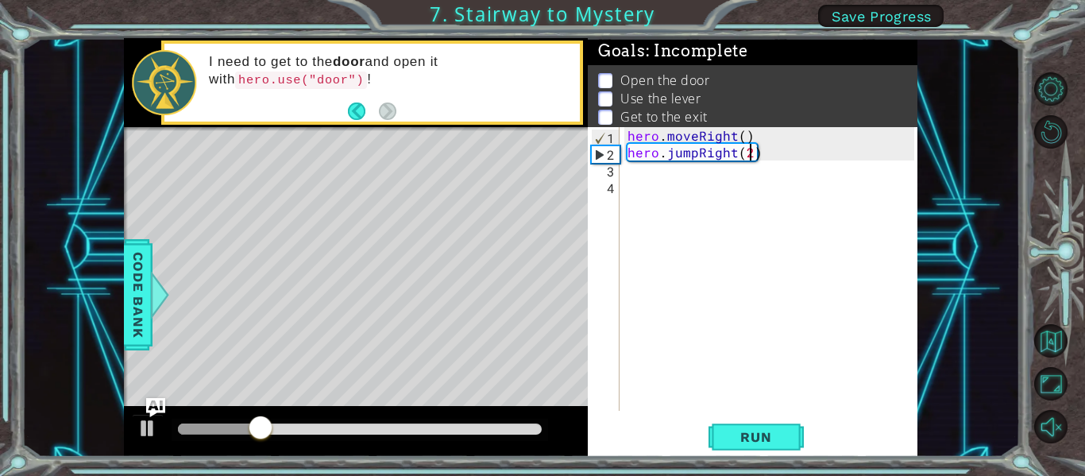
click at [752, 153] on div "hero . moveRight ( ) hero . jumpRight ( 2 )" at bounding box center [774, 285] width 298 height 317
type textarea "hero.jumpRight()"
click at [759, 154] on div "hero . moveRight ( ) hero . jumpRight ( )" at bounding box center [774, 285] width 298 height 317
click at [148, 430] on div at bounding box center [147, 428] width 21 height 21
click at [763, 439] on span "Run" at bounding box center [756, 437] width 63 height 16
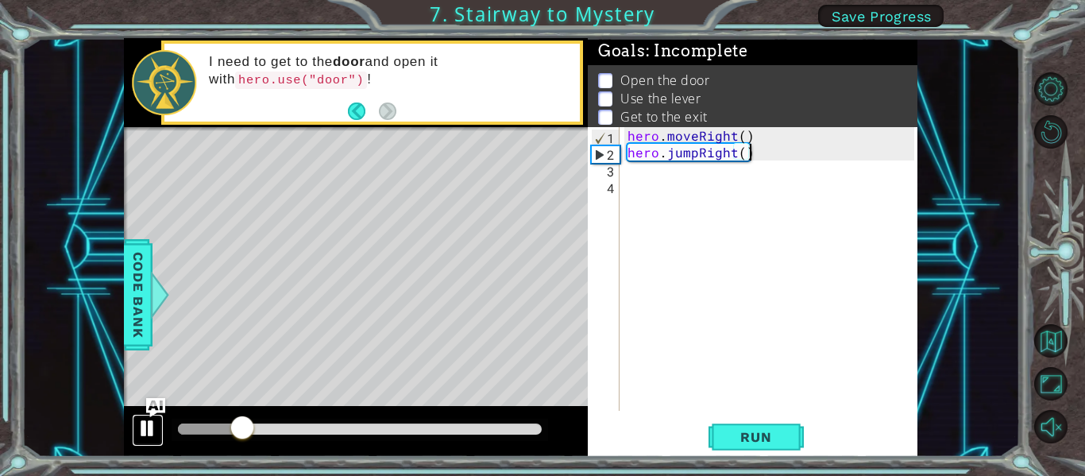
click at [146, 438] on div at bounding box center [147, 428] width 21 height 21
click at [764, 155] on div "hero . moveRight ( ) hero . jumpRight ( )" at bounding box center [774, 285] width 298 height 317
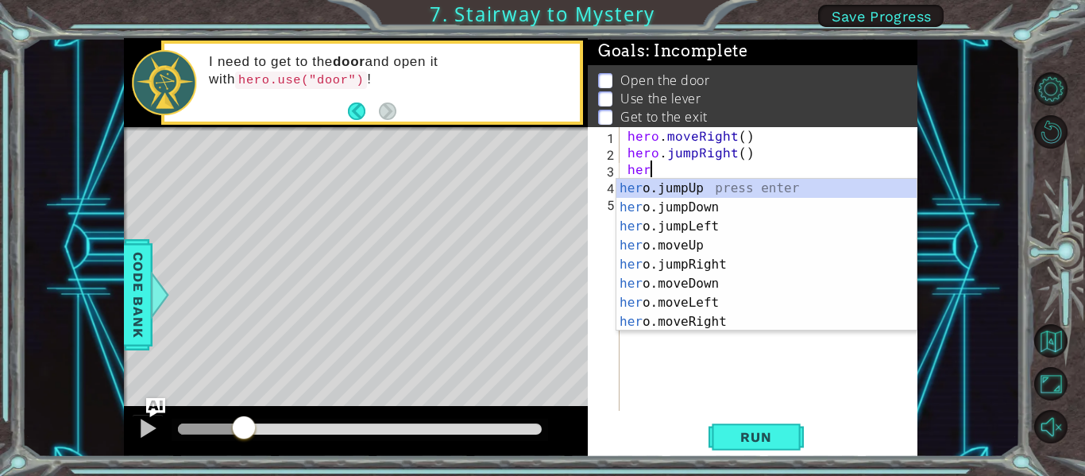
scroll to position [0, 1]
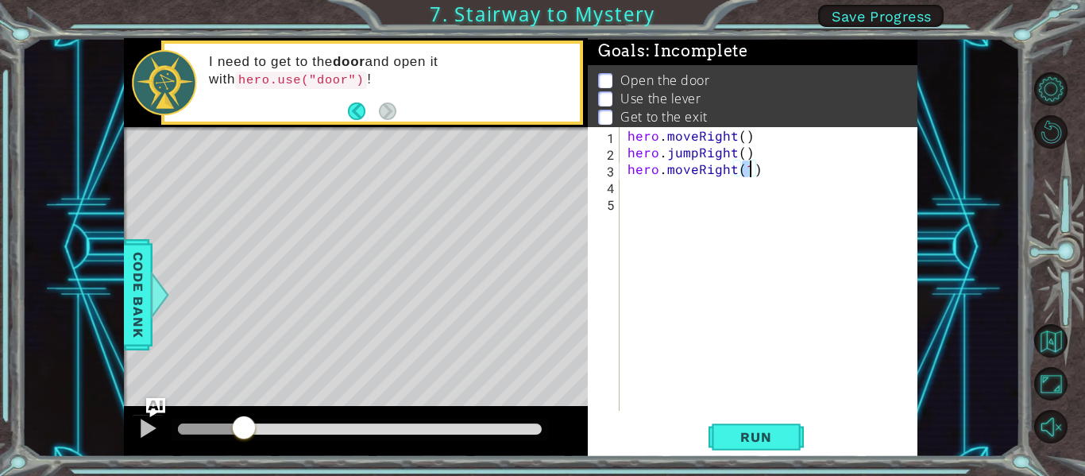
type textarea "hero.moveRight()"
click at [761, 188] on div "hero . moveRight ( ) hero . jumpRight ( ) hero . moveRight ( )" at bounding box center [774, 285] width 298 height 317
type textarea "hero.moveUp()"
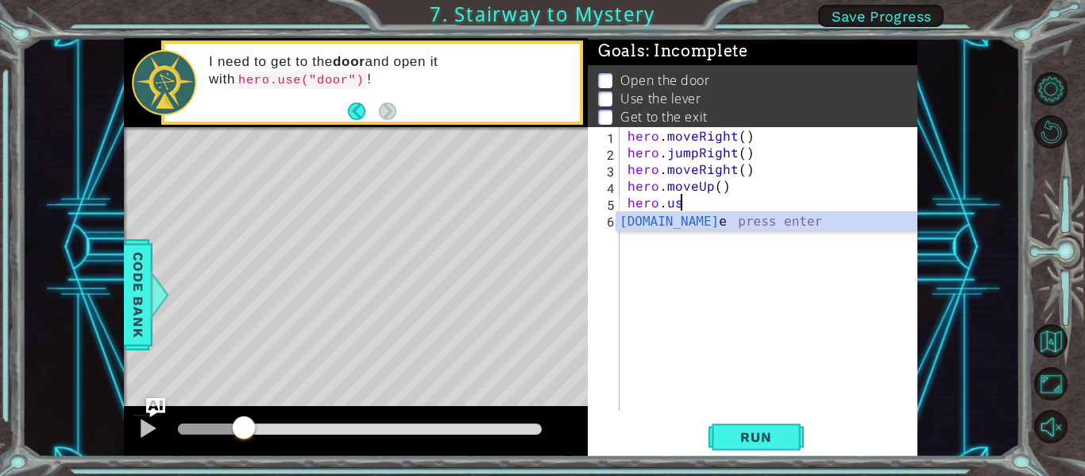
scroll to position [0, 3]
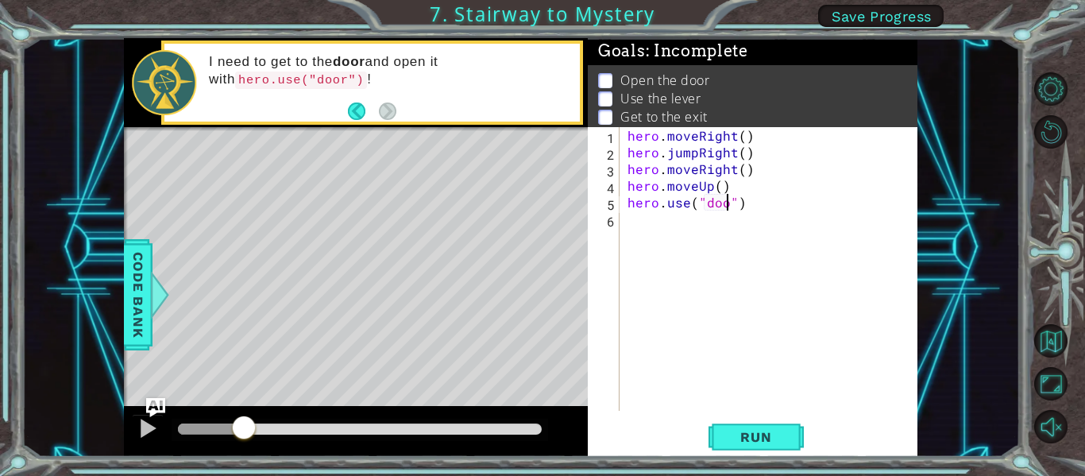
type textarea "hero.use("door")"
click at [741, 437] on span "Run" at bounding box center [756, 437] width 63 height 16
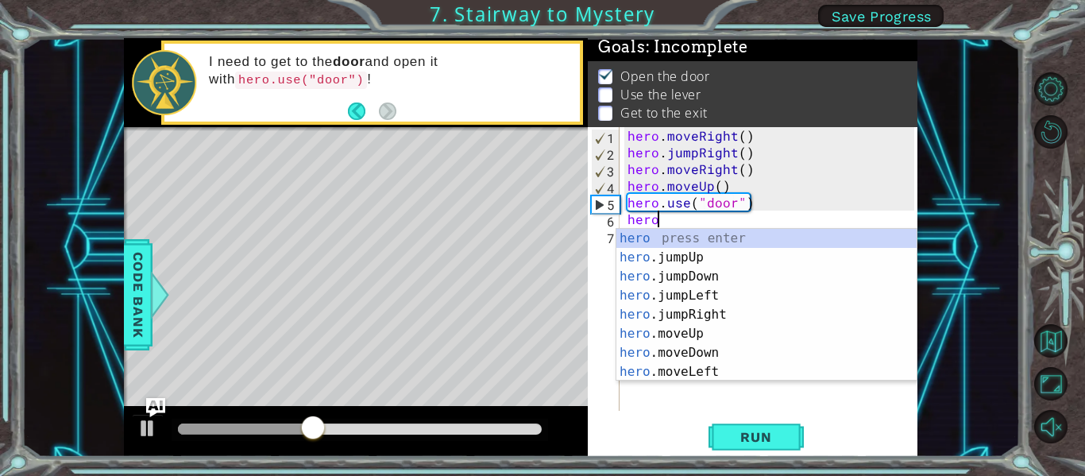
scroll to position [0, 2]
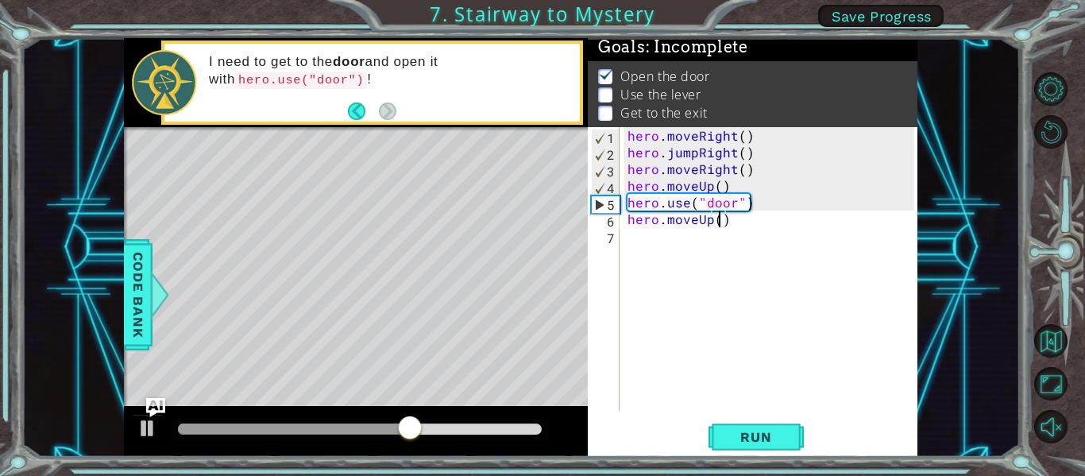
type textarea "hero.moveUp(2)"
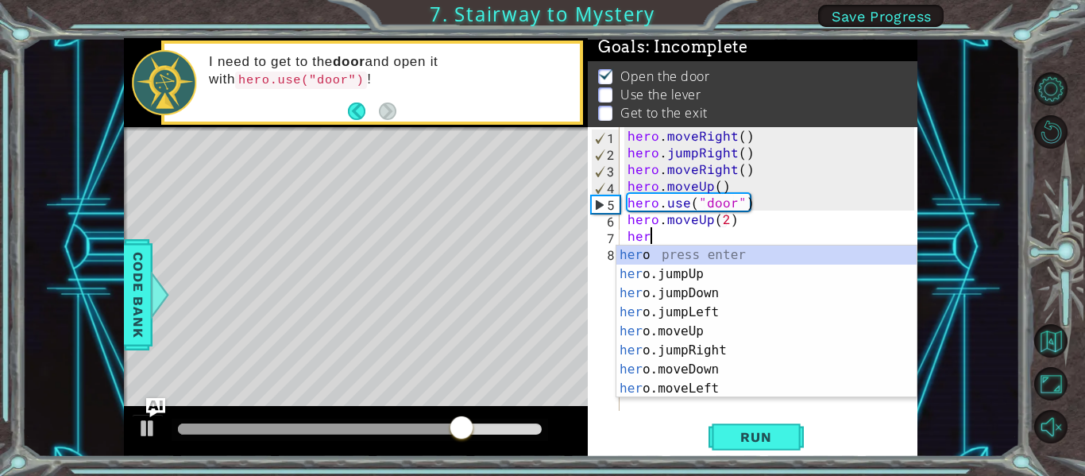
scroll to position [0, 1]
type textarea "hero"
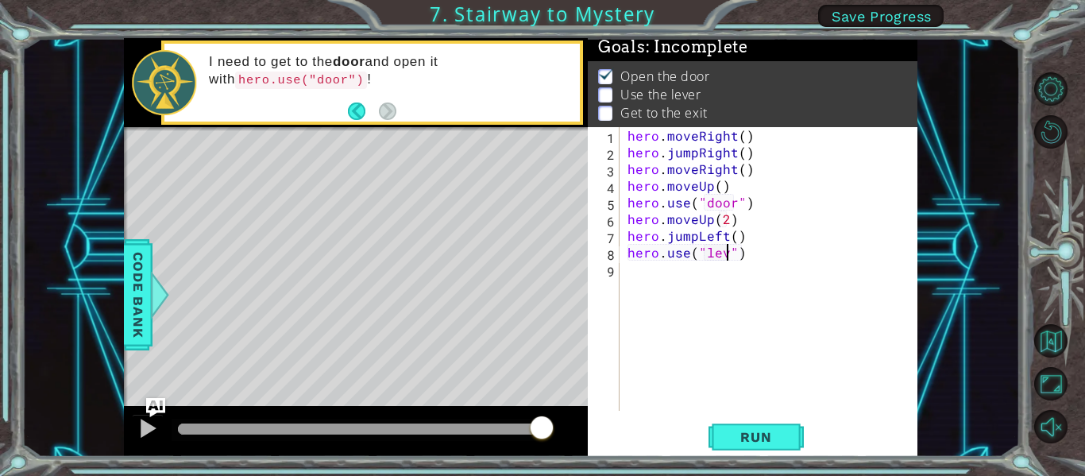
scroll to position [0, 7]
click at [756, 442] on span "Run" at bounding box center [756, 437] width 63 height 16
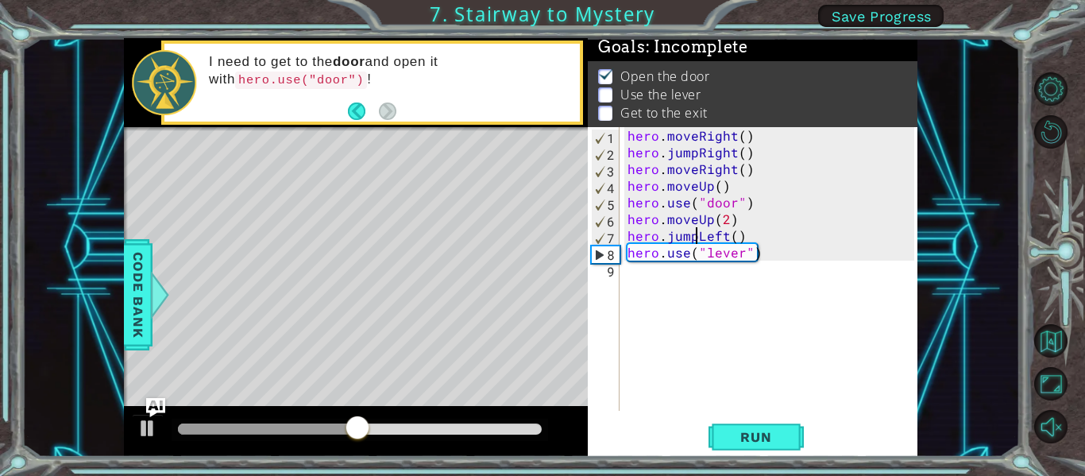
click at [698, 238] on div "hero . moveRight ( ) hero . jumpRight ( ) hero . moveRight ( ) hero . moveUp ( …" at bounding box center [774, 285] width 298 height 317
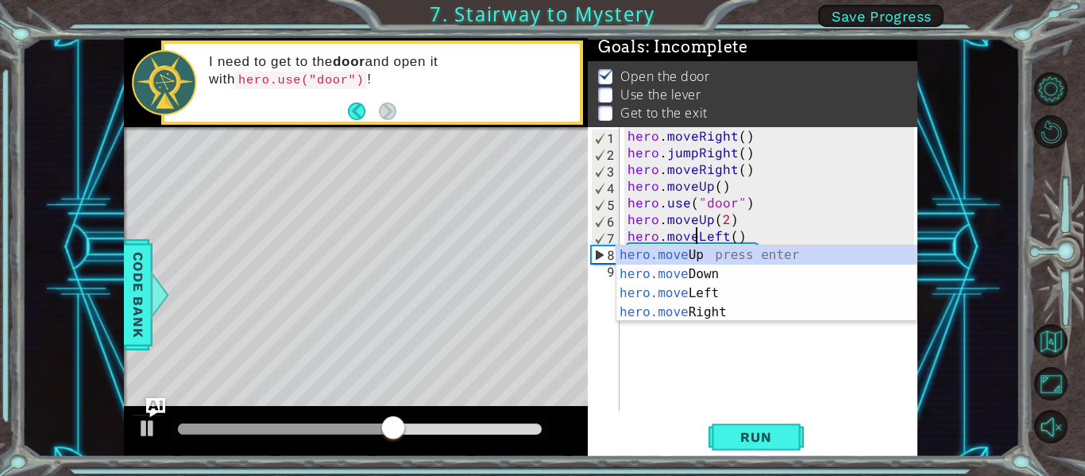
scroll to position [0, 5]
click at [841, 317] on div "hero.move Up press enter hero.move Down press enter hero.move Left press enter …" at bounding box center [767, 303] width 300 height 114
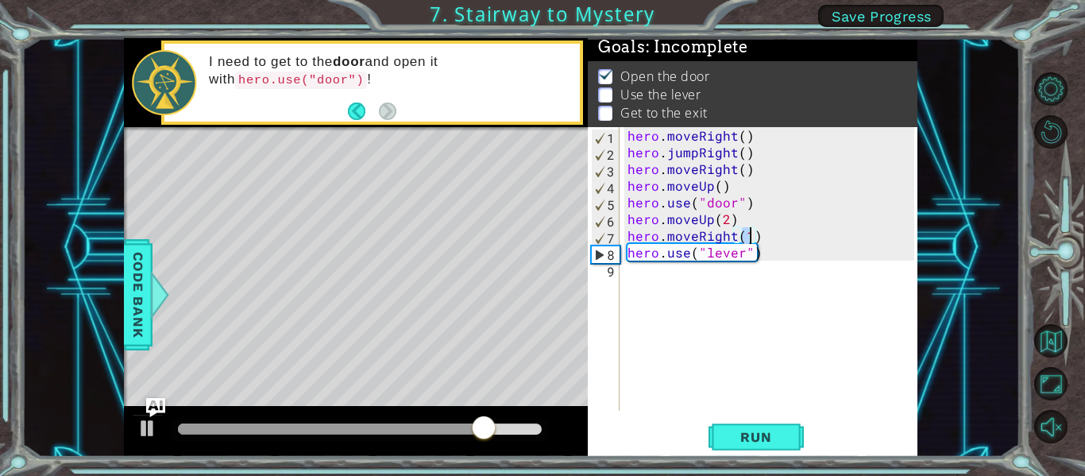
click at [726, 242] on div "hero . moveRight ( ) hero . jumpRight ( ) hero . moveRight ( ) hero . moveUp ( …" at bounding box center [774, 285] width 298 height 317
click at [727, 242] on div "hero . moveRight ( ) hero . jumpRight ( ) hero . moveRight ( ) hero . moveUp ( …" at bounding box center [770, 269] width 290 height 284
click at [736, 237] on div "hero . moveRight ( ) hero . jumpRight ( ) hero . moveRight ( ) hero . moveUp ( …" at bounding box center [774, 285] width 298 height 317
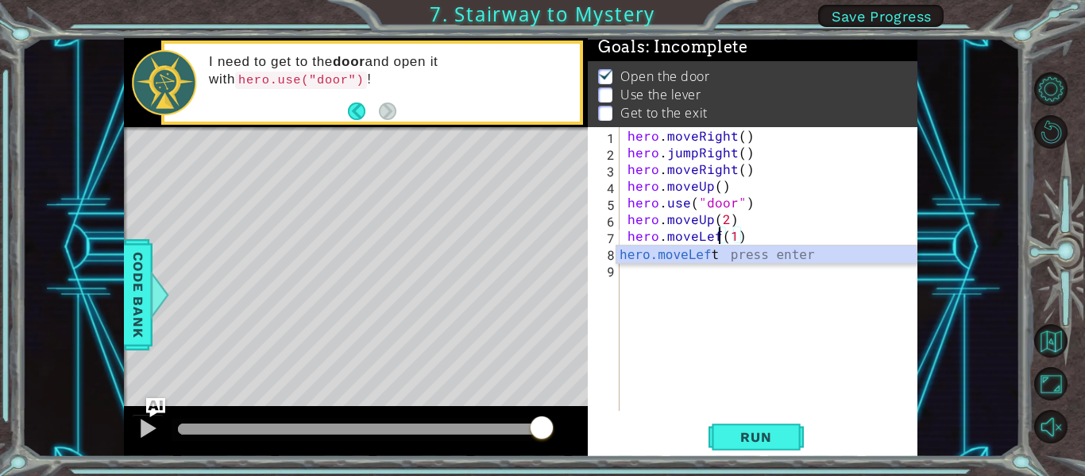
scroll to position [0, 6]
type textarea "hero.moveLeft(1)"
click at [733, 336] on div "hero . moveRight ( ) hero . jumpRight ( ) hero . moveRight ( ) hero . moveUp ( …" at bounding box center [774, 285] width 298 height 317
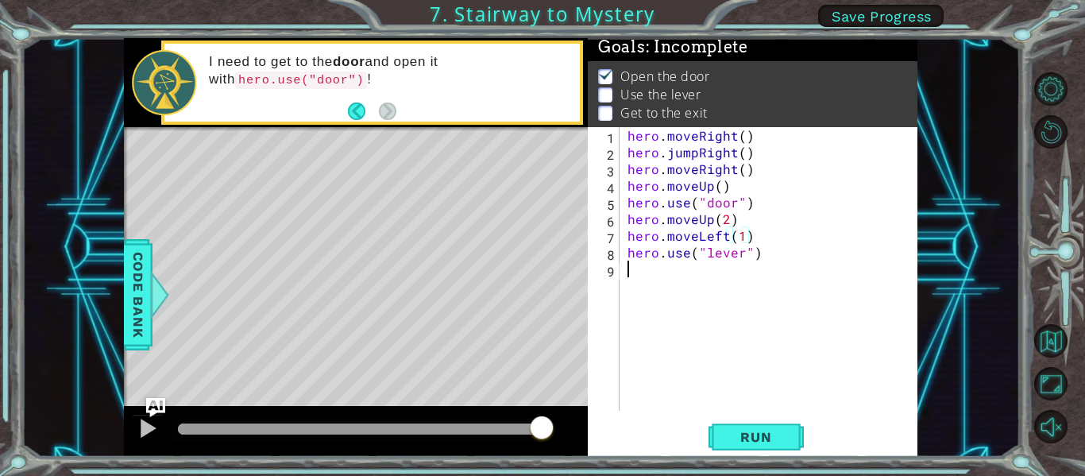
scroll to position [0, 0]
click at [763, 425] on button "Run" at bounding box center [756, 437] width 95 height 33
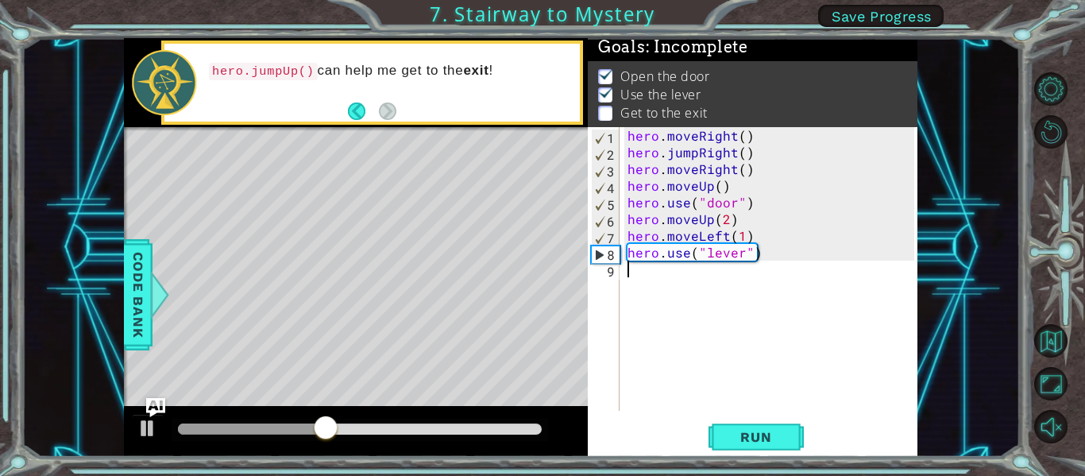
click at [741, 241] on div "hero . moveRight ( ) hero . jumpRight ( ) hero . moveRight ( ) hero . moveUp ( …" at bounding box center [774, 285] width 298 height 317
click at [725, 429] on span "Run" at bounding box center [756, 437] width 63 height 16
click at [135, 431] on button at bounding box center [148, 430] width 32 height 33
click at [806, 242] on div "hero . moveRight ( ) hero . jumpRight ( ) hero . moveRight ( ) hero . moveUp ( …" at bounding box center [774, 285] width 298 height 317
click at [771, 257] on div "hero . moveRight ( ) hero . jumpRight ( ) hero . moveRight ( ) hero . moveUp ( …" at bounding box center [774, 285] width 298 height 317
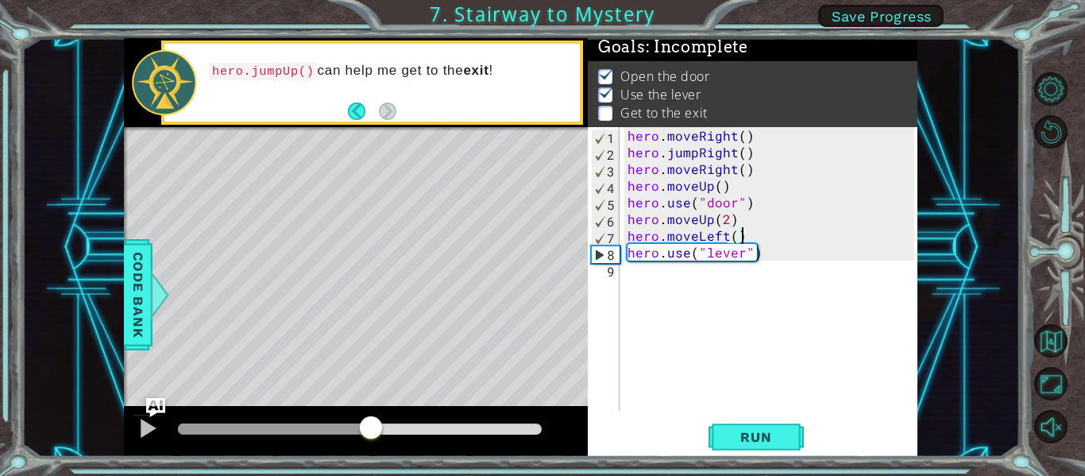
type textarea "hero.use("lever")"
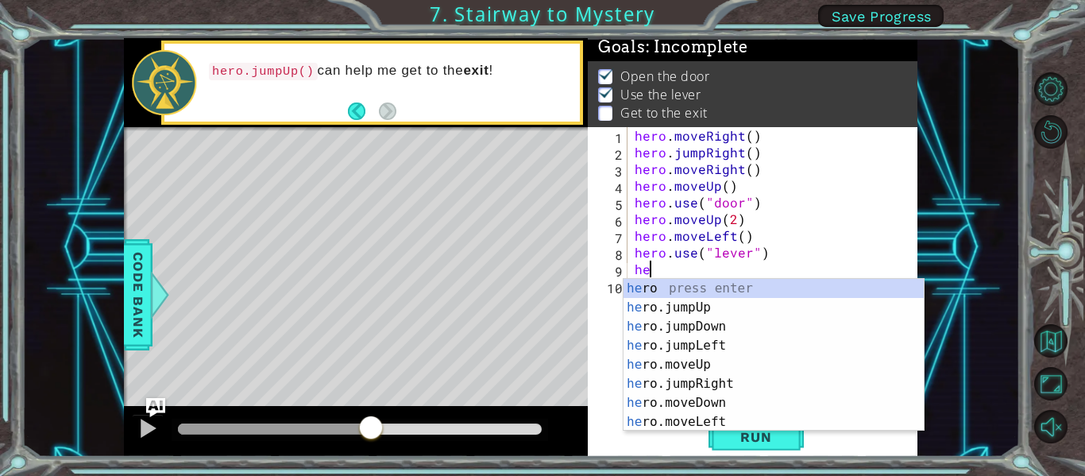
scroll to position [0, 1]
type textarea "hero"
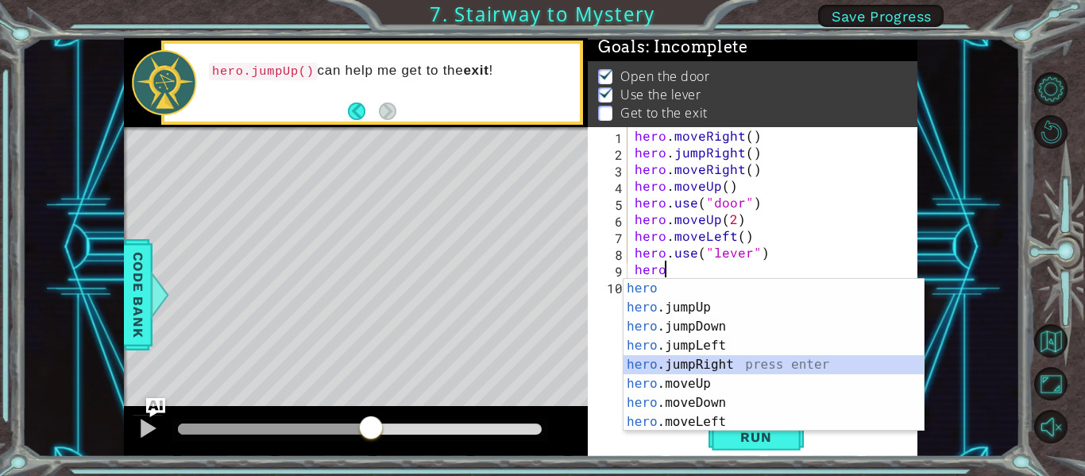
scroll to position [0, 0]
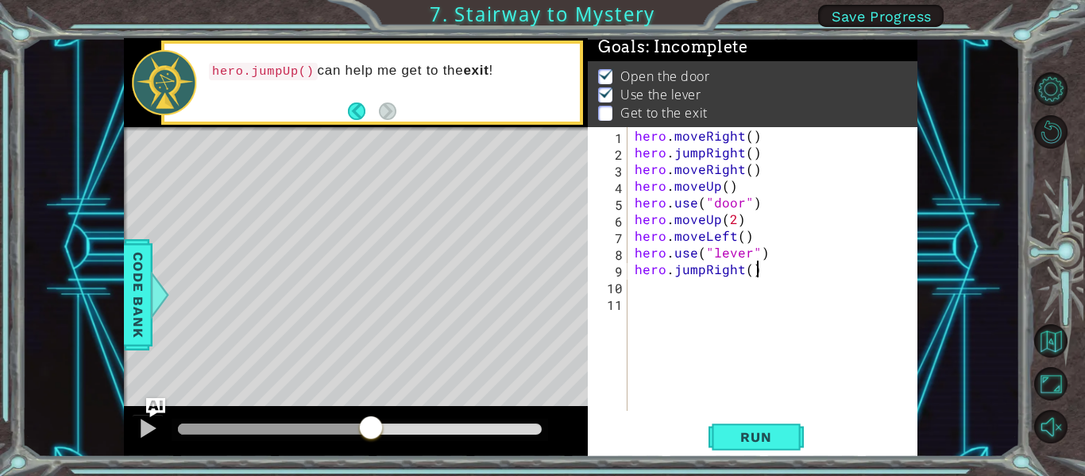
click at [756, 273] on div "hero . moveRight ( ) hero . jumpRight ( ) hero . moveRight ( ) hero . moveUp ( …" at bounding box center [777, 285] width 291 height 317
click at [744, 273] on div "hero . moveRight ( ) hero . jumpRight ( ) hero . moveRight ( ) hero . moveUp ( …" at bounding box center [777, 285] width 291 height 317
click at [748, 272] on div "hero . moveRight ( ) hero . jumpRight ( ) hero . moveRight ( ) hero . moveUp ( …" at bounding box center [777, 285] width 291 height 317
type textarea "hero.jumpRight(2)"
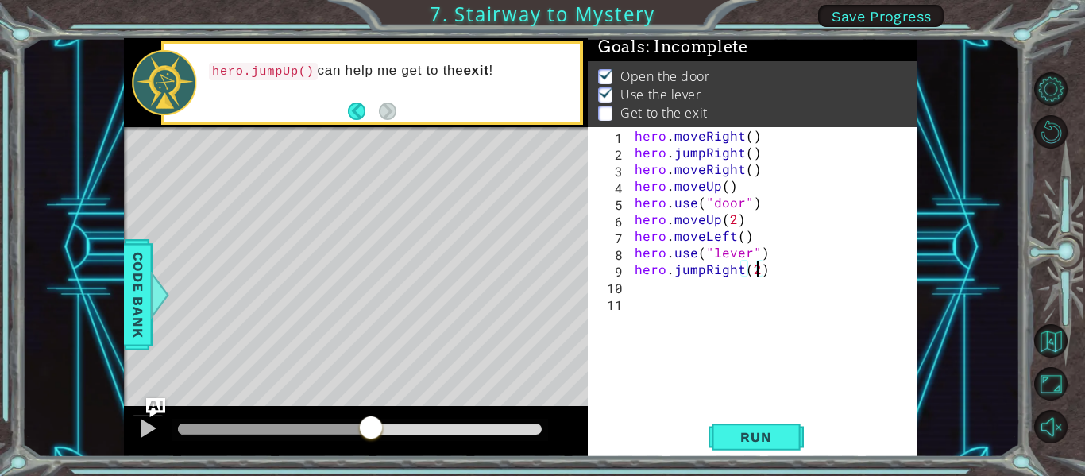
click at [773, 264] on div "hero . moveRight ( ) hero . jumpRight ( ) hero . moveRight ( ) hero . moveUp ( …" at bounding box center [777, 285] width 291 height 317
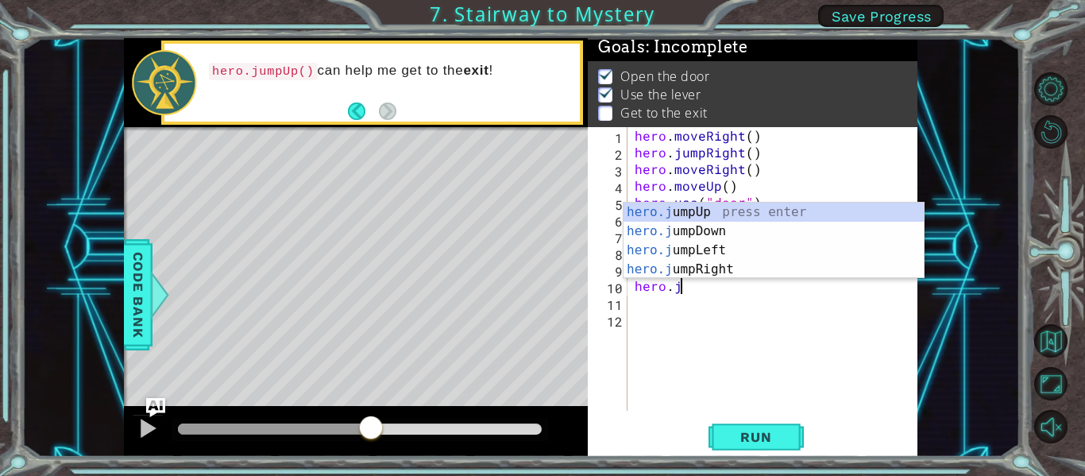
scroll to position [0, 2]
type textarea "hero.ju"
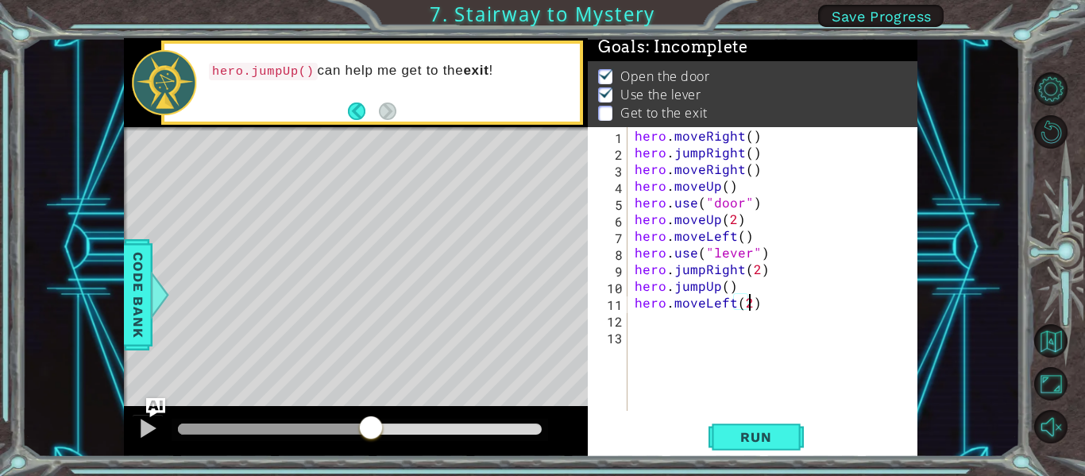
scroll to position [0, 7]
click at [760, 300] on div "hero . moveRight ( ) hero . jumpRight ( ) hero . moveRight ( ) hero . moveUp ( …" at bounding box center [777, 285] width 291 height 317
type textarea "hero.moveLeft(2)"
click at [743, 442] on span "Run" at bounding box center [756, 437] width 63 height 16
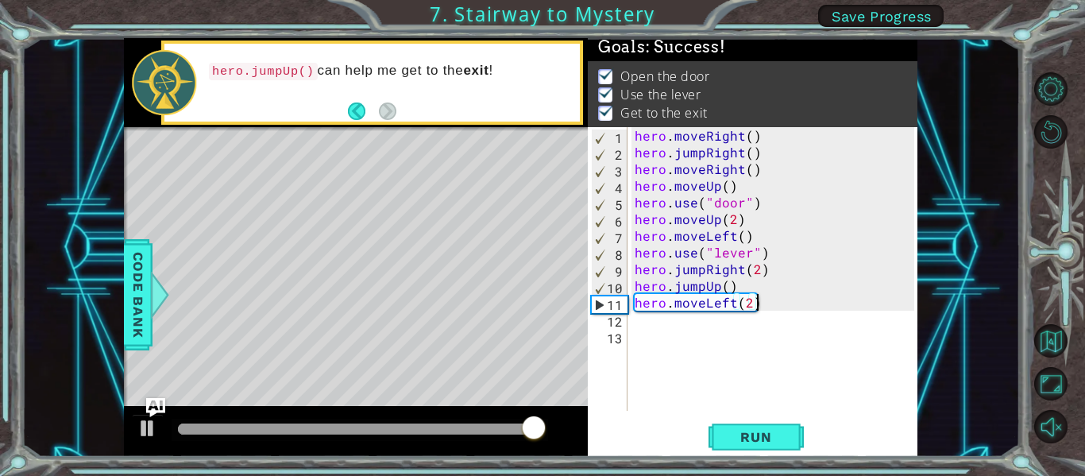
click at [725, 278] on div "hero . moveRight ( ) hero . jumpRight ( ) hero . moveRight ( ) hero . moveUp ( …" at bounding box center [777, 285] width 291 height 317
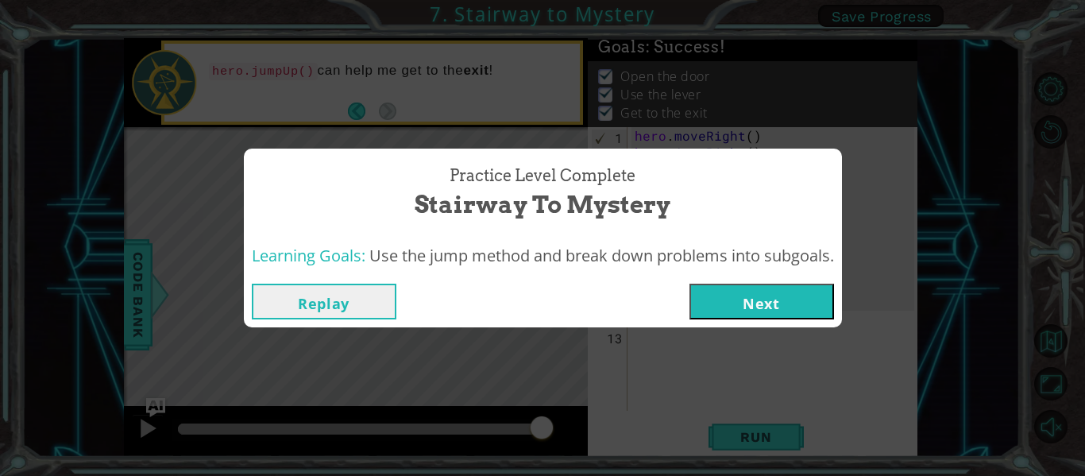
click at [764, 307] on button "Next" at bounding box center [762, 302] width 145 height 36
